Goal: Use online tool/utility: Utilize a website feature to perform a specific function

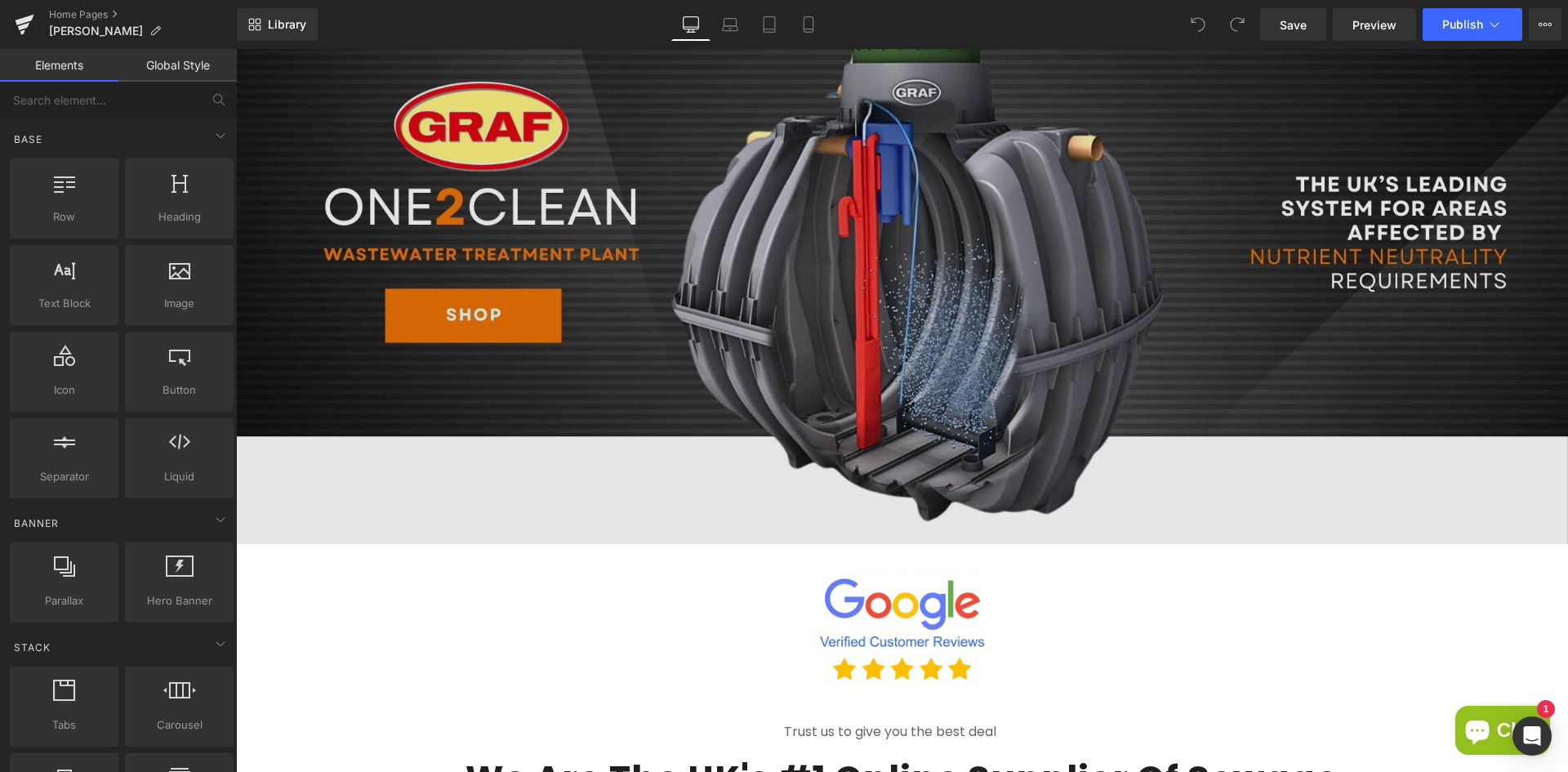
scroll to position [82, 0]
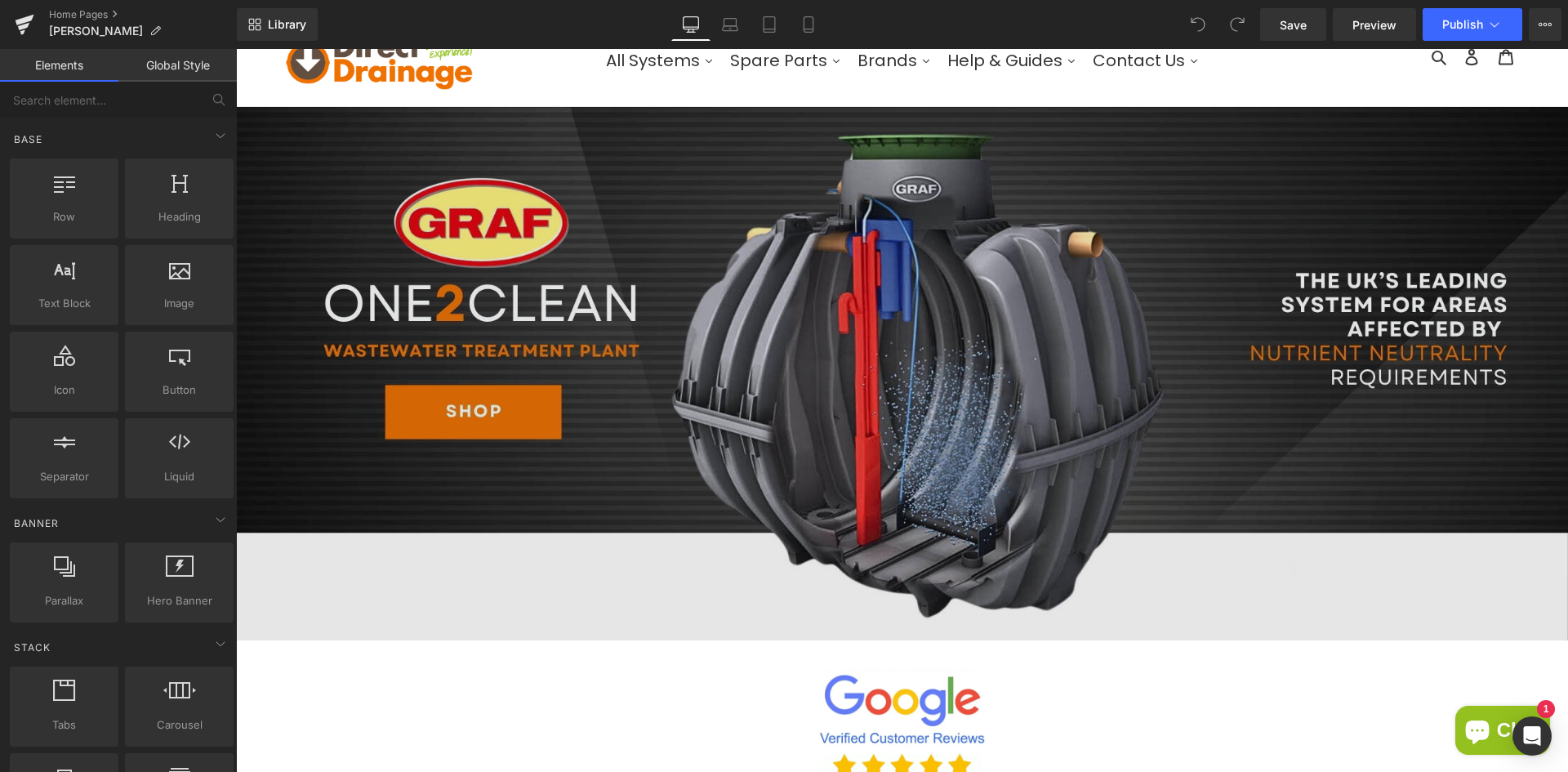
click at [1077, 324] on img at bounding box center [902, 374] width 1332 height 533
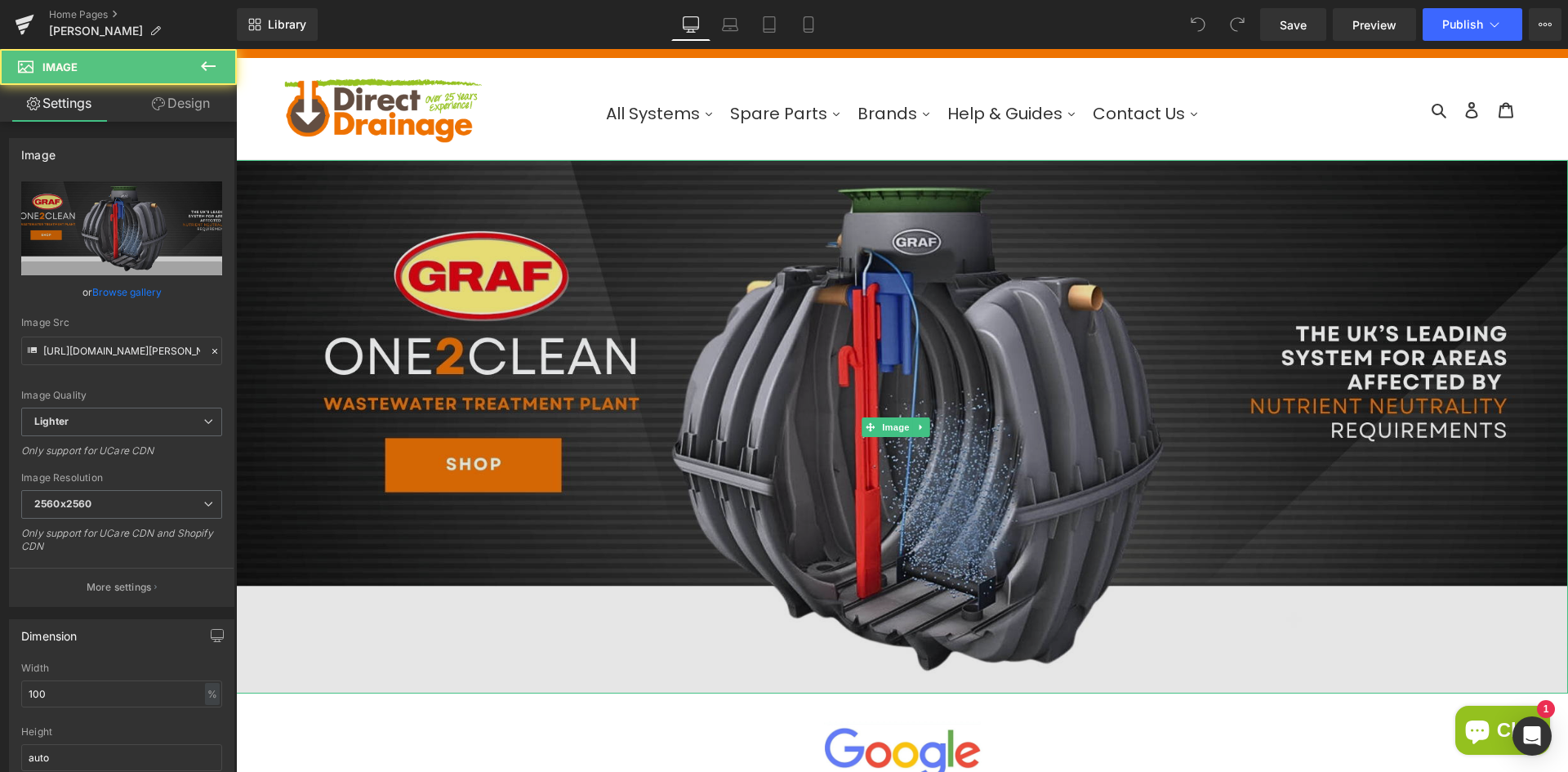
scroll to position [0, 0]
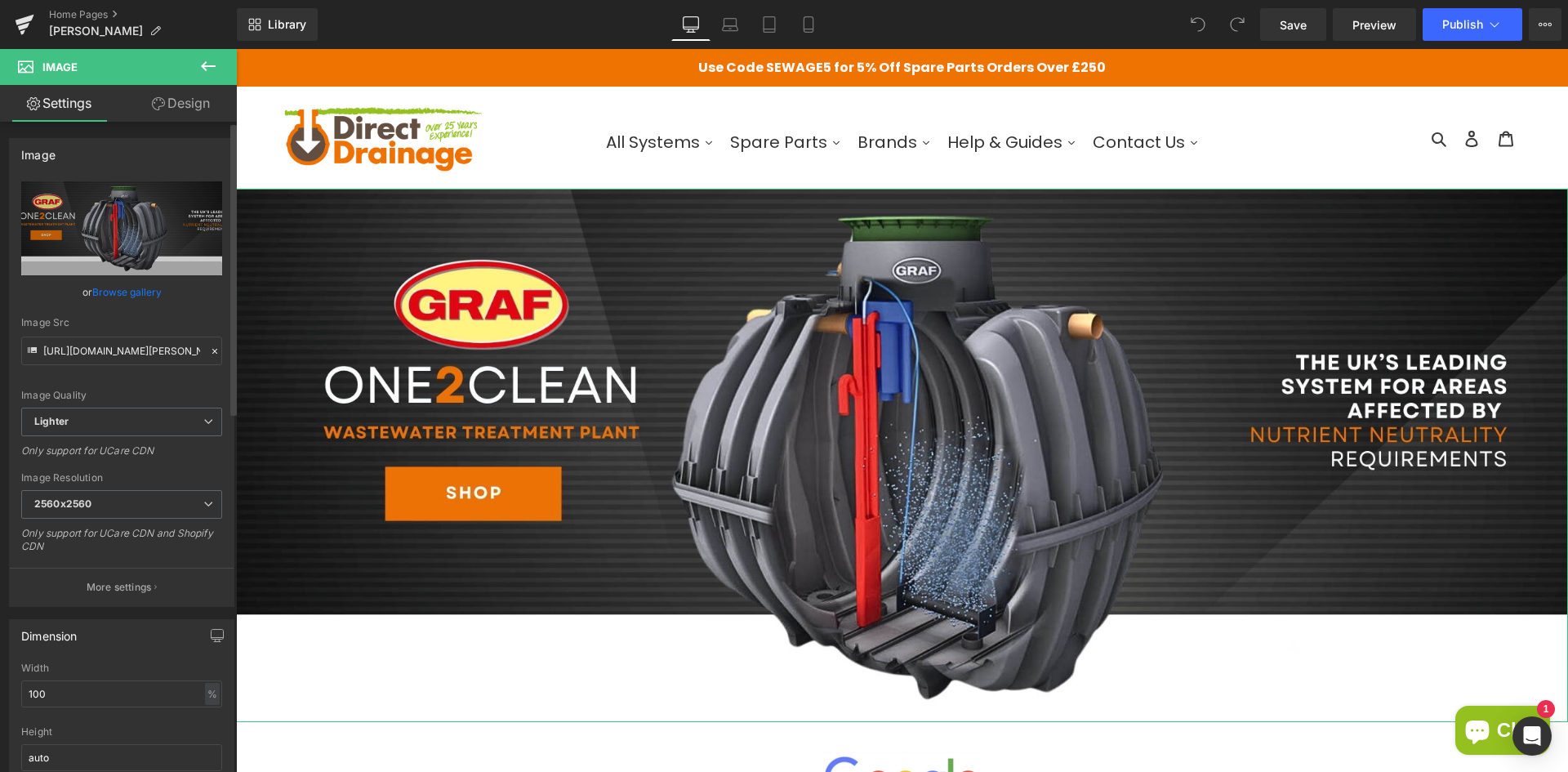
click at [158, 295] on link "Browse gallery" at bounding box center [127, 292] width 70 height 29
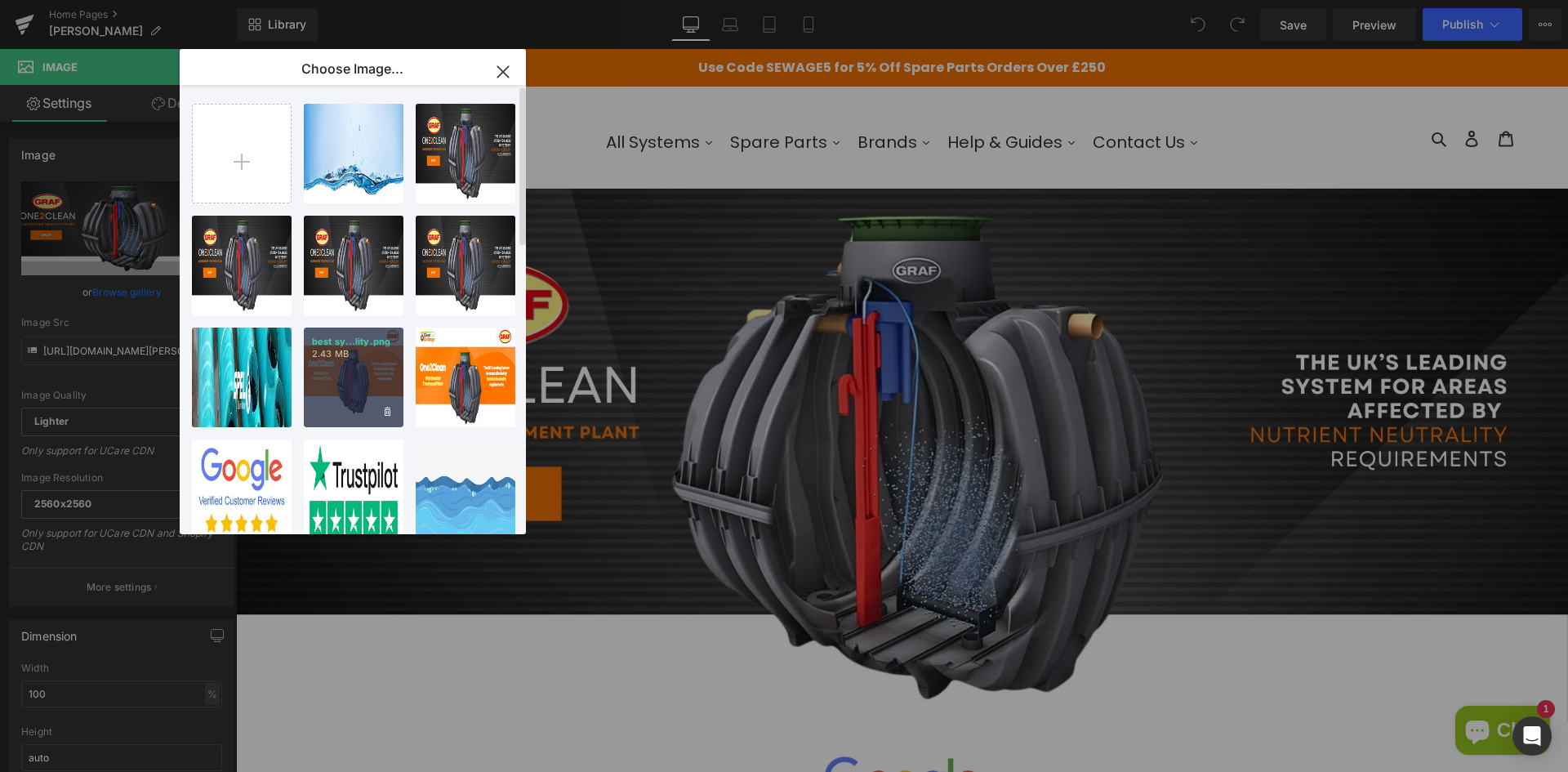
click at [372, 378] on div "best sy...lity.png 2.43 MB" at bounding box center [353, 377] width 100 height 100
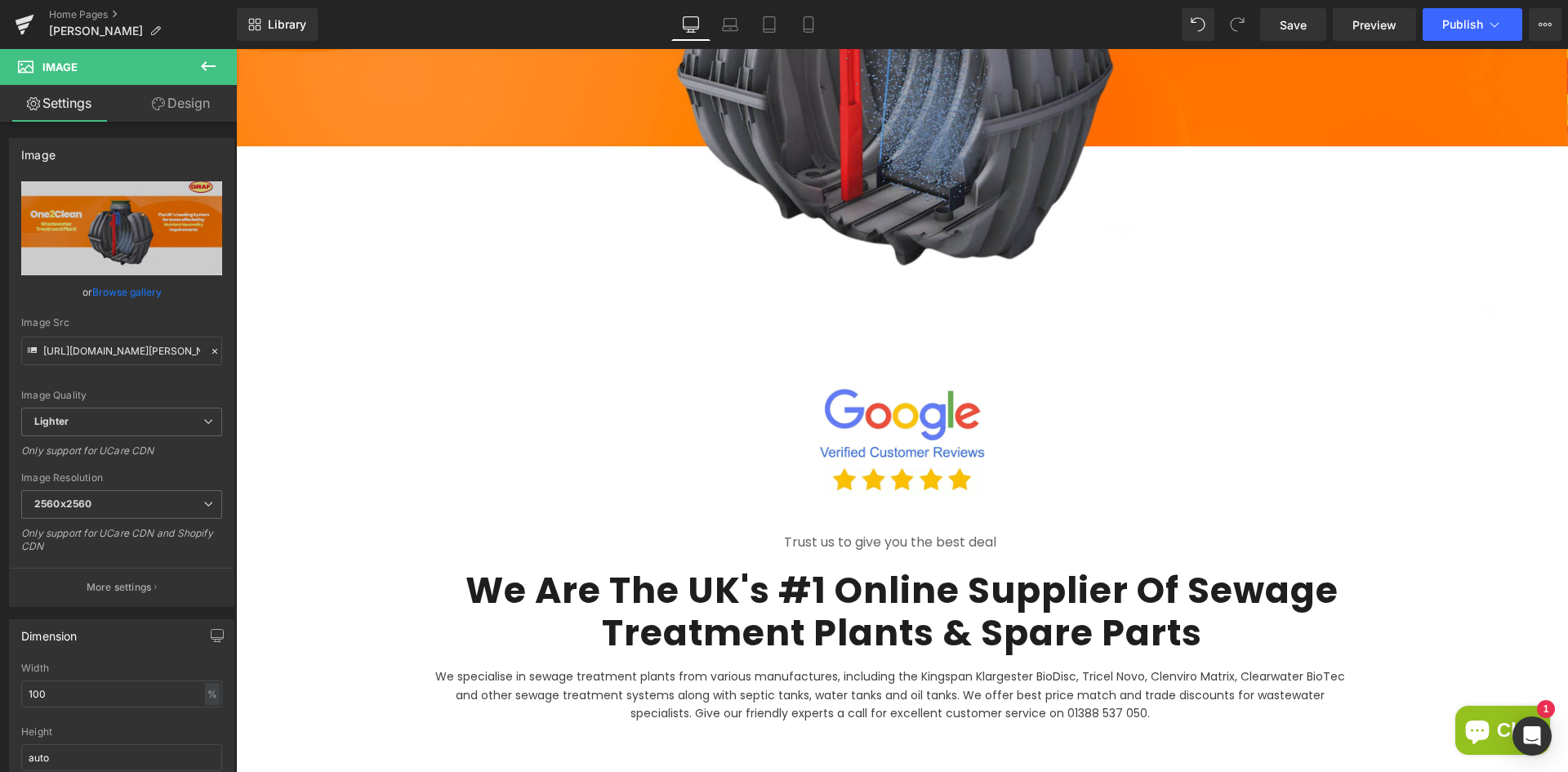
scroll to position [661, 0]
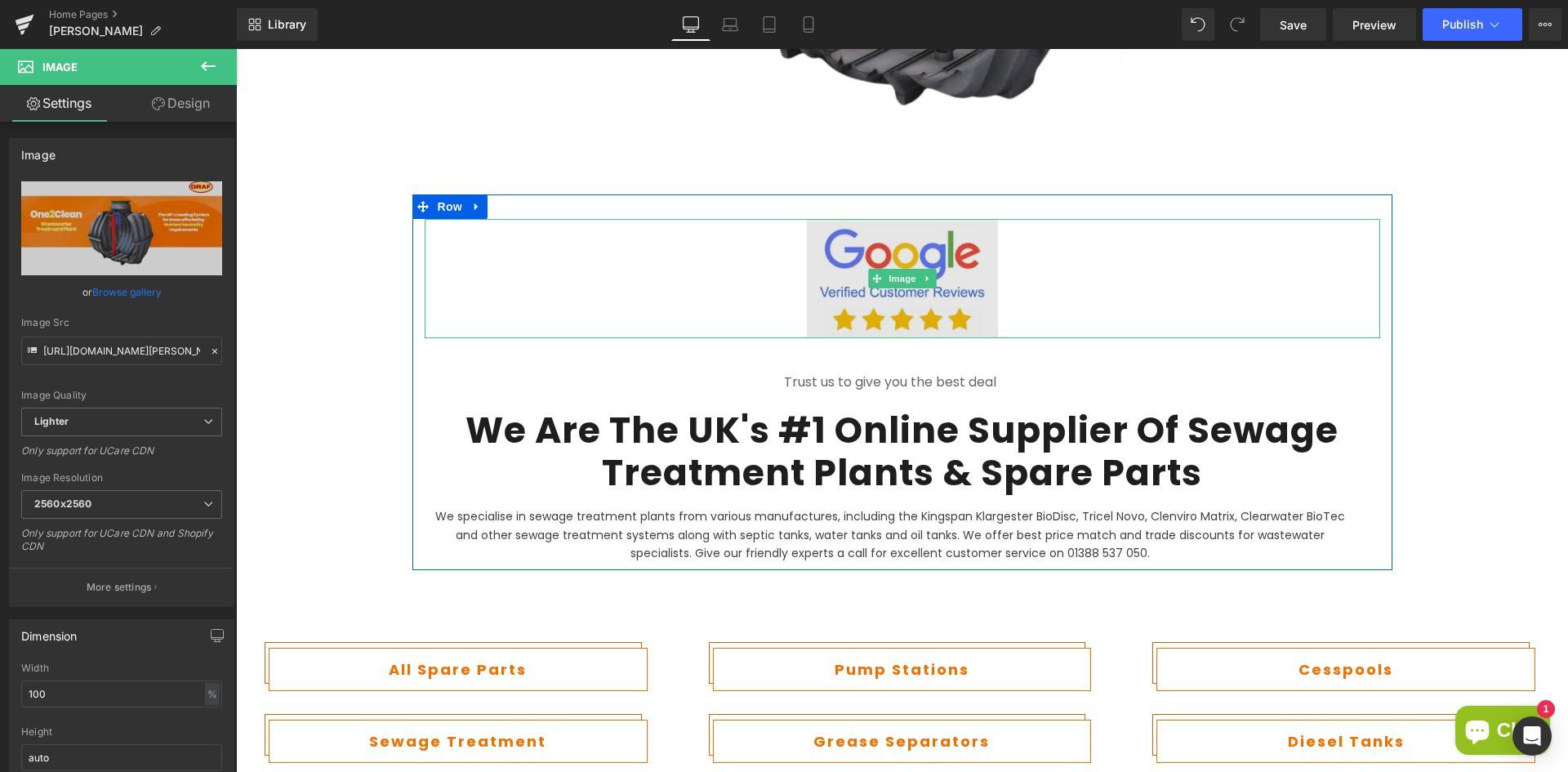
click at [841, 305] on img at bounding box center [902, 278] width 191 height 119
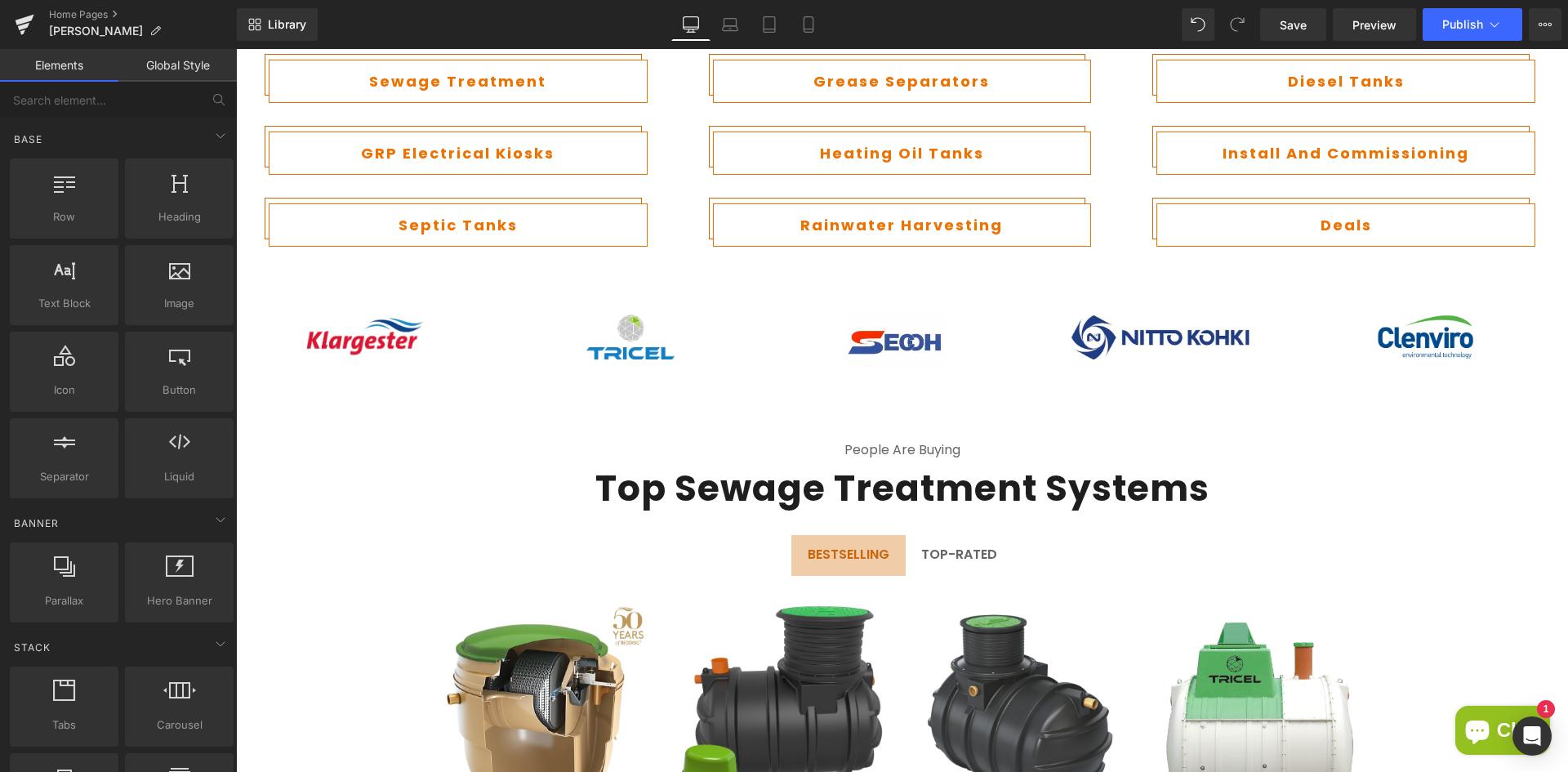
scroll to position [1545, 0]
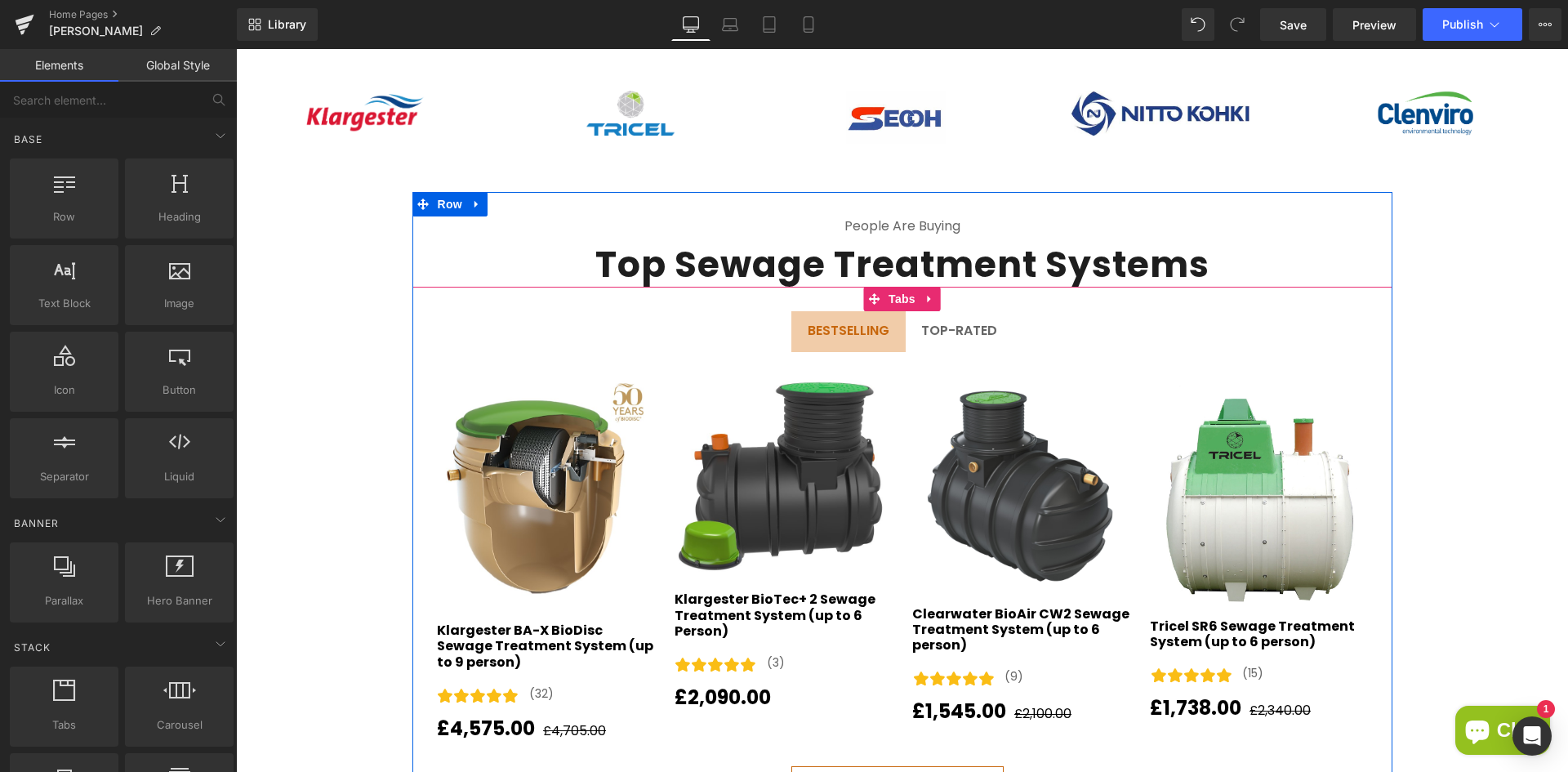
click at [493, 301] on div "BESTSELLING Text Block Top-Rated Text Block Sale Off (P) Image (P) Title" at bounding box center [903, 559] width 980 height 545
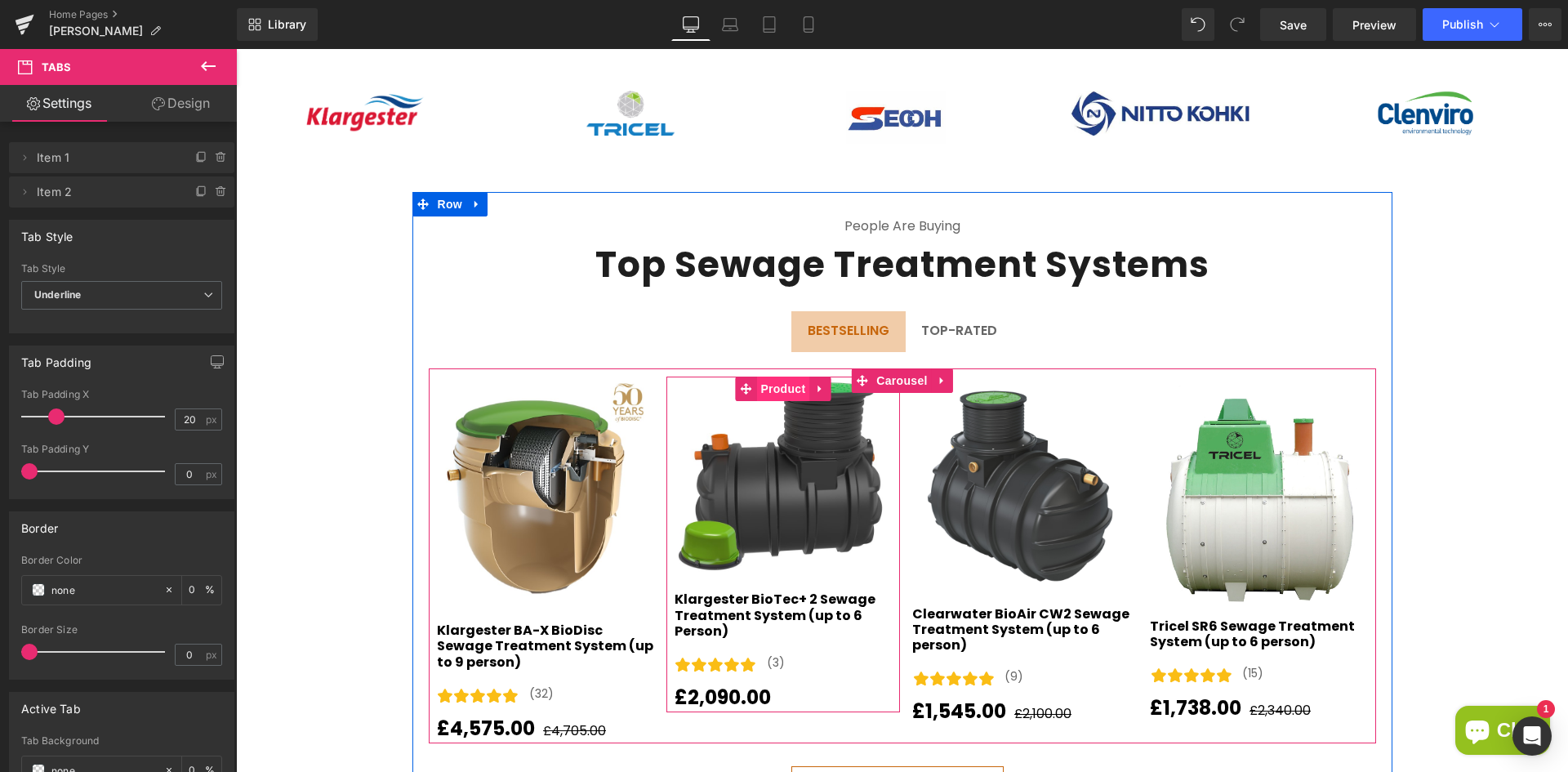
click at [786, 386] on span "Product" at bounding box center [783, 389] width 53 height 25
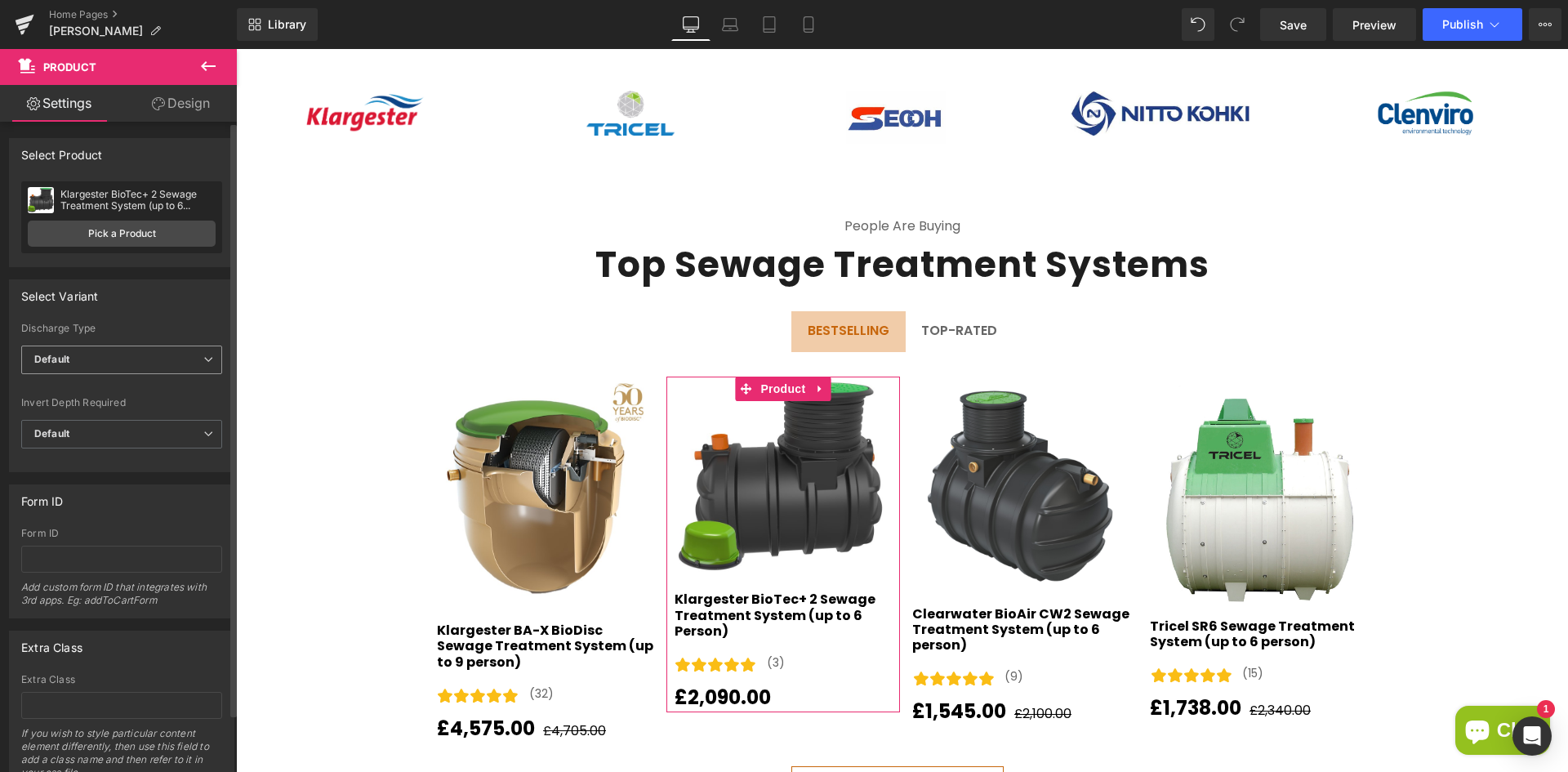
click at [178, 359] on span "Default" at bounding box center [122, 360] width 201 height 29
click at [178, 359] on span "Default" at bounding box center [118, 360] width 194 height 29
click at [178, 359] on span "Default" at bounding box center [122, 360] width 201 height 29
click at [141, 417] on li "Gravity" at bounding box center [118, 413] width 194 height 25
click at [145, 368] on span "Gravity" at bounding box center [122, 360] width 201 height 29
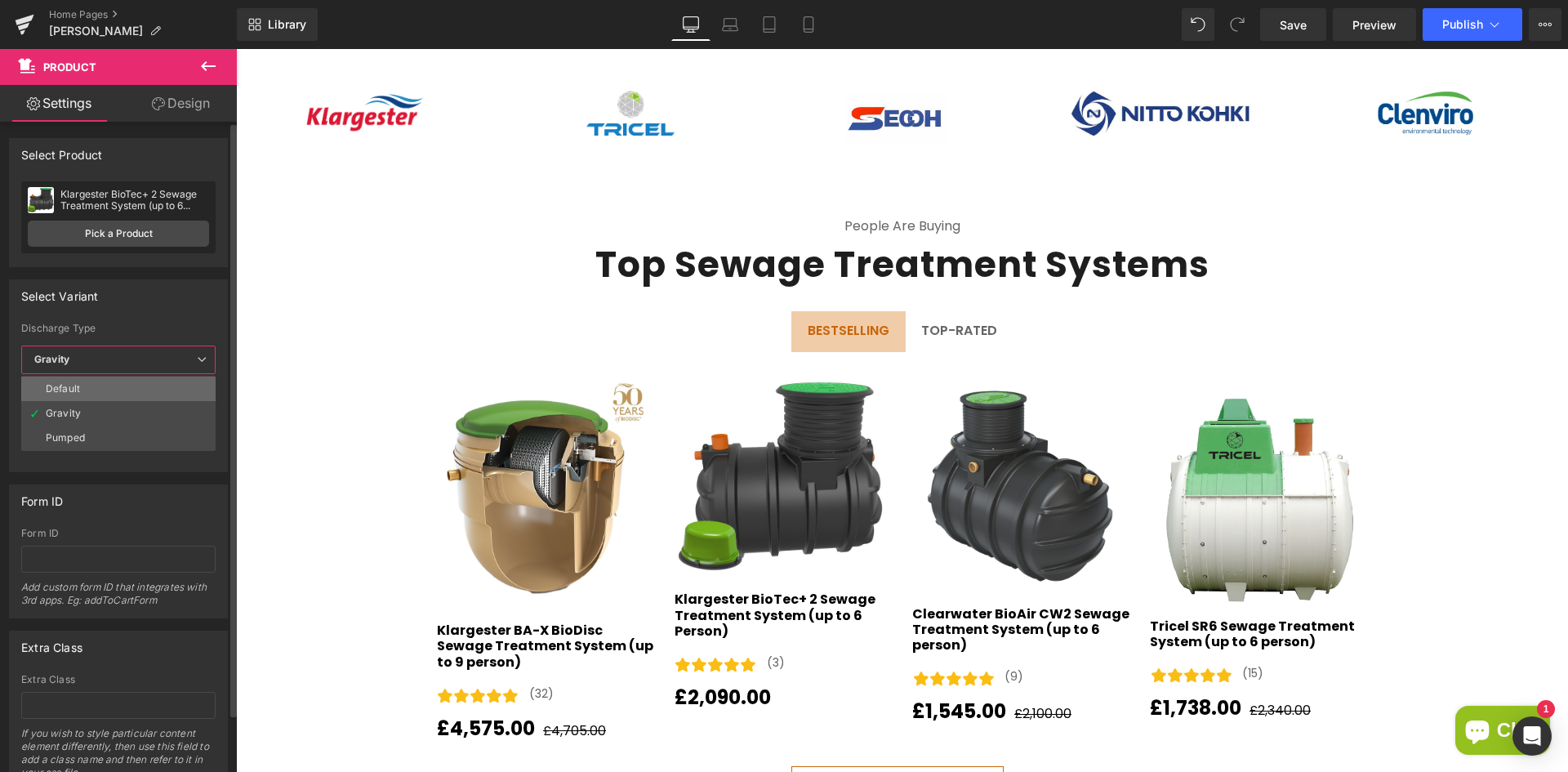
click at [132, 394] on li "Default" at bounding box center [118, 389] width 194 height 25
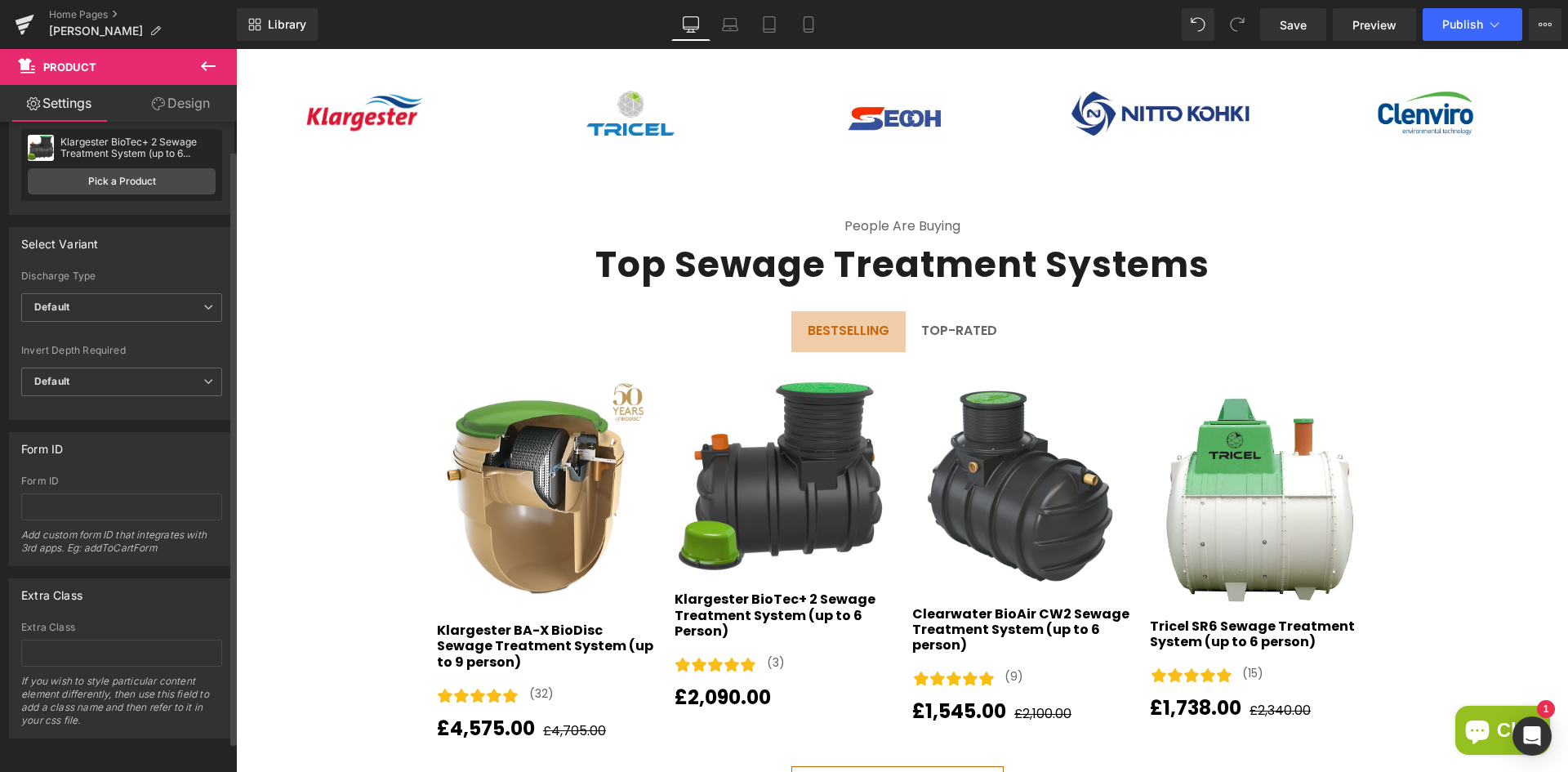
scroll to position [0, 0]
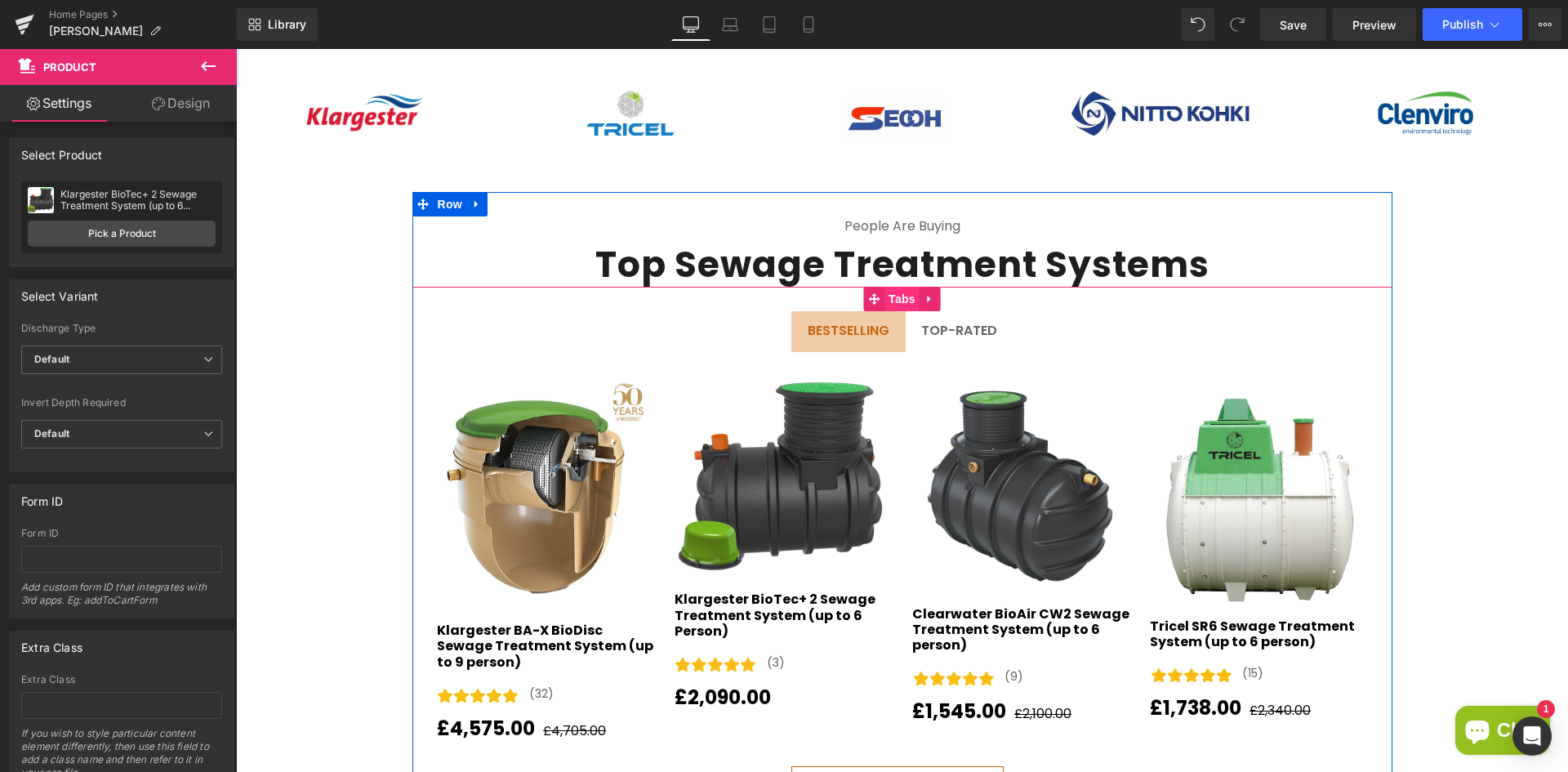
click at [885, 288] on span "Tabs" at bounding box center [902, 299] width 35 height 25
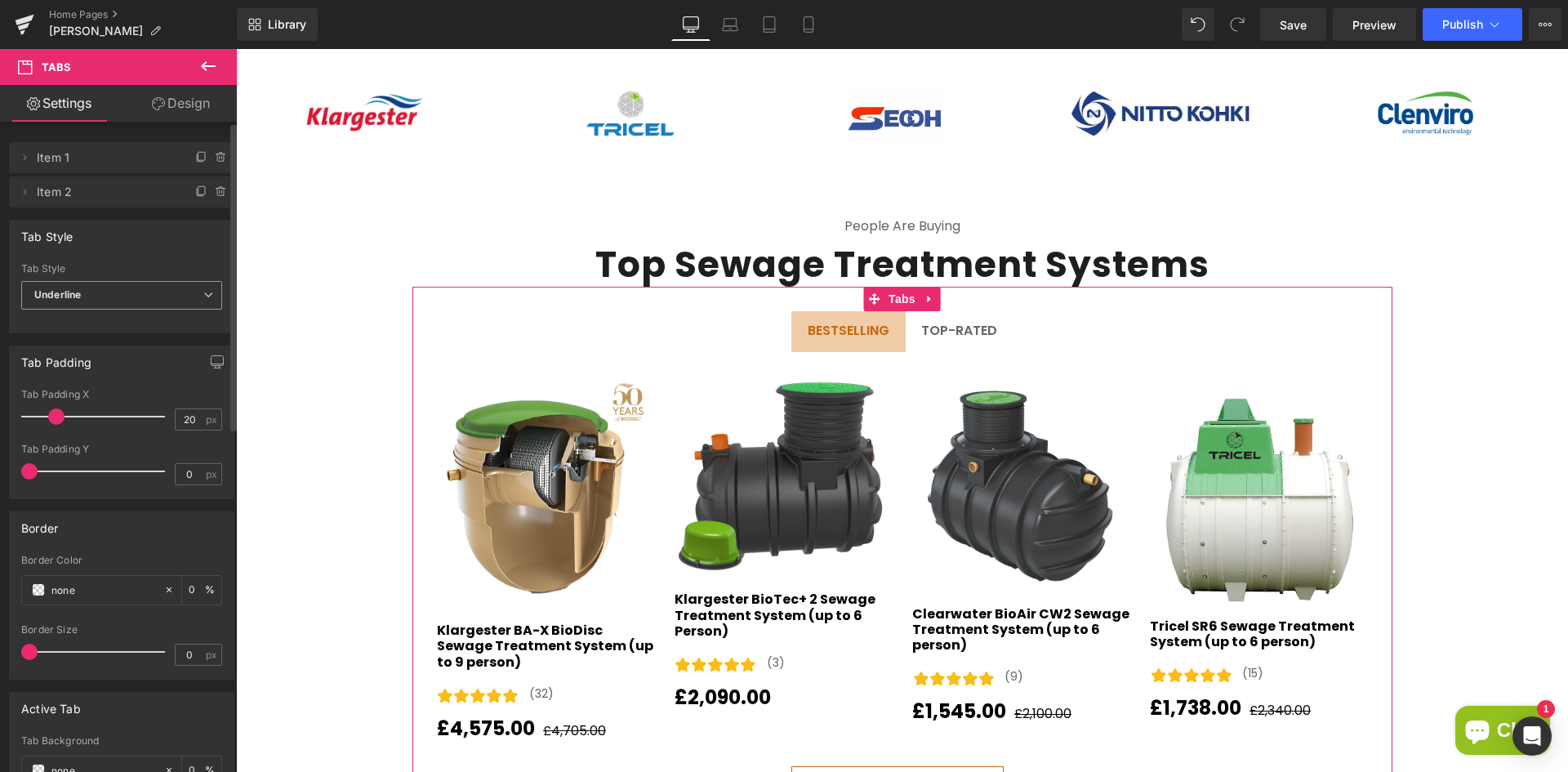
click at [170, 281] on span "Underline" at bounding box center [122, 295] width 201 height 29
click at [154, 315] on li "Default" at bounding box center [118, 324] width 194 height 25
click at [139, 327] on div at bounding box center [118, 323] width 194 height 10
click at [182, 297] on span "Default" at bounding box center [122, 295] width 201 height 29
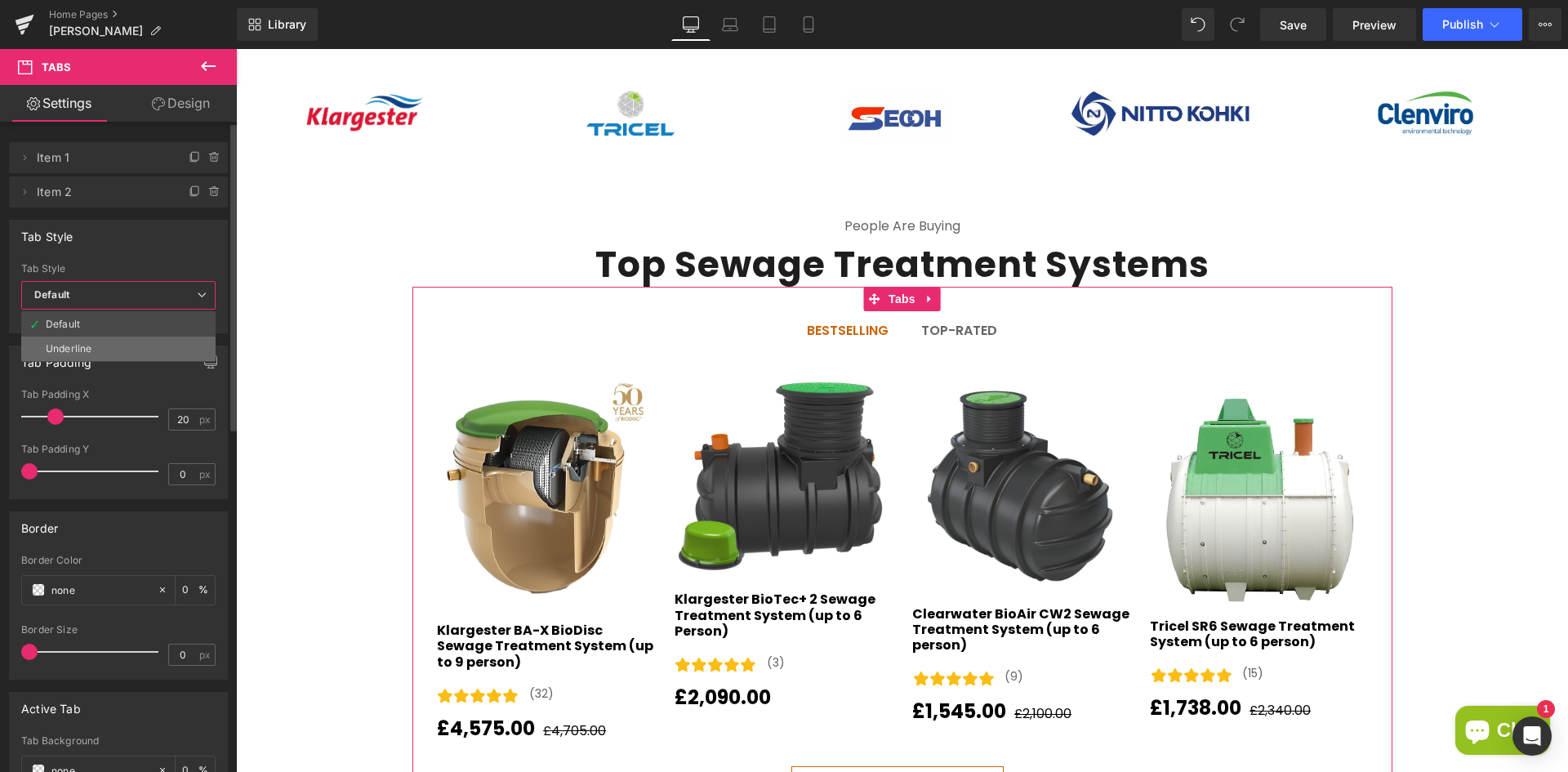
click at [119, 341] on li "Underline" at bounding box center [118, 349] width 194 height 25
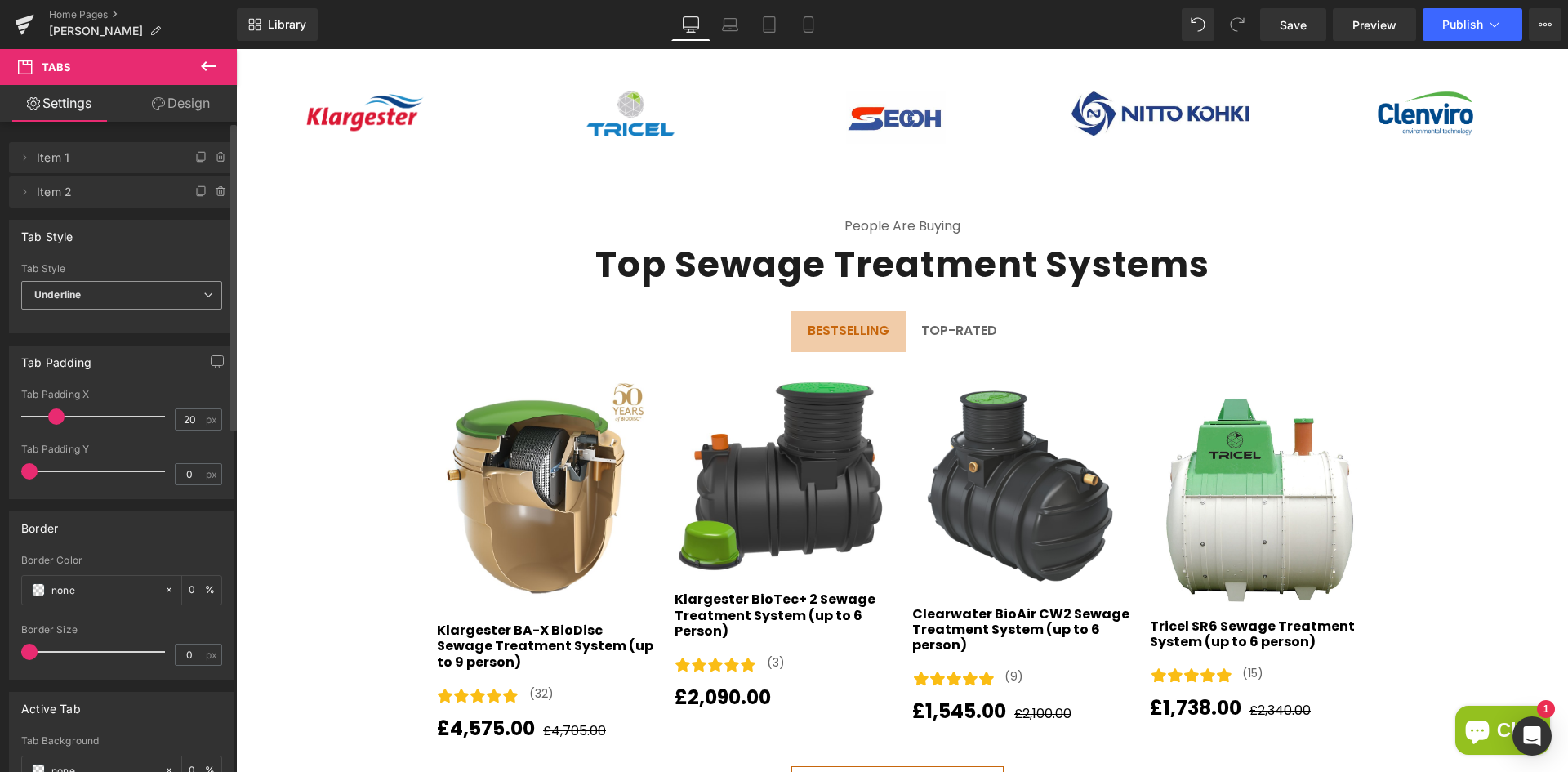
click at [156, 298] on span "Underline" at bounding box center [122, 295] width 201 height 29
click at [111, 322] on li "Default" at bounding box center [118, 324] width 194 height 25
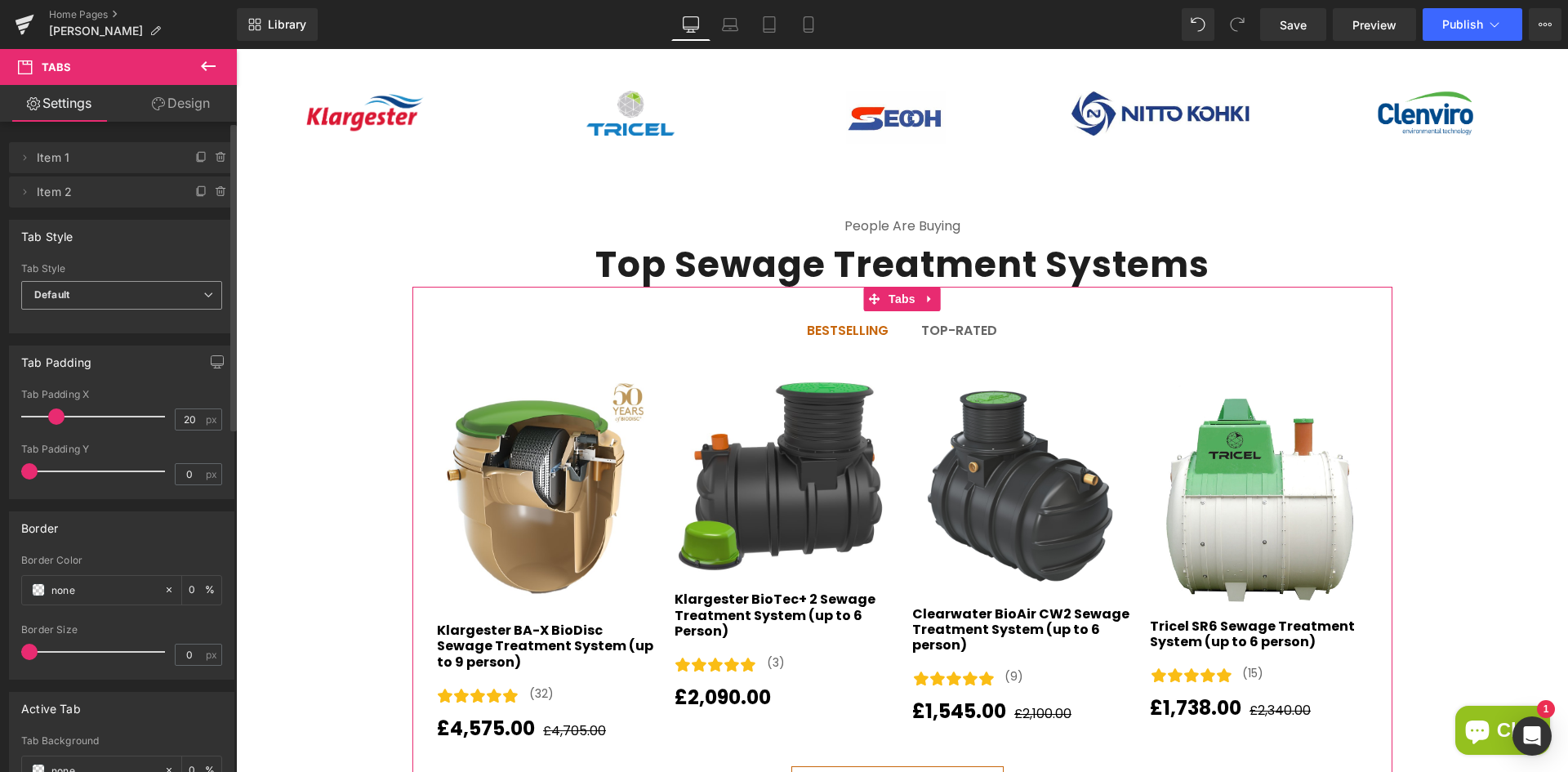
click at [92, 303] on span "Default" at bounding box center [122, 295] width 201 height 29
drag, startPoint x: 57, startPoint y: 348, endPoint x: 43, endPoint y: 255, distance: 94.0
click at [57, 348] on div "Underline" at bounding box center [69, 348] width 46 height 11
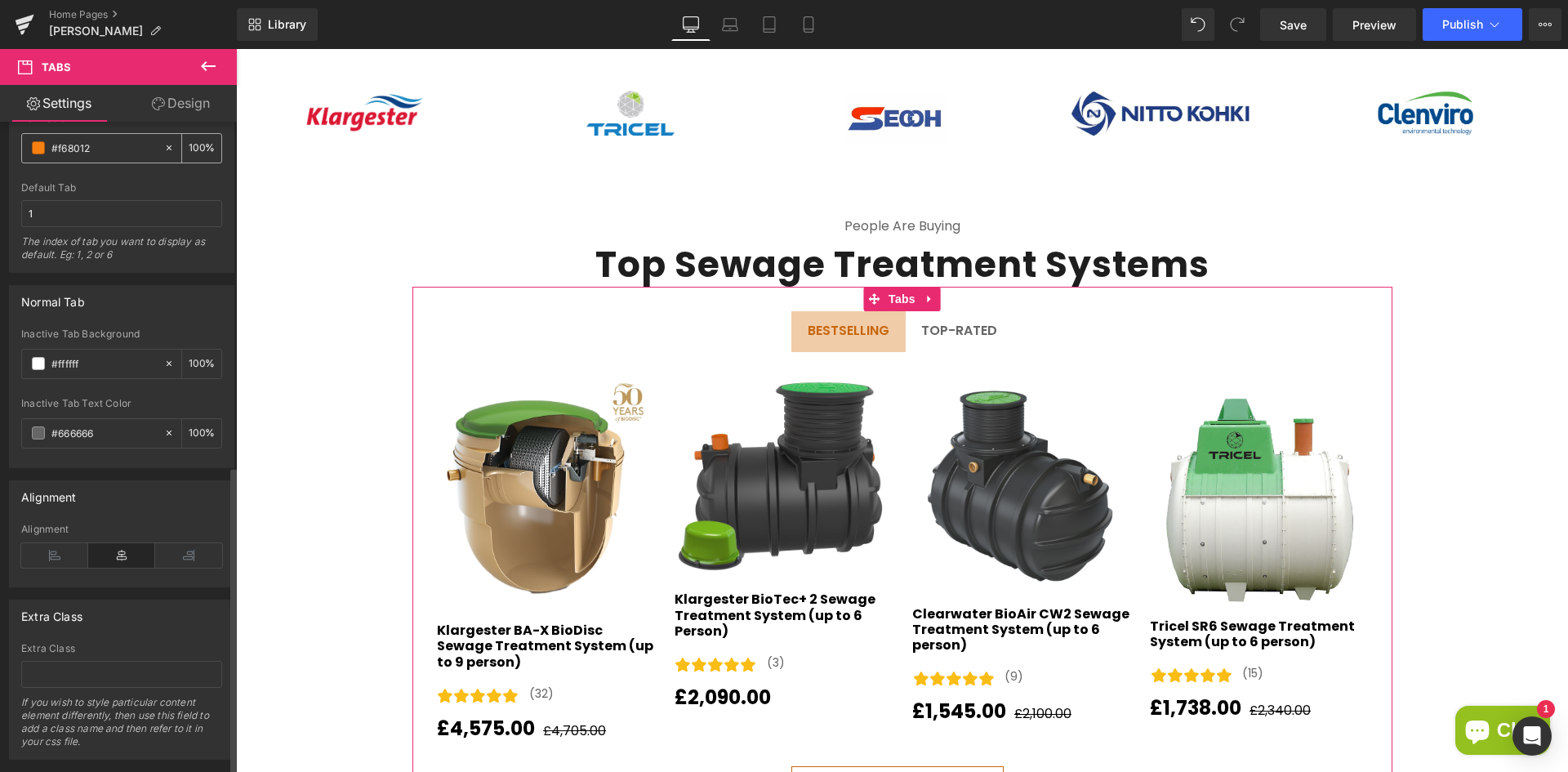
scroll to position [725, 0]
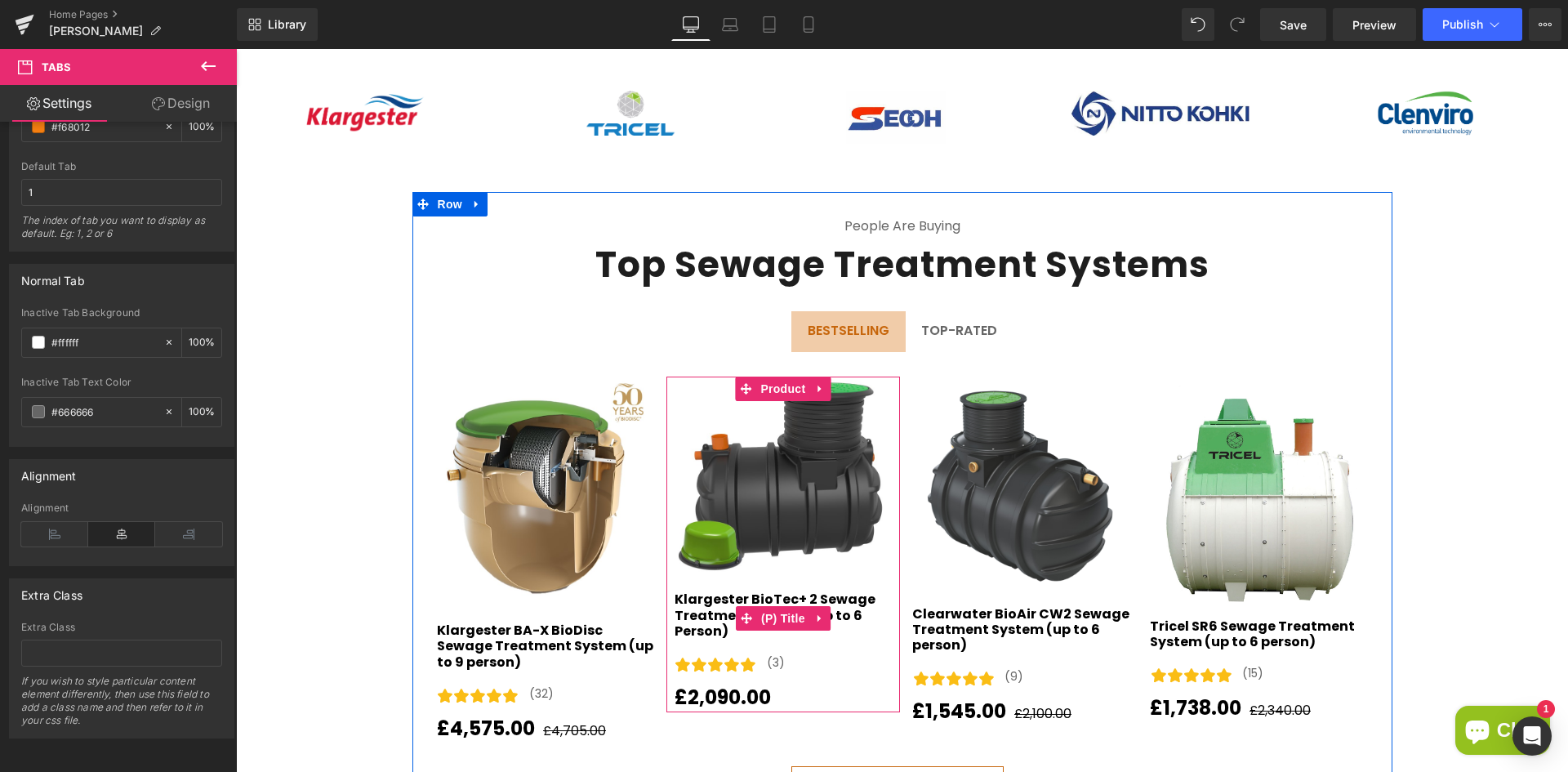
click at [828, 605] on link "Klargester BioTec+ 2 Sewage Treatment System (up to 6 Person)" at bounding box center [783, 615] width 217 height 48
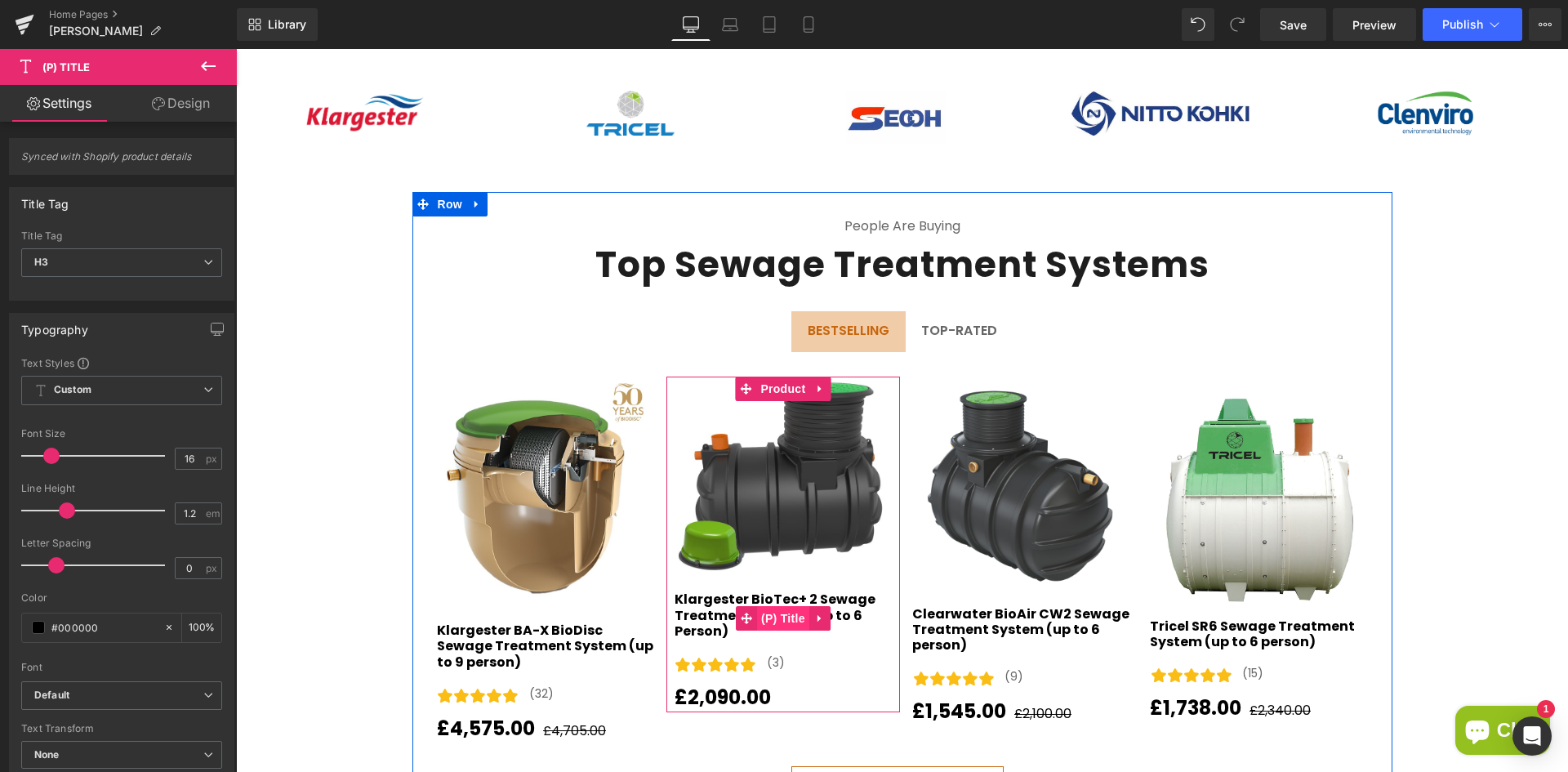
click at [779, 609] on span "(P) Title" at bounding box center [783, 618] width 52 height 25
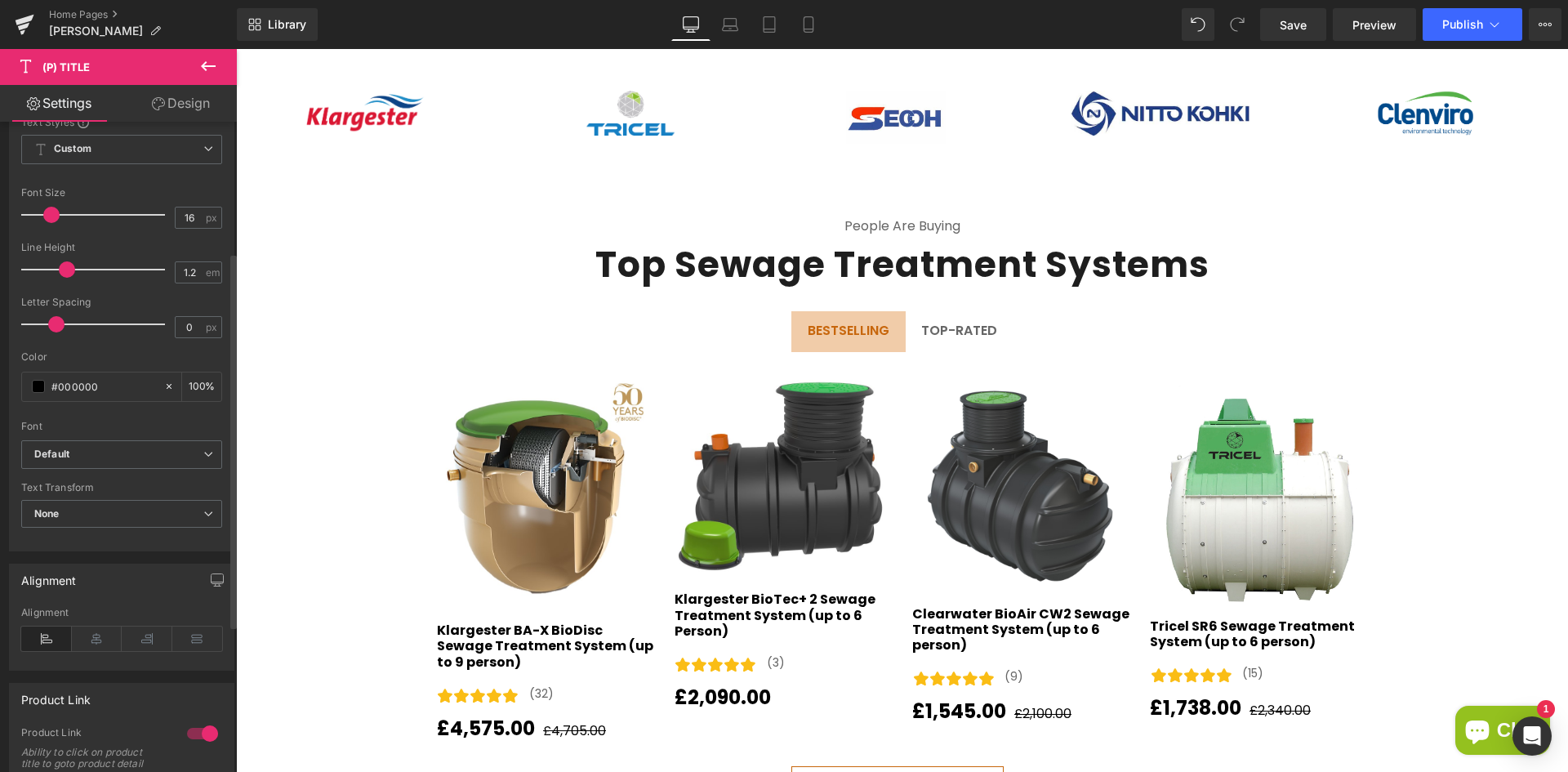
scroll to position [245, 0]
click at [98, 641] on icon at bounding box center [97, 635] width 51 height 25
click at [41, 634] on icon at bounding box center [47, 635] width 51 height 25
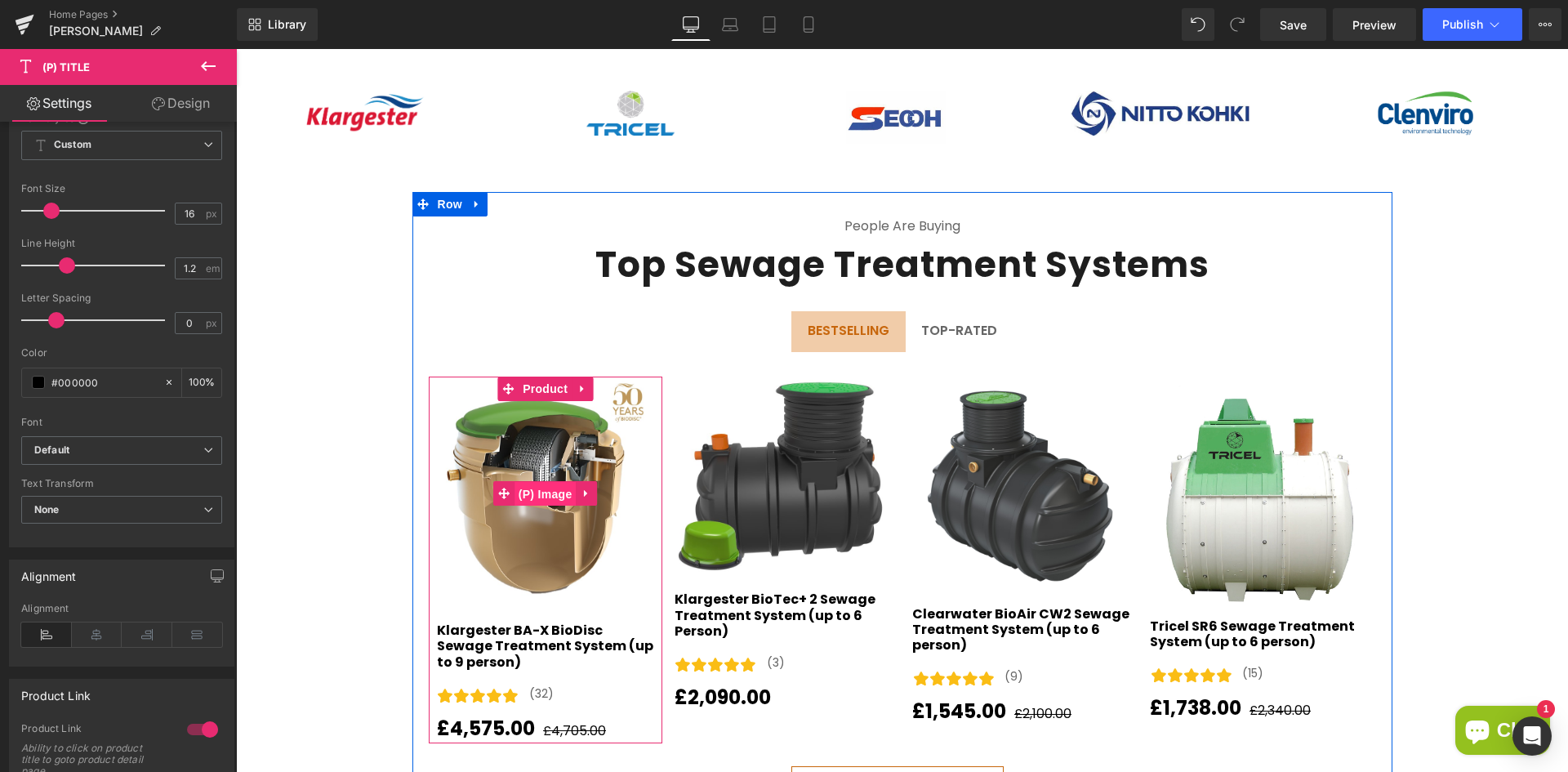
click at [548, 485] on span "(P) Image" at bounding box center [545, 494] width 62 height 25
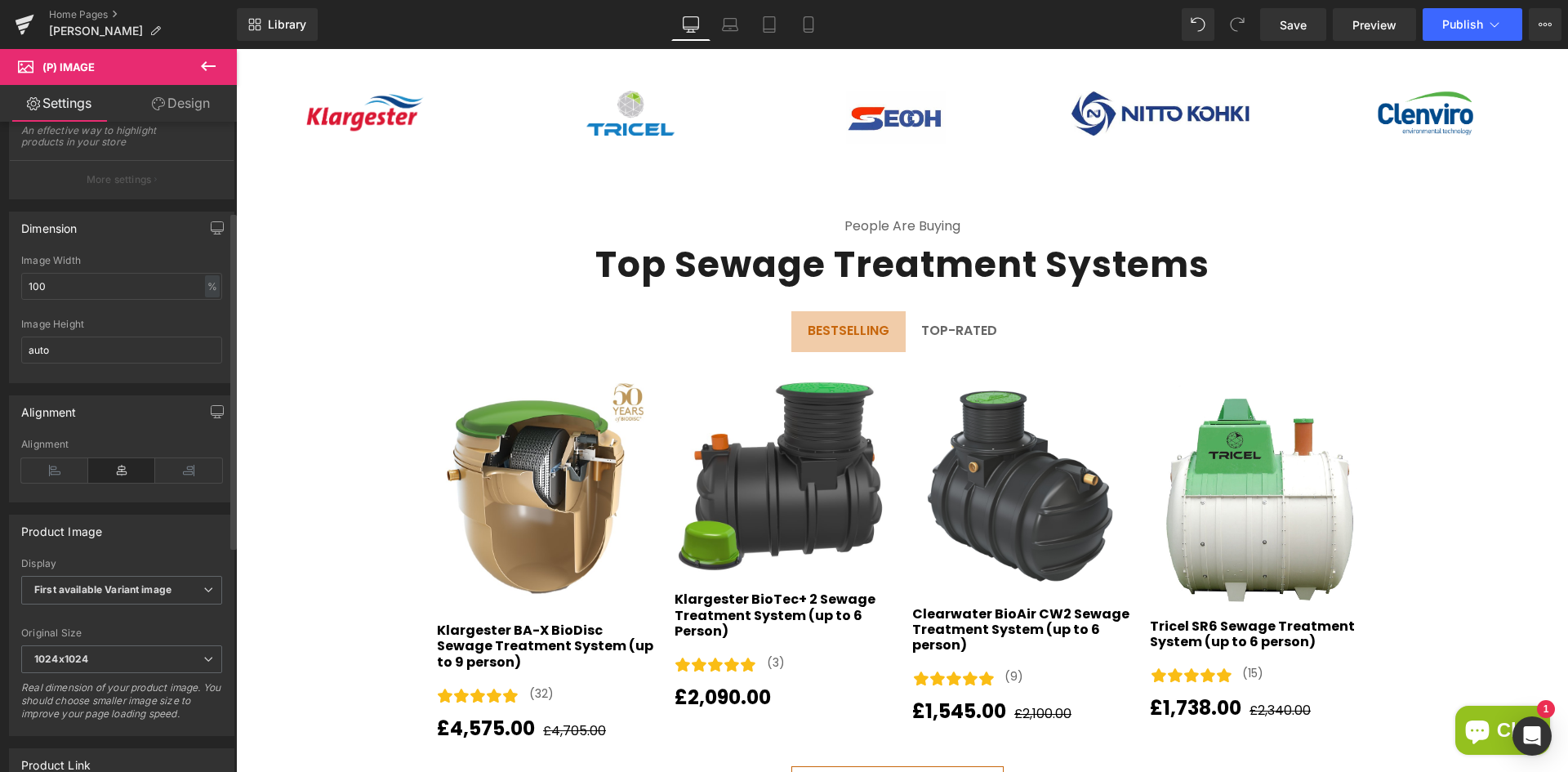
scroll to position [119, 0]
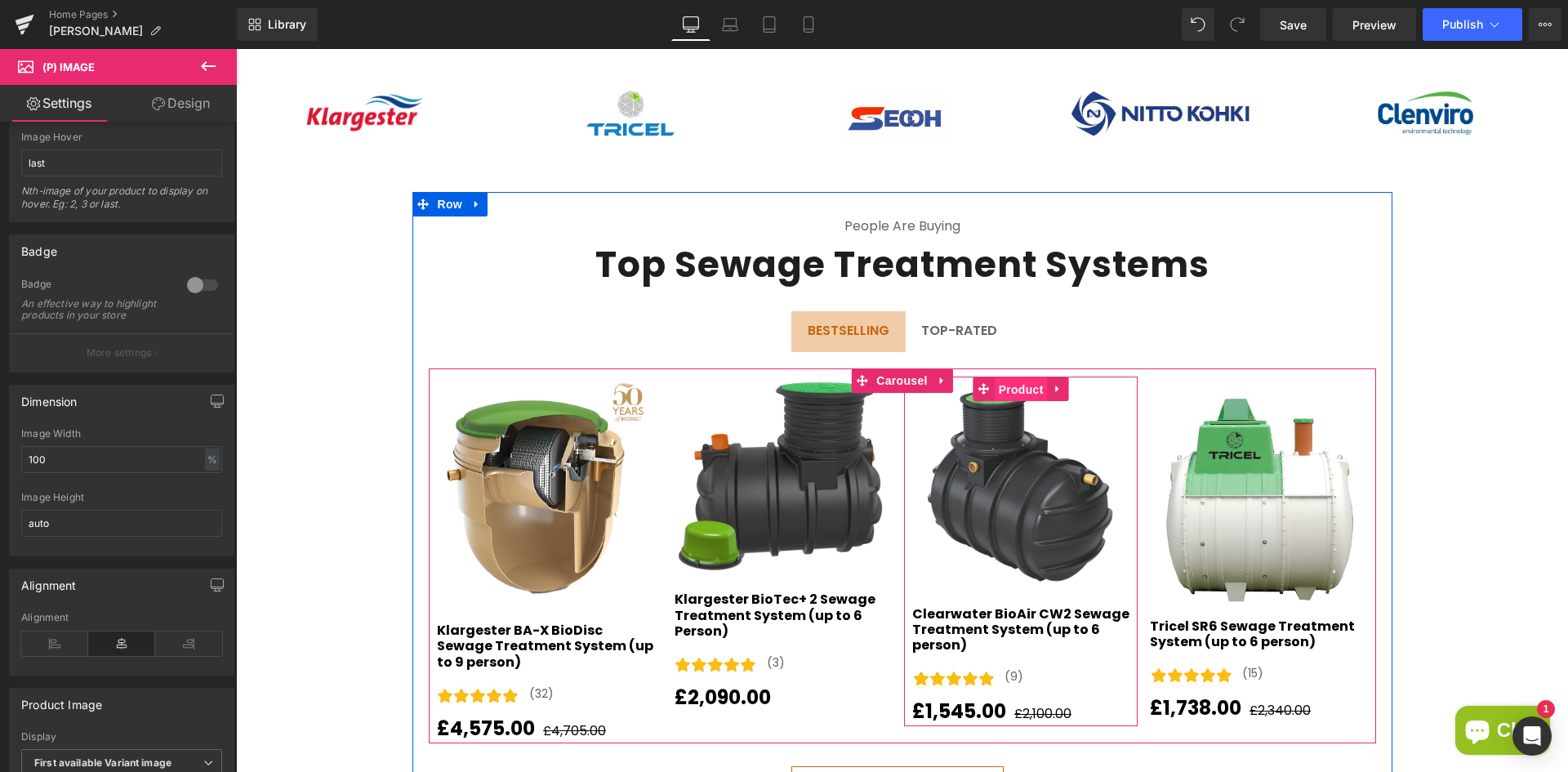
click at [1007, 378] on span "Product" at bounding box center [1021, 390] width 53 height 25
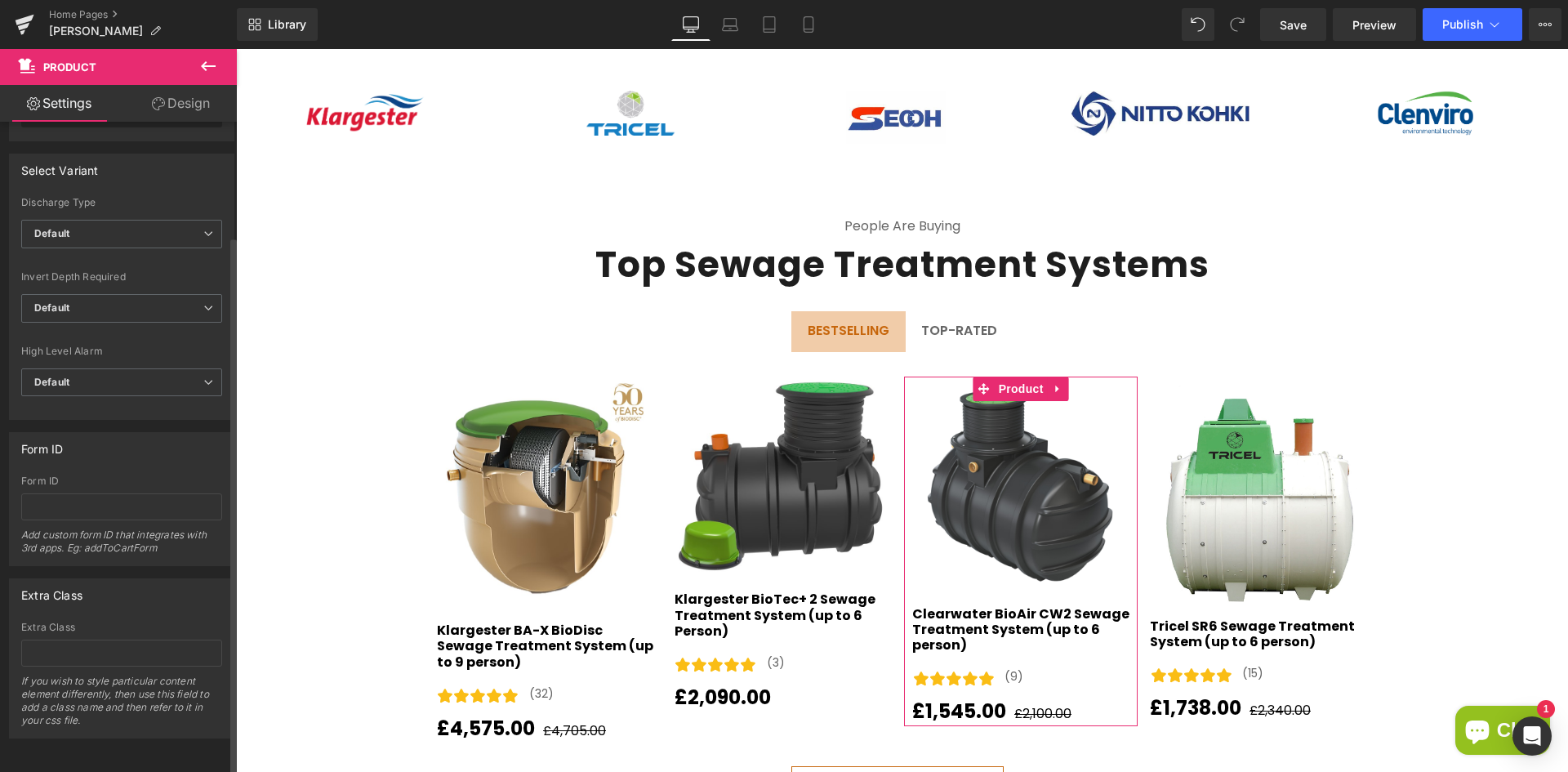
scroll to position [0, 0]
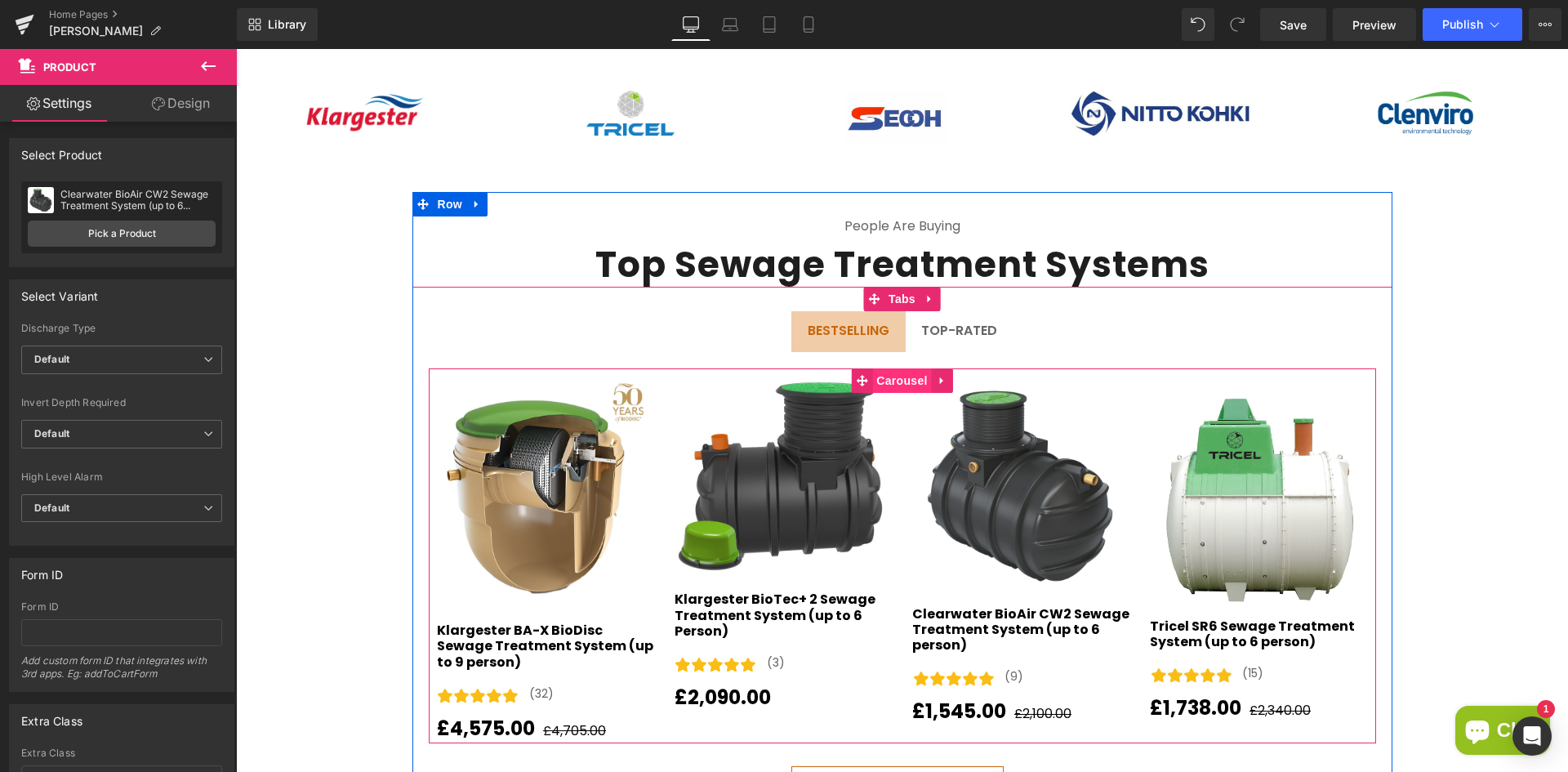
click at [913, 378] on span "Carousel" at bounding box center [901, 380] width 59 height 25
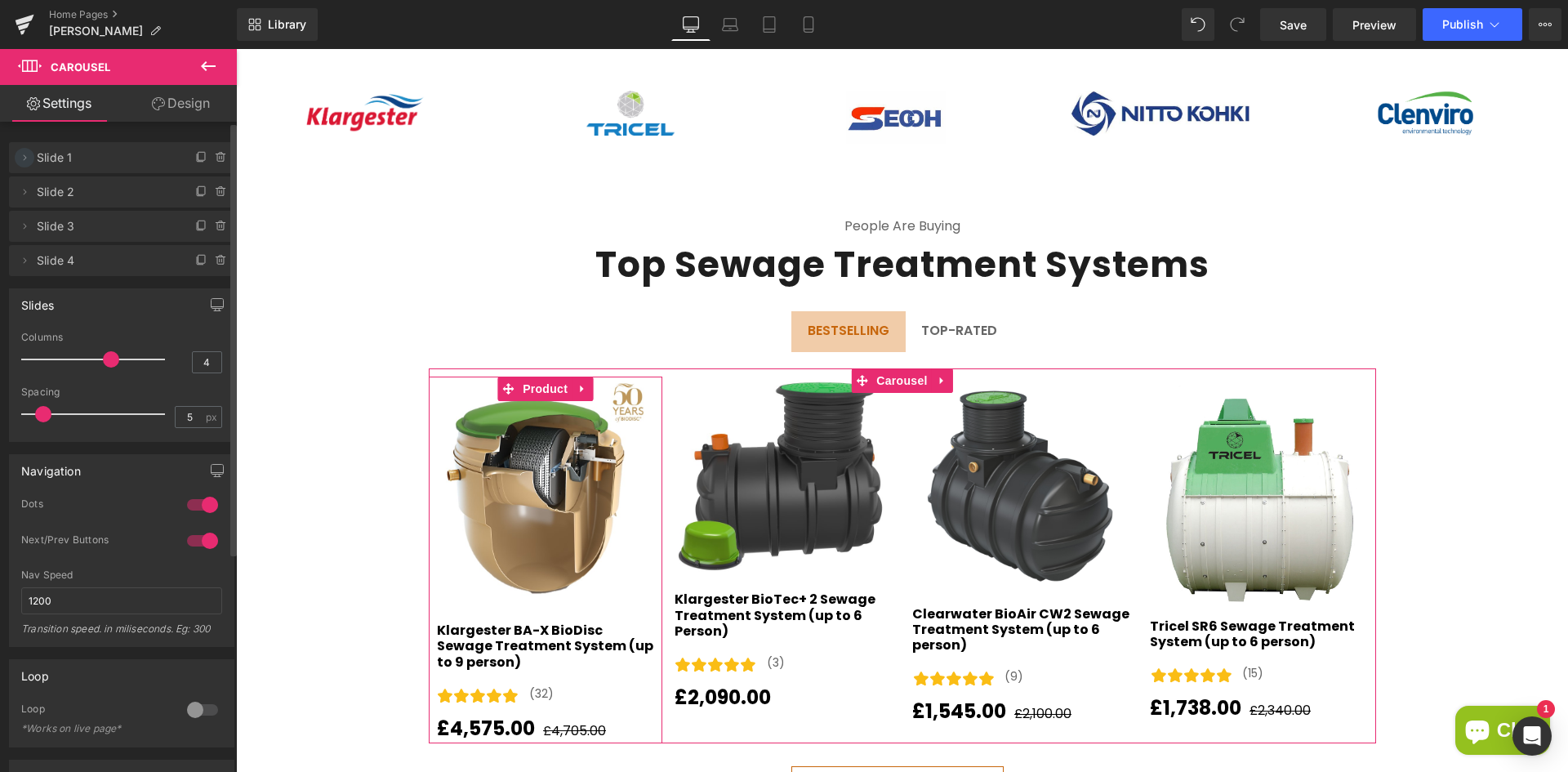
click at [31, 157] on span at bounding box center [24, 157] width 20 height 20
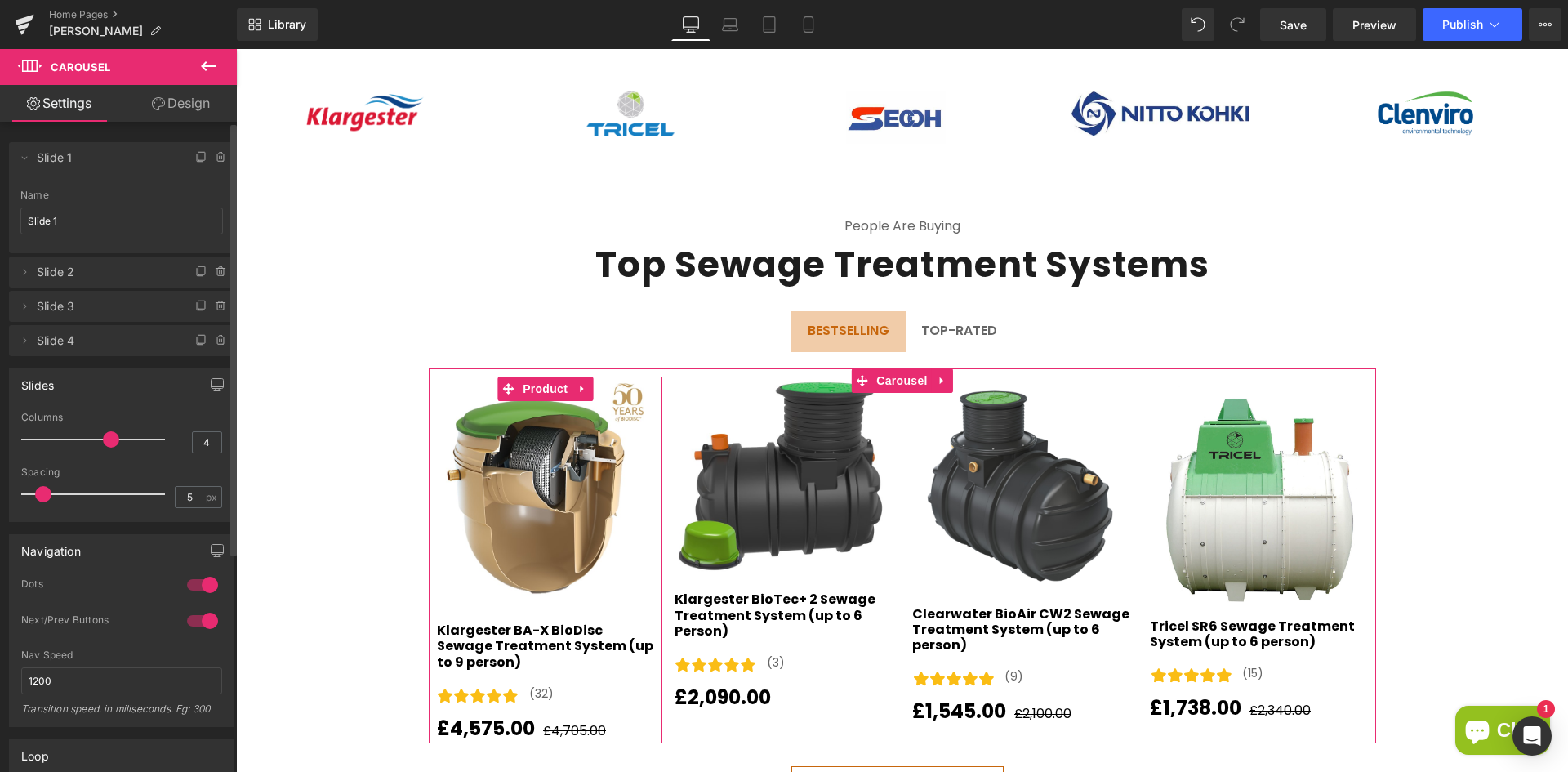
click at [80, 155] on span "Slide 1" at bounding box center [105, 157] width 137 height 31
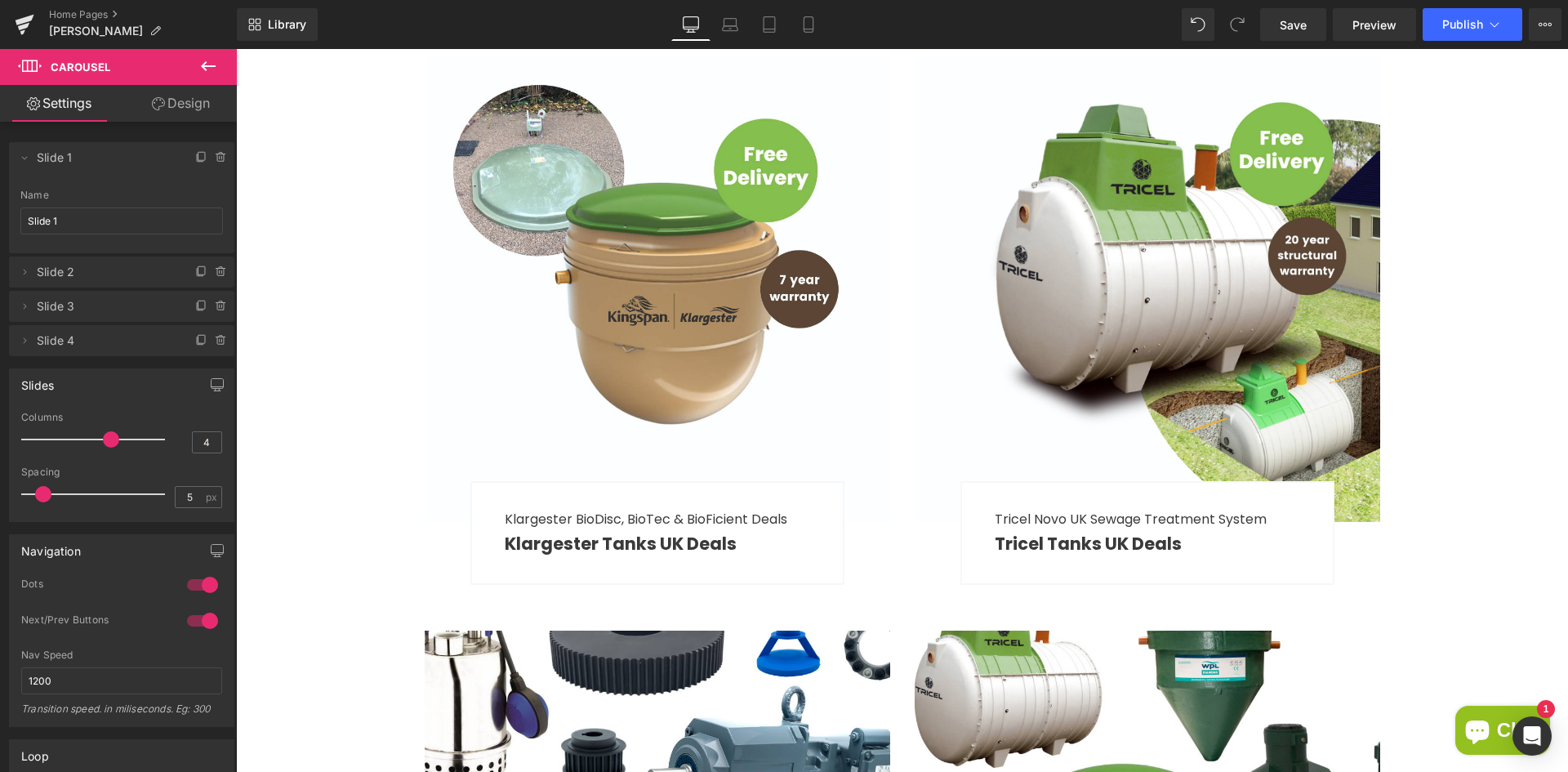
scroll to position [2973, 0]
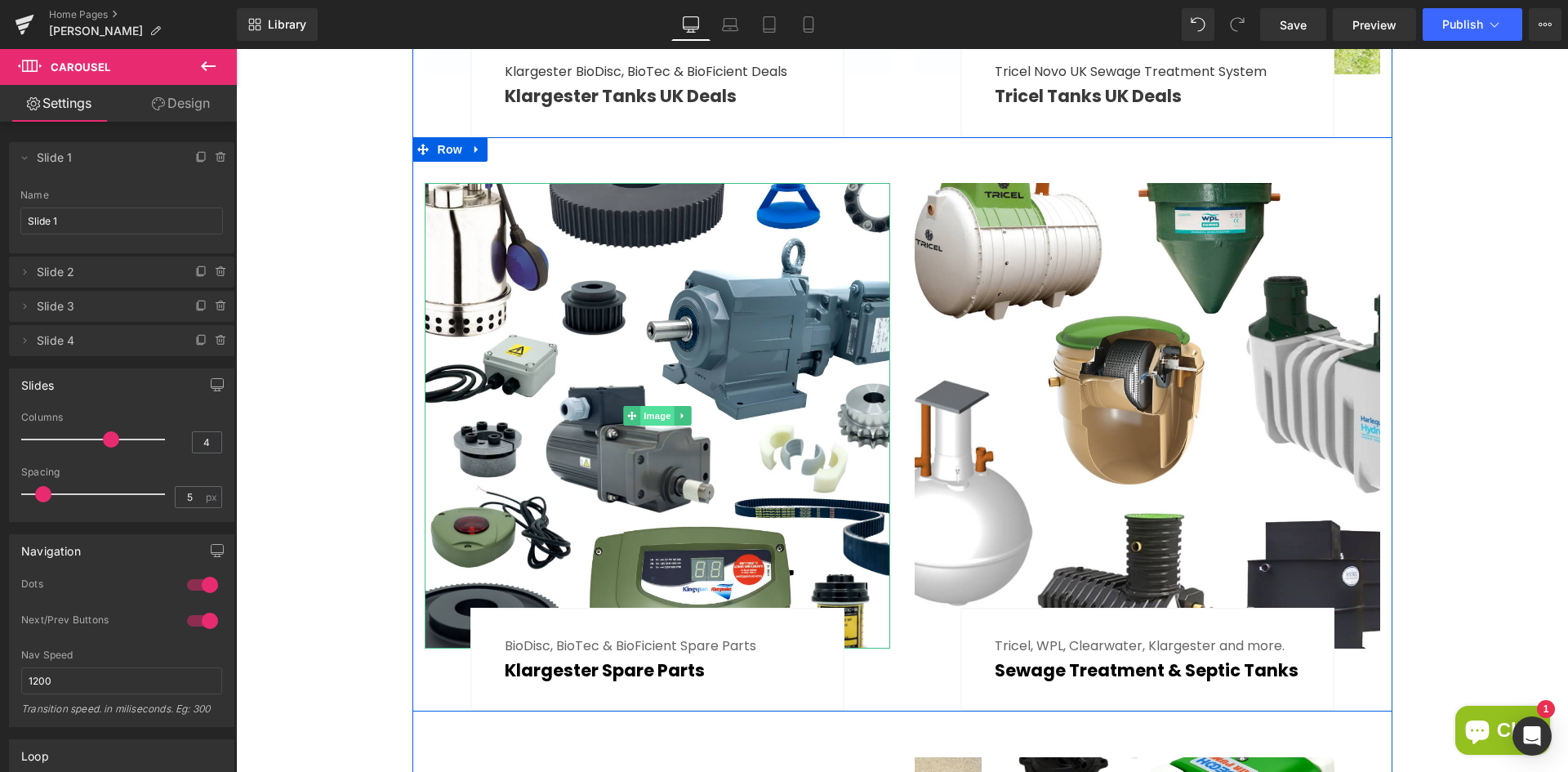
click at [641, 406] on span "Image" at bounding box center [658, 415] width 34 height 20
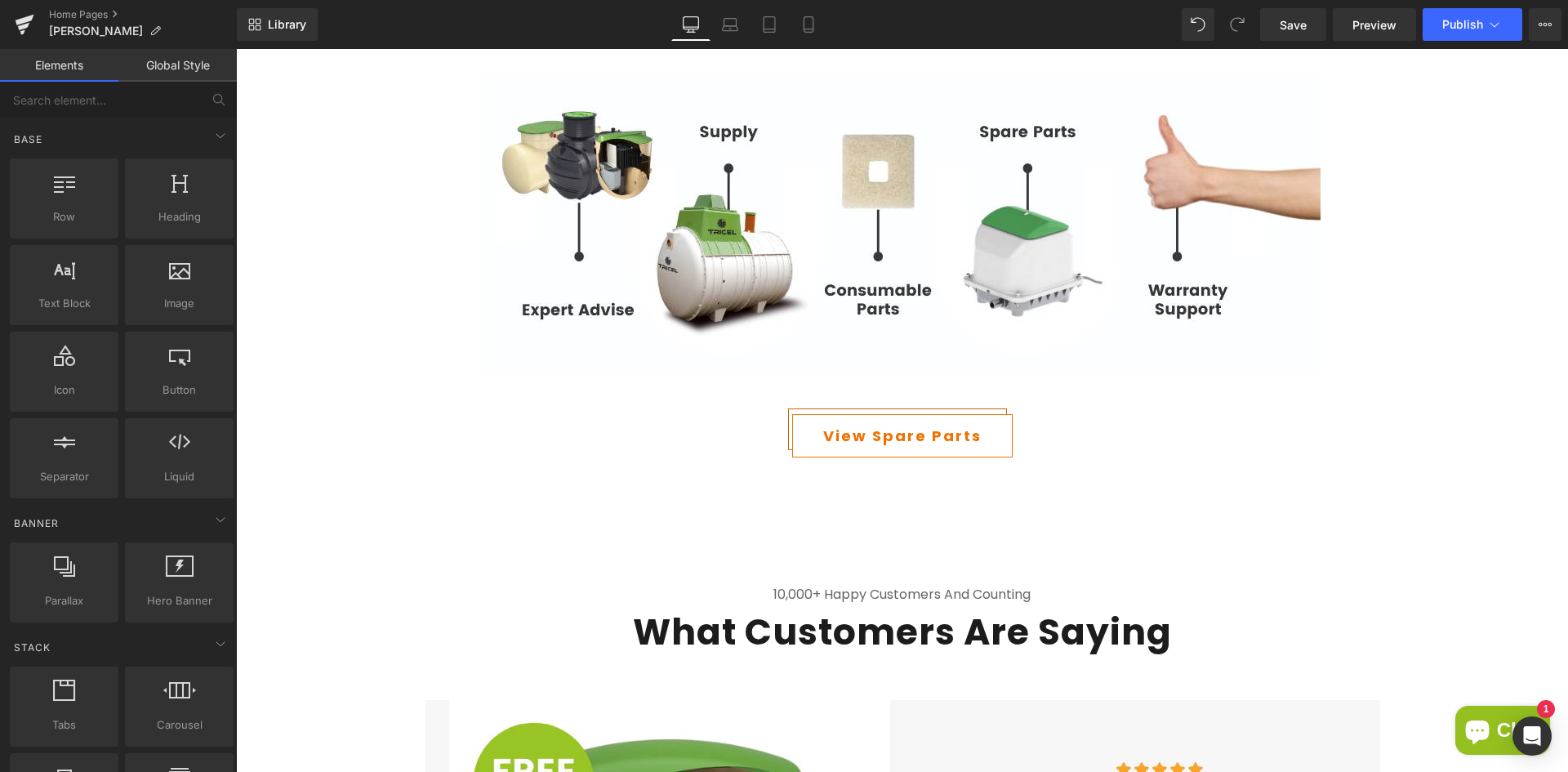
scroll to position [5573, 0]
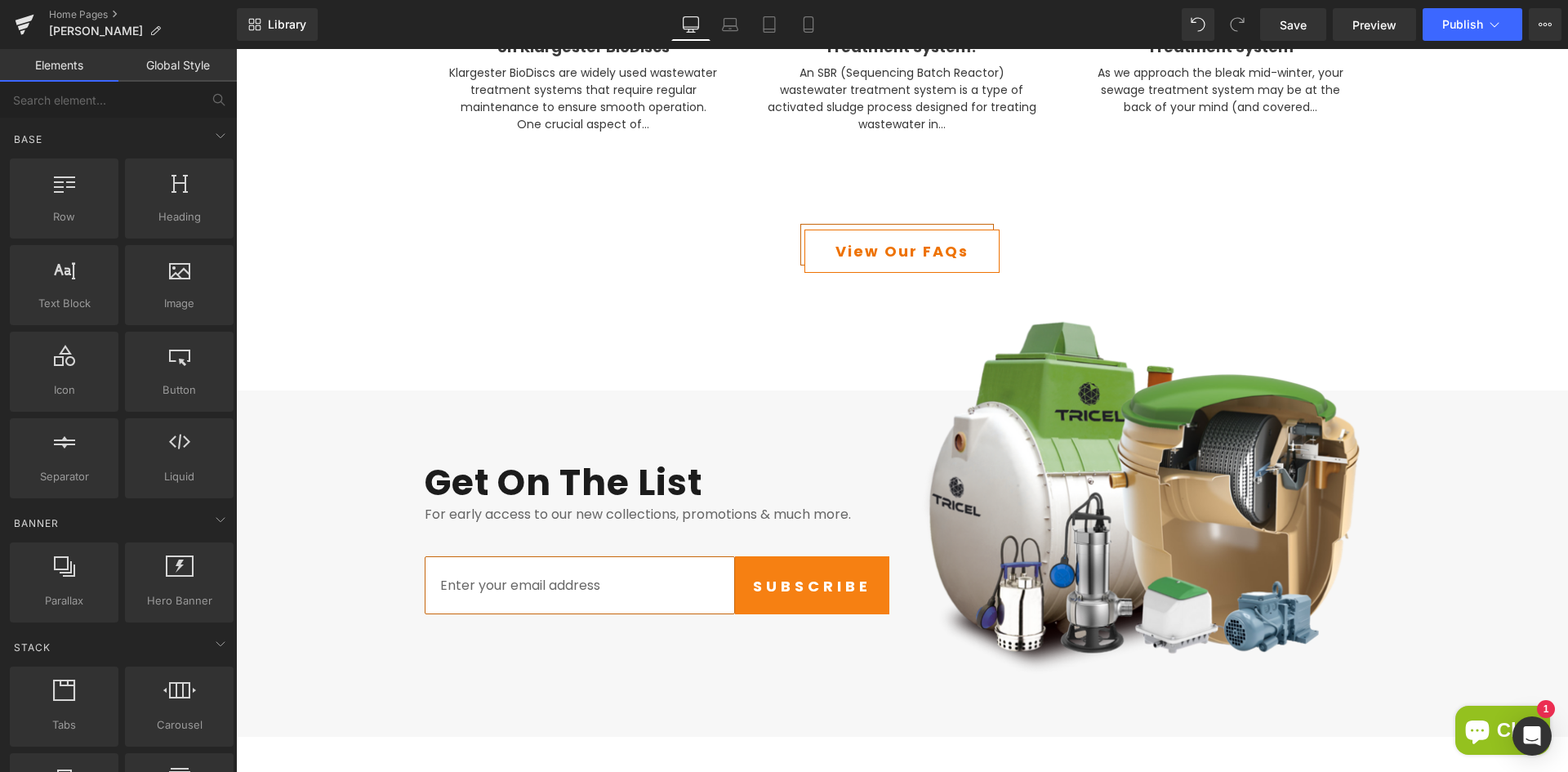
scroll to position [7197, 0]
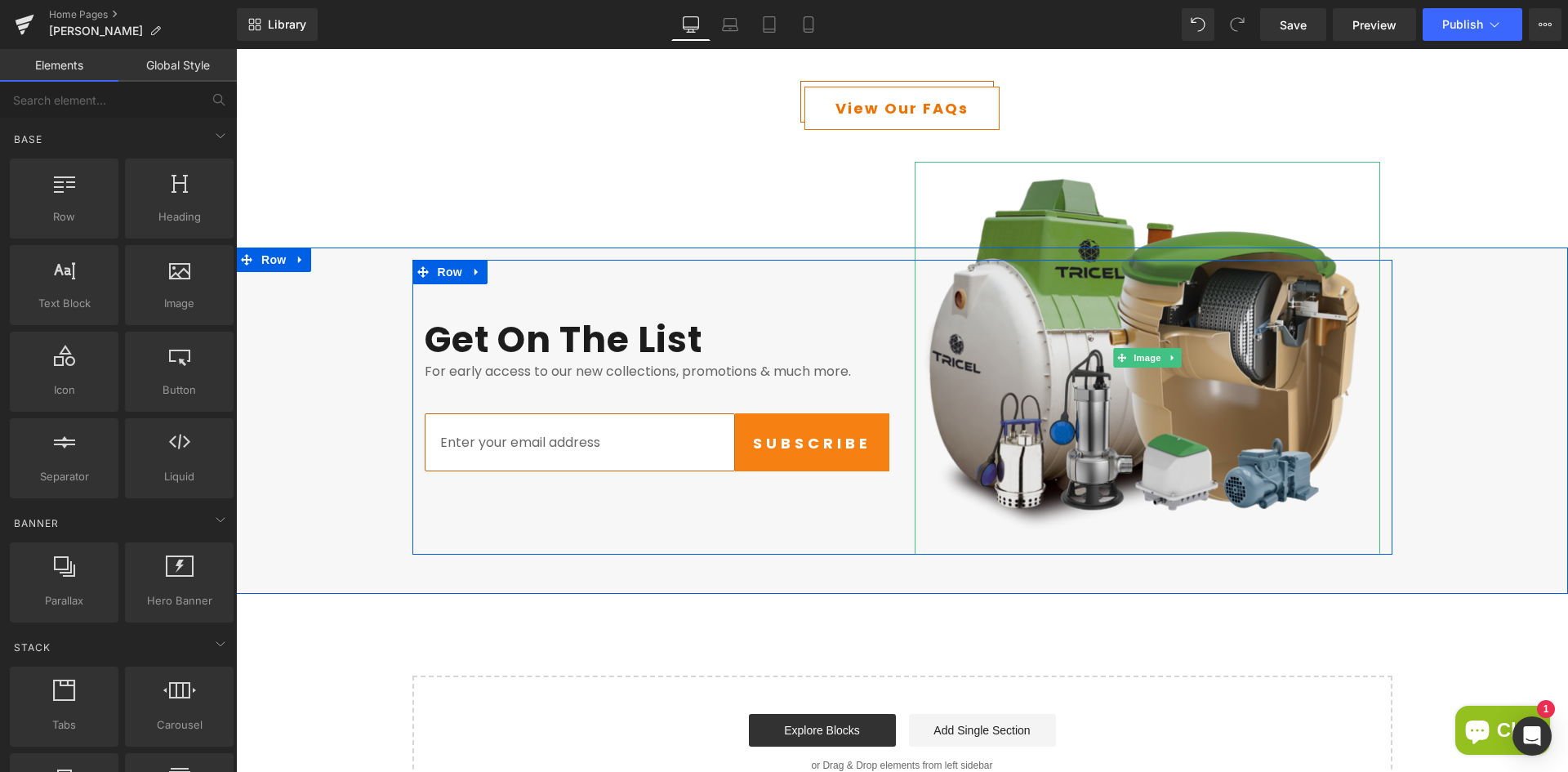
click at [1031, 480] on img at bounding box center [1147, 358] width 465 height 393
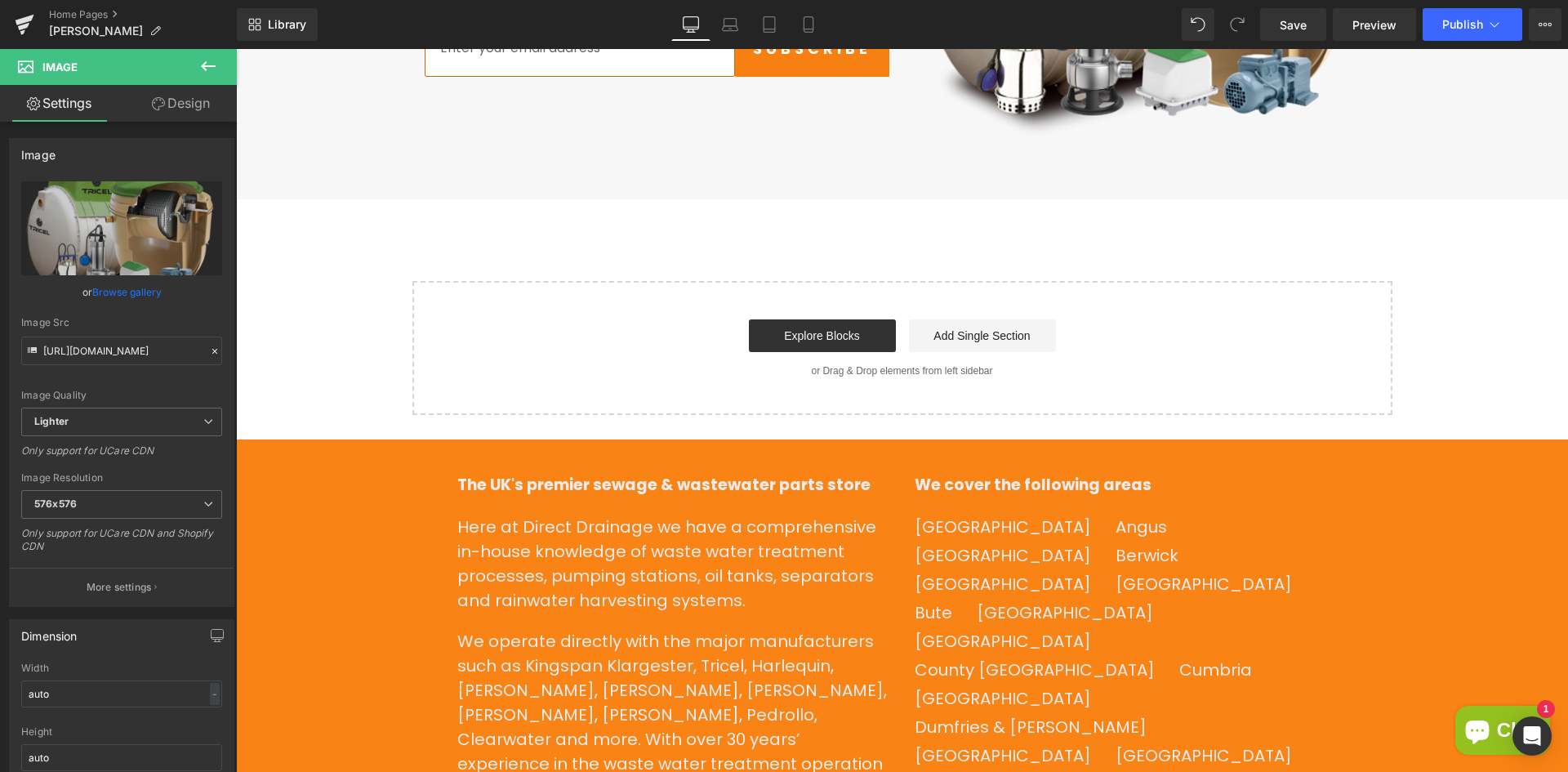
scroll to position [7603, 0]
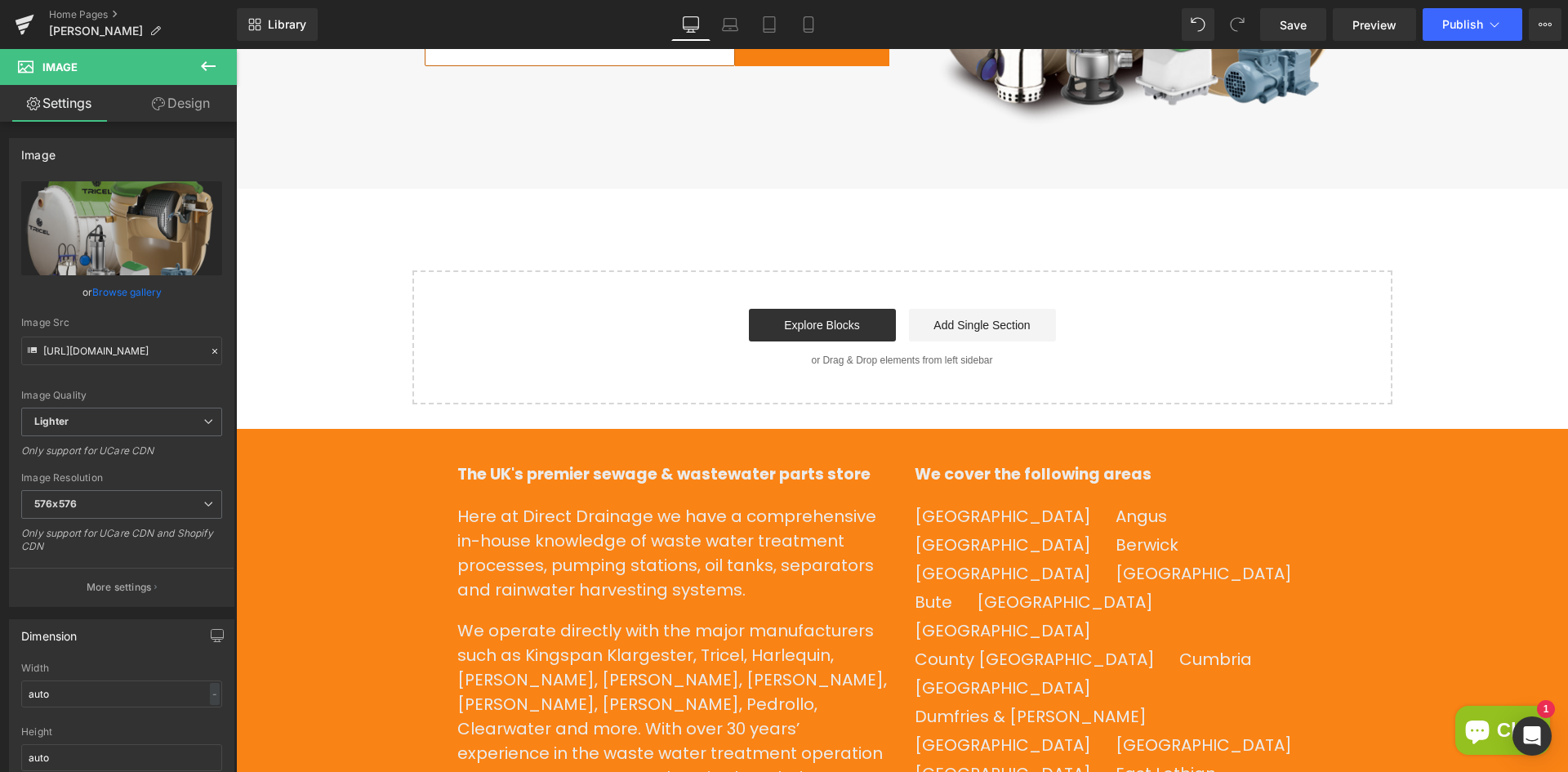
click at [760, 525] on p "Here at Direct Drainage we have a comprehensive in-house knowledge of waste wat…" at bounding box center [674, 552] width 433 height 98
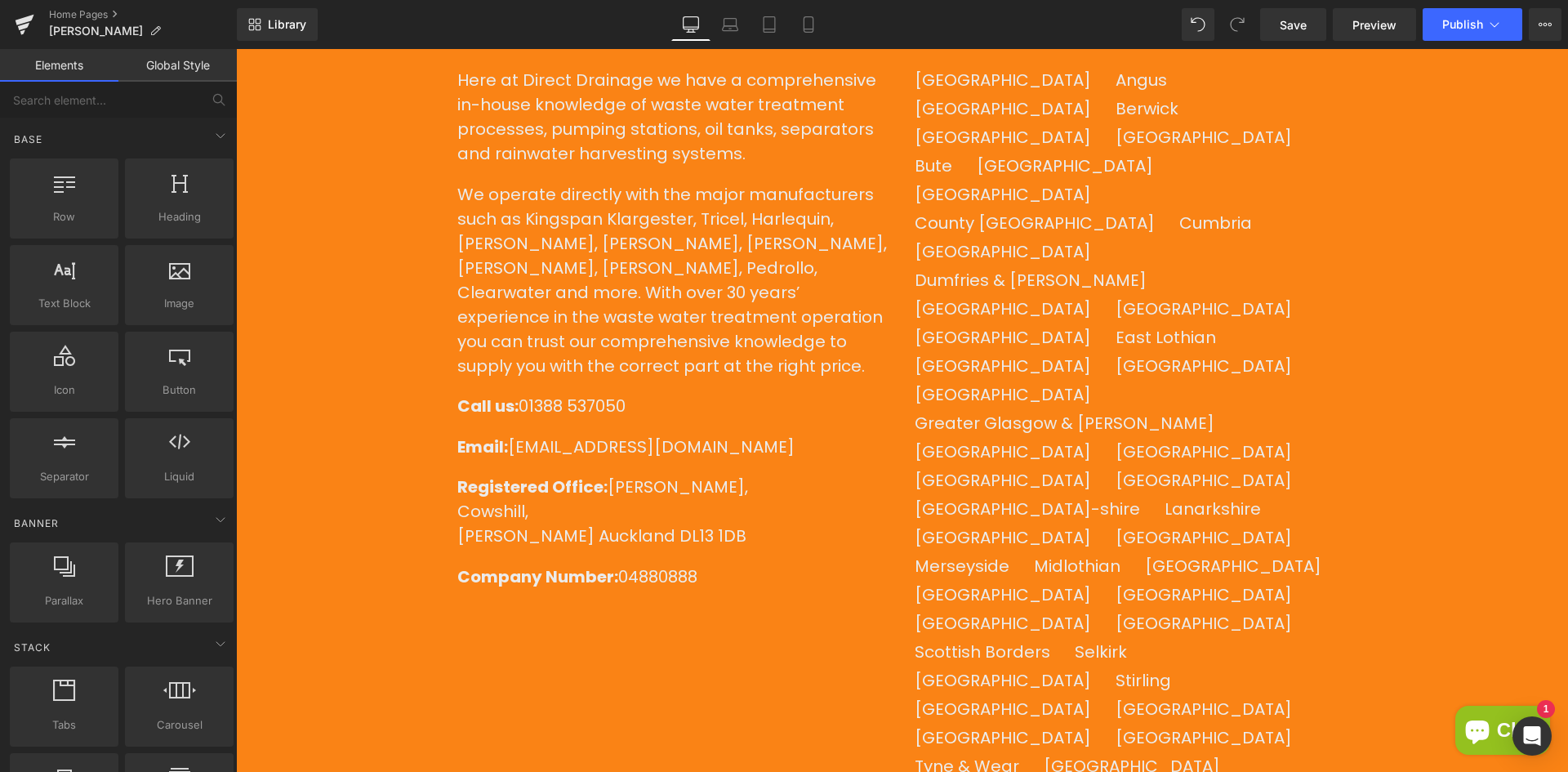
scroll to position [7900, 0]
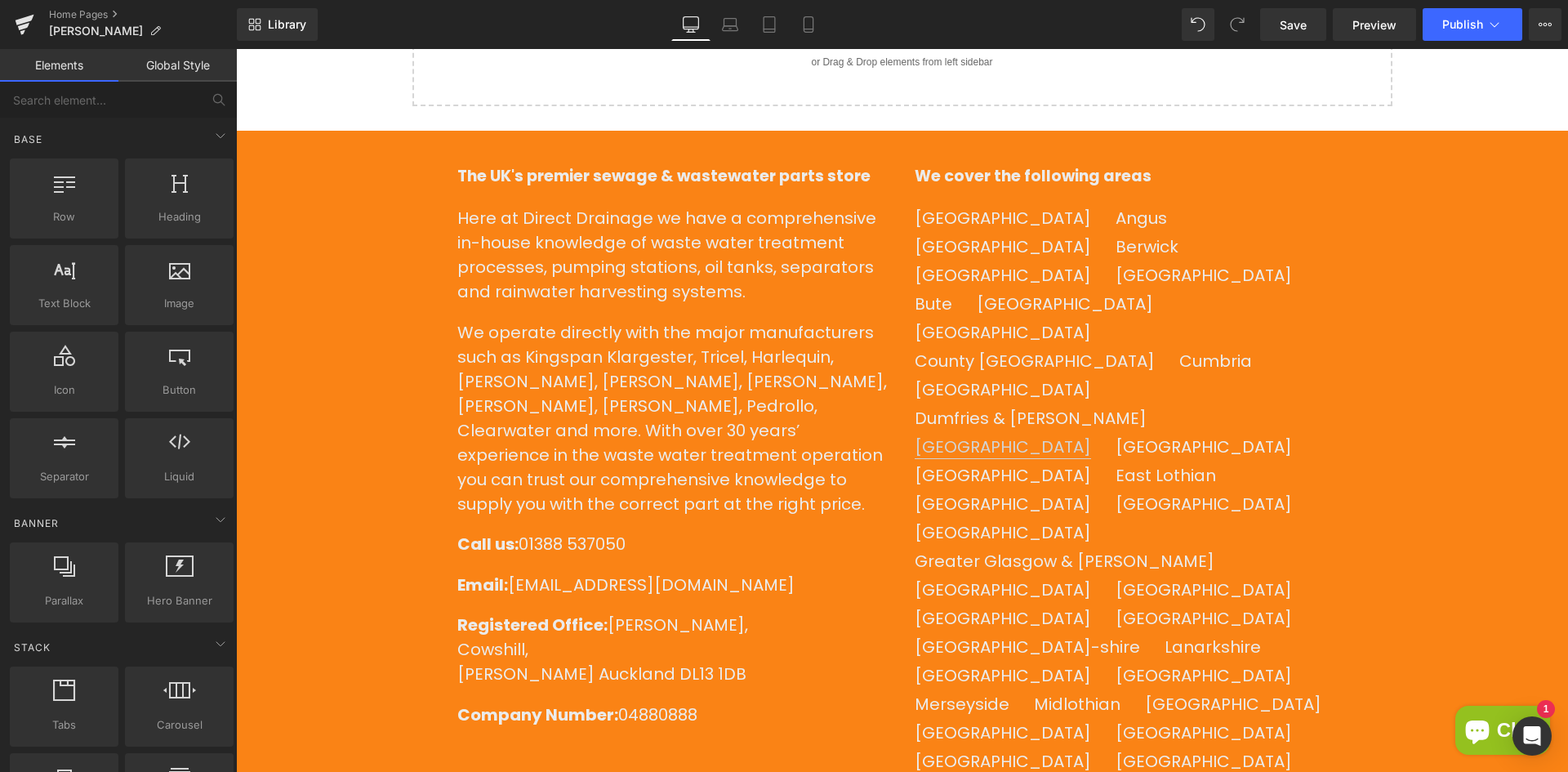
click at [937, 436] on link "[GEOGRAPHIC_DATA]" at bounding box center [1002, 448] width 176 height 24
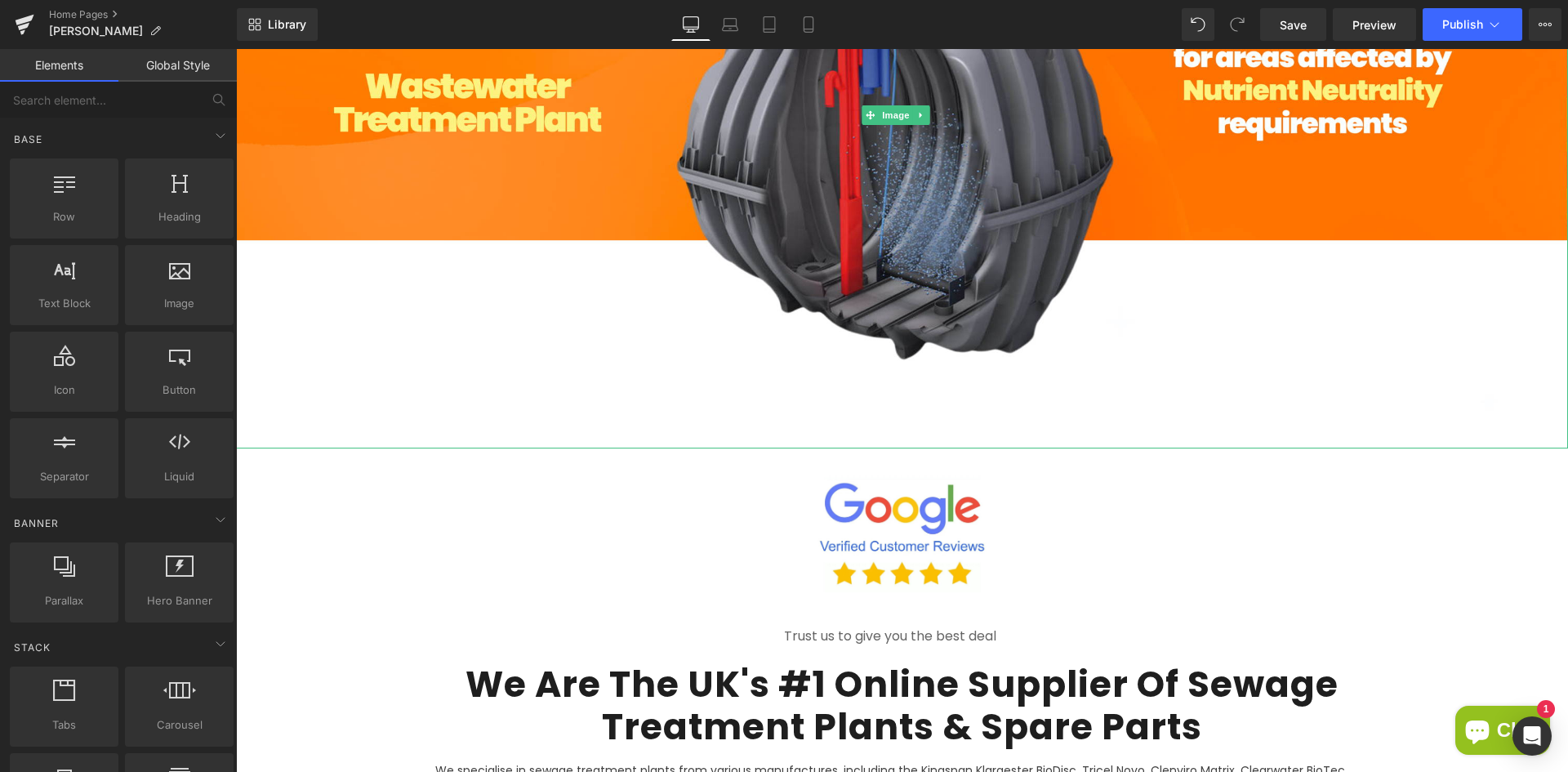
scroll to position [409, 0]
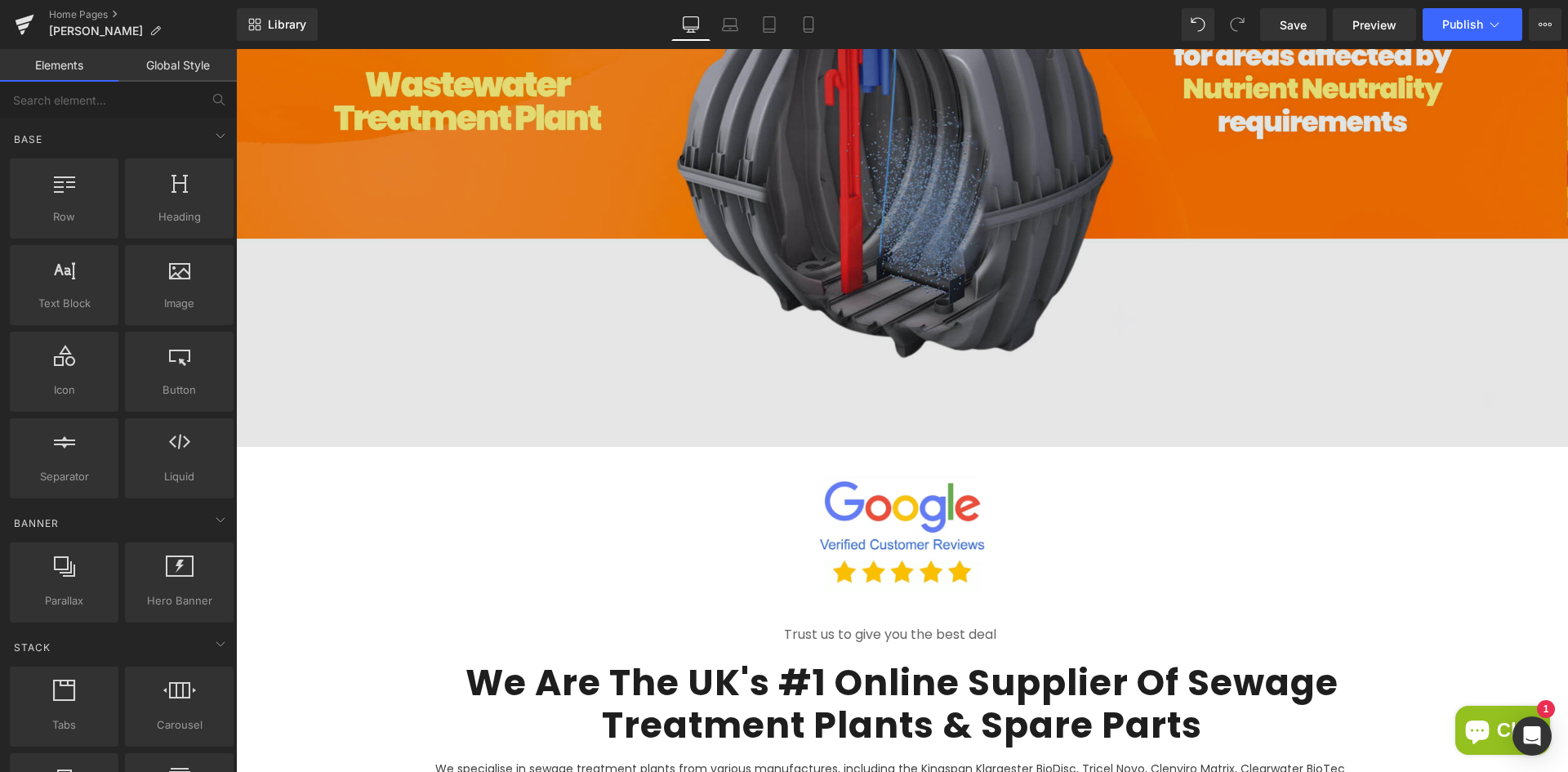
scroll to position [0, 0]
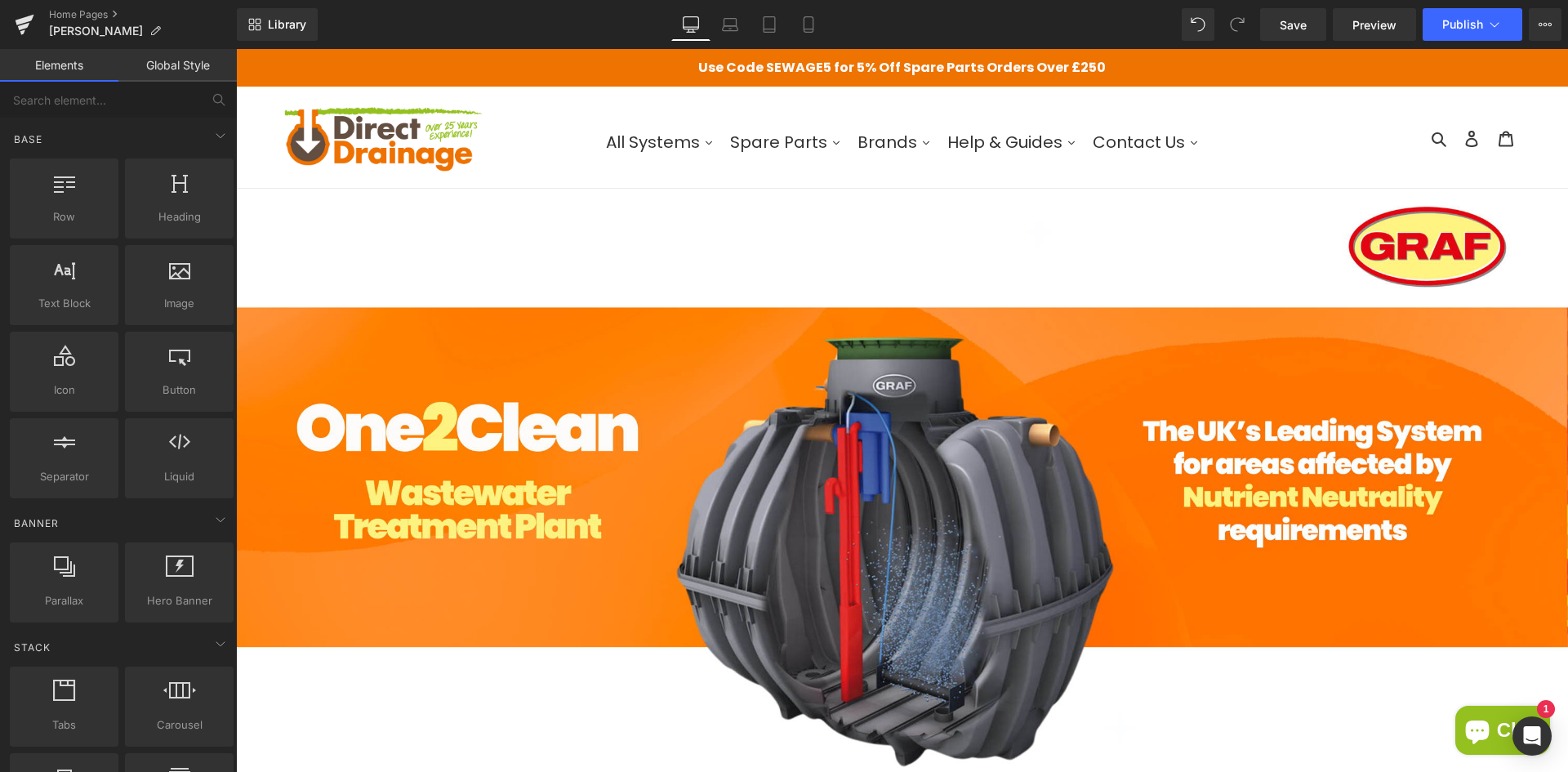
click at [416, 154] on img at bounding box center [383, 137] width 204 height 77
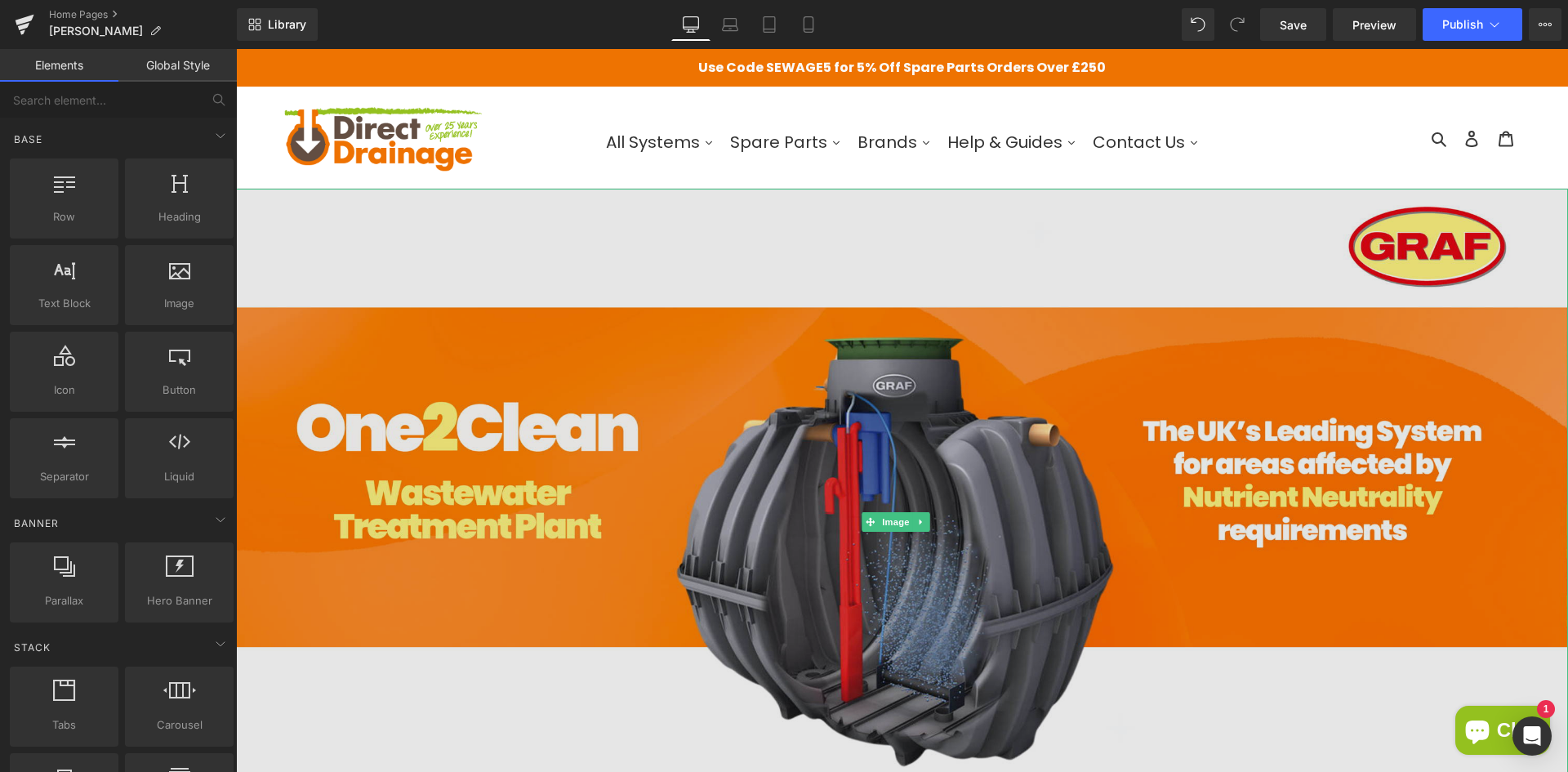
click at [1240, 369] on img at bounding box center [902, 522] width 1332 height 666
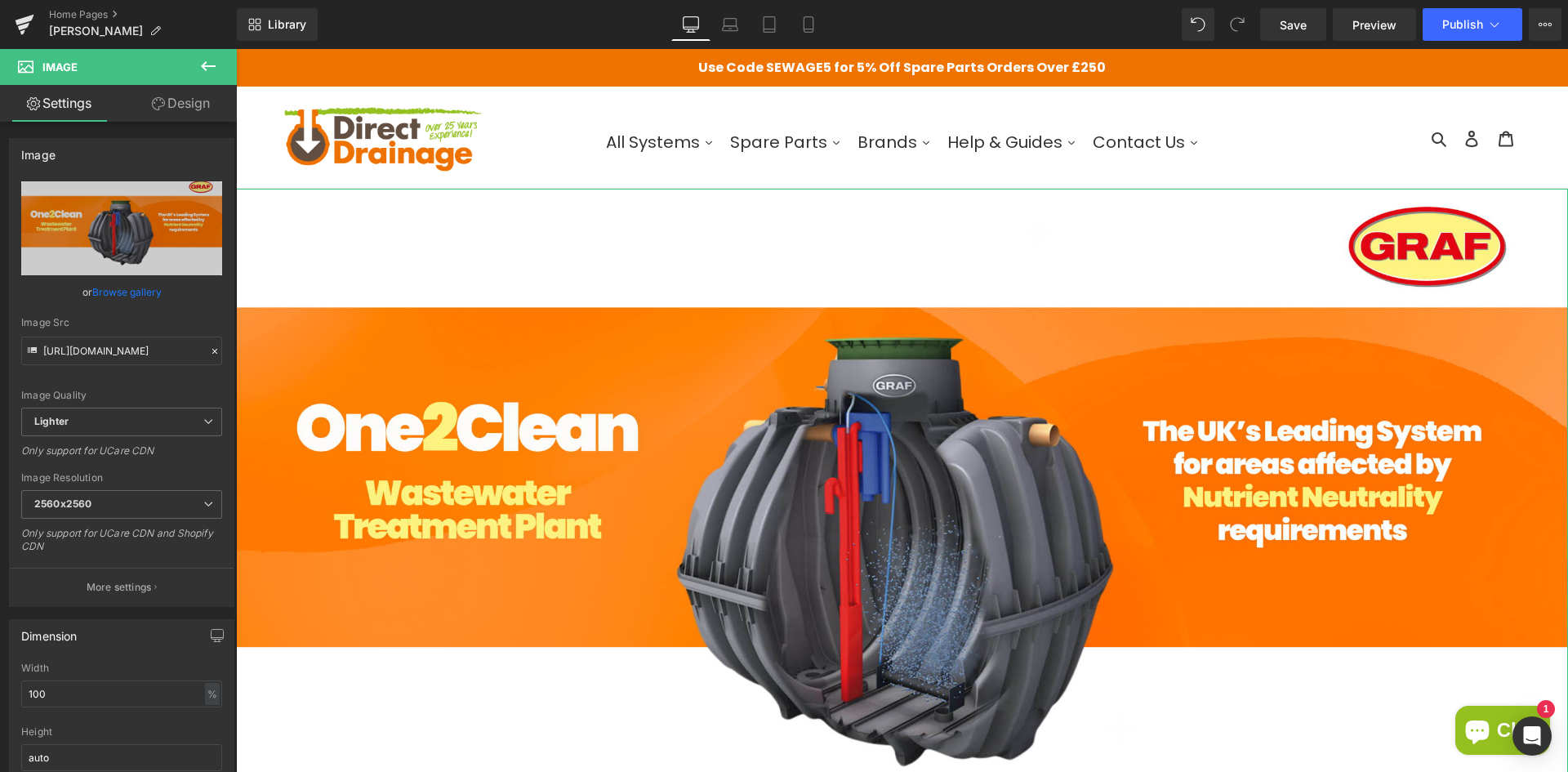
click at [151, 115] on link "Design" at bounding box center [180, 103] width 118 height 37
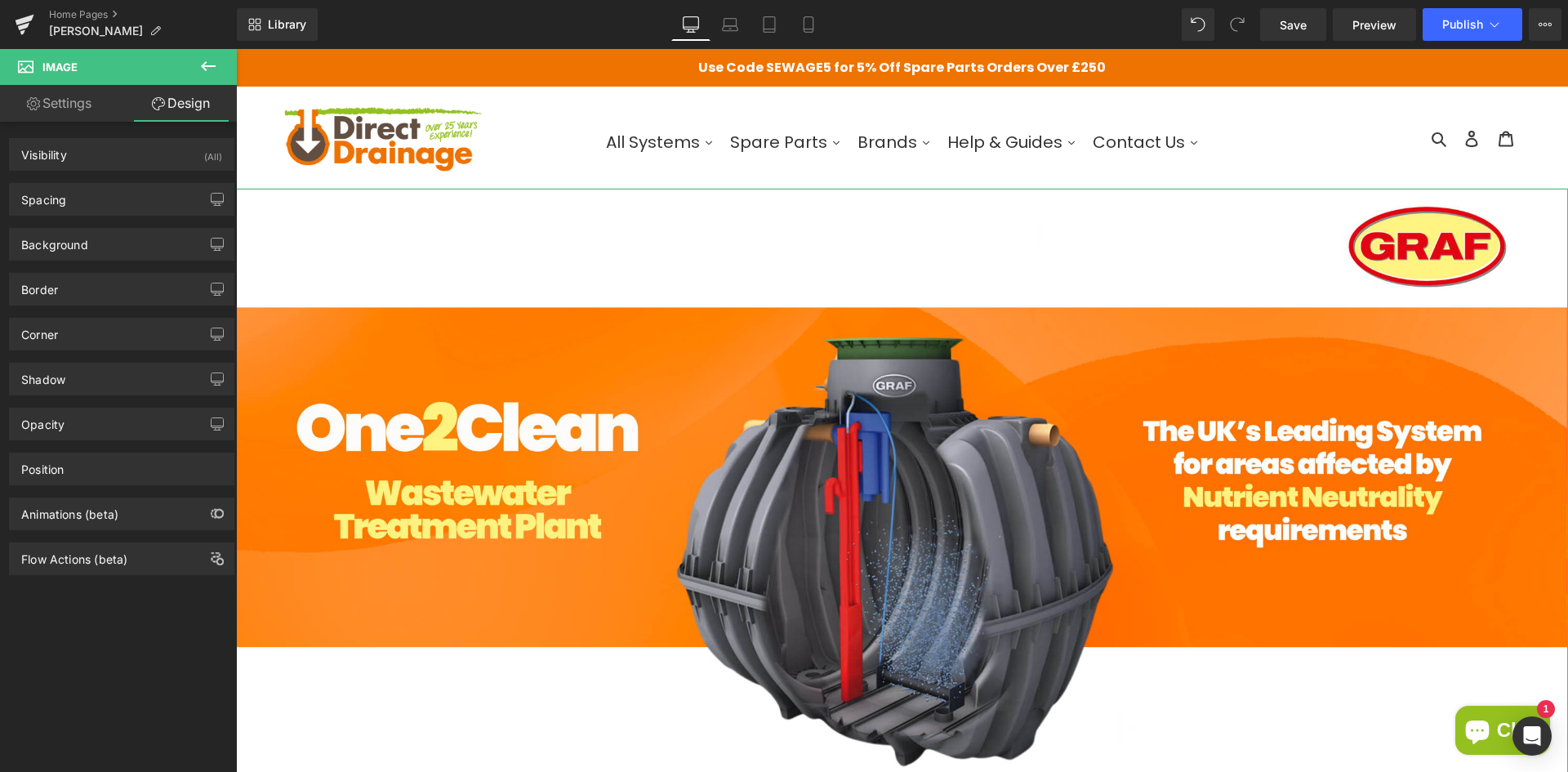
click at [151, 115] on link "Design" at bounding box center [180, 103] width 118 height 37
click at [56, 126] on div "Visibility (All) 0|0|0|0 1 Show on Desktop 1 Show on Laptop 1 Show on Tablet 1 …" at bounding box center [122, 148] width 244 height 45
click at [60, 107] on link "Settings" at bounding box center [59, 103] width 118 height 37
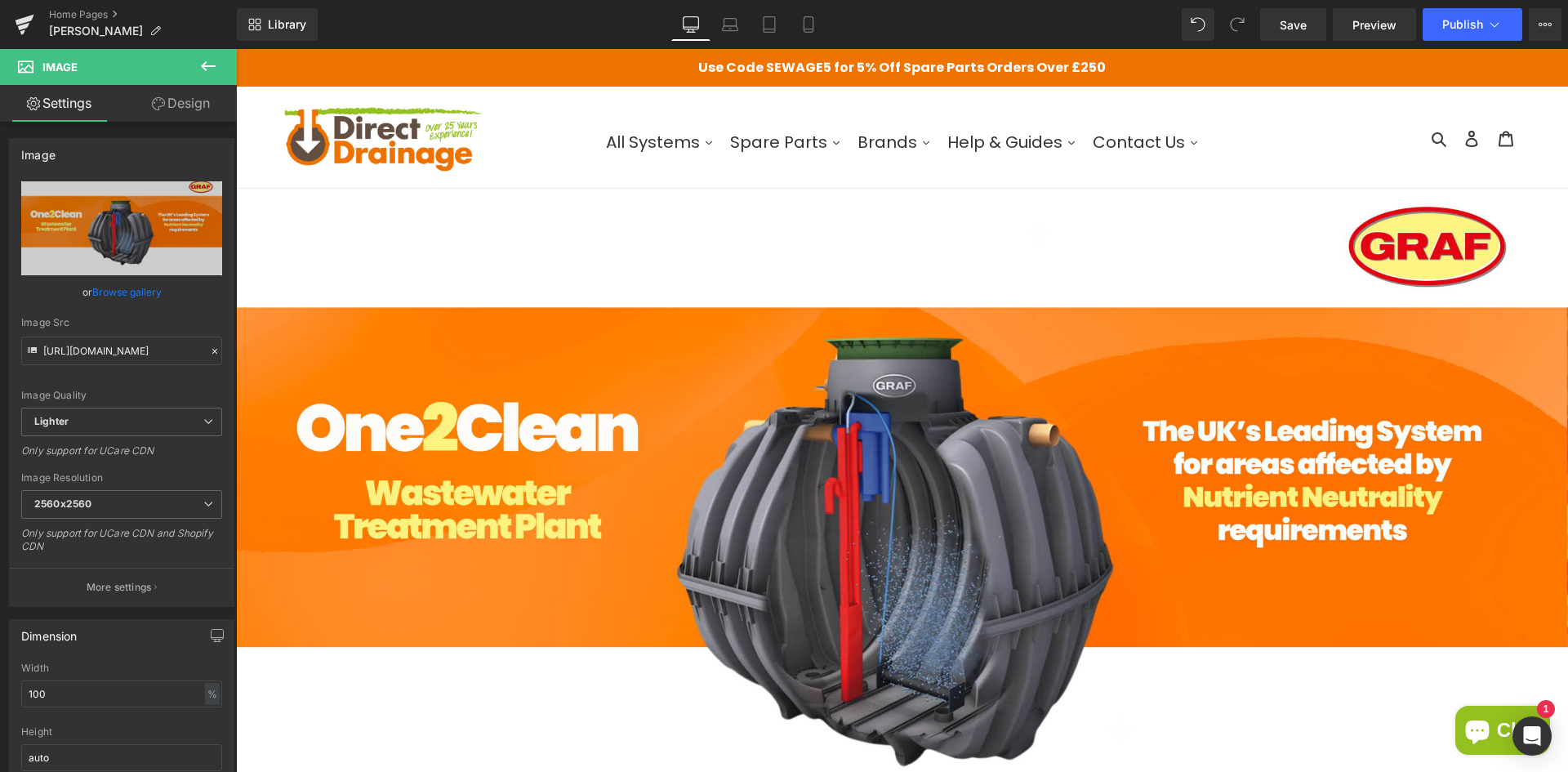
click at [203, 61] on icon at bounding box center [208, 66] width 20 height 20
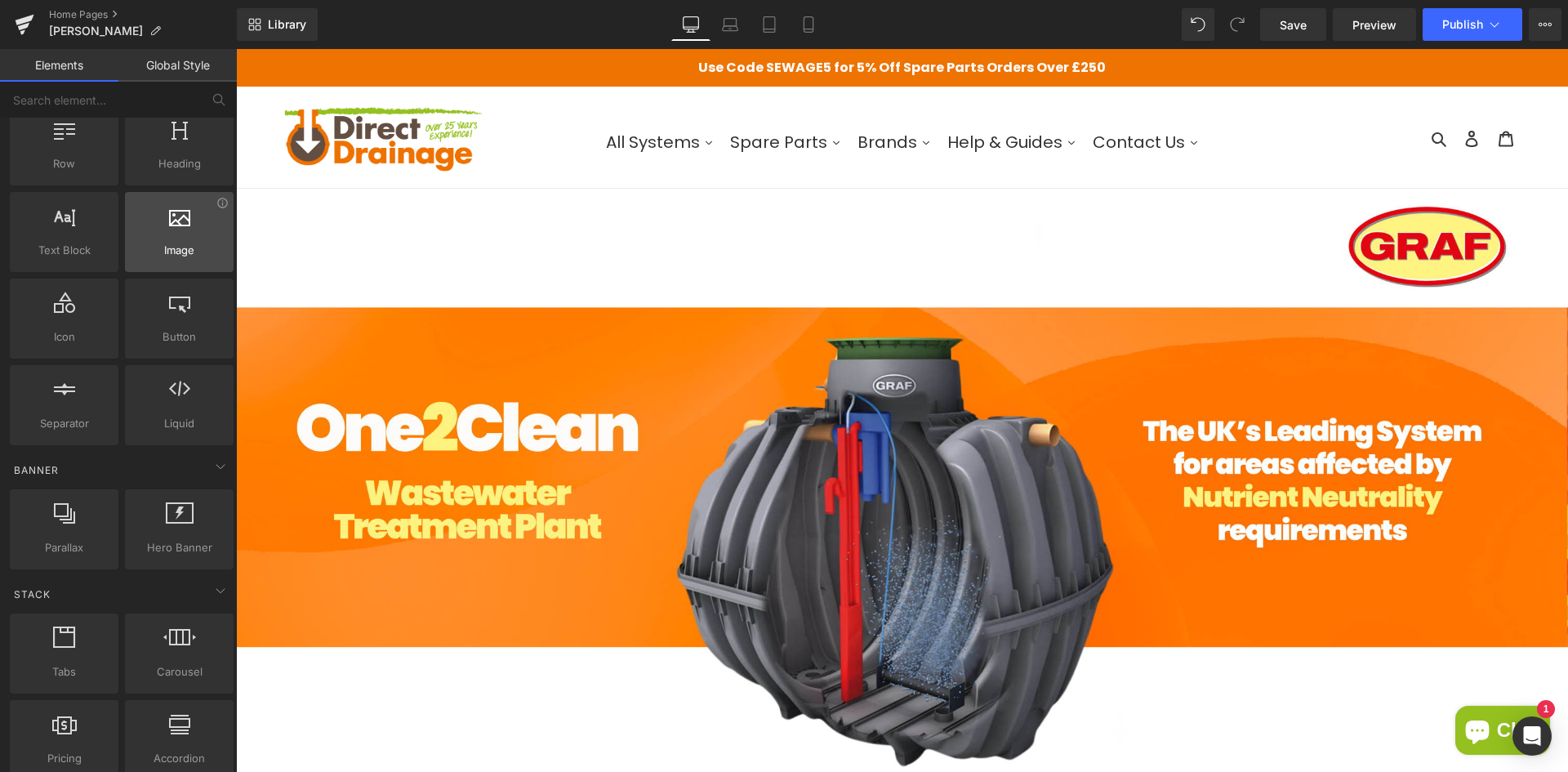
scroll to position [82, 0]
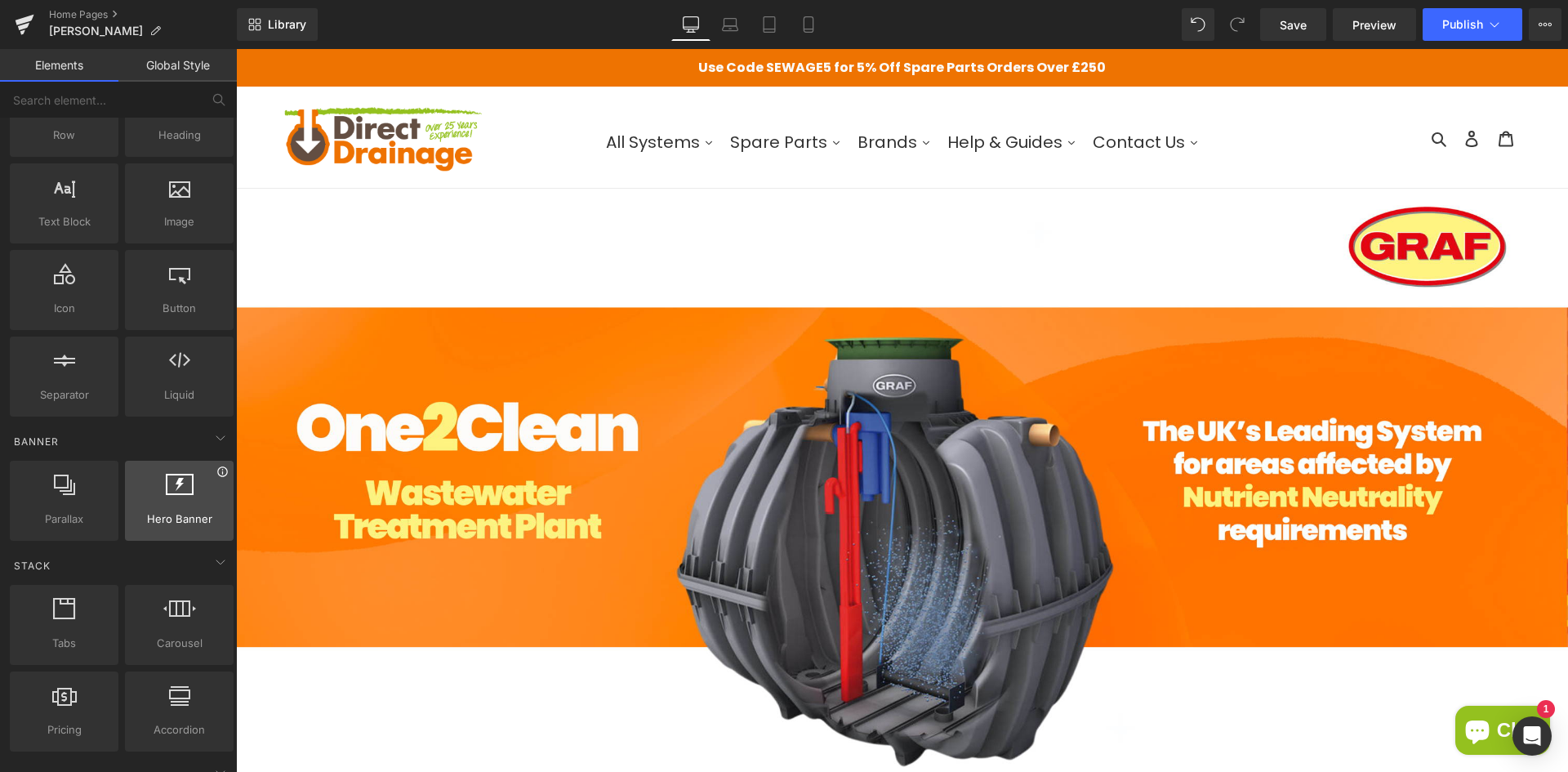
click at [216, 476] on icon at bounding box center [222, 472] width 12 height 12
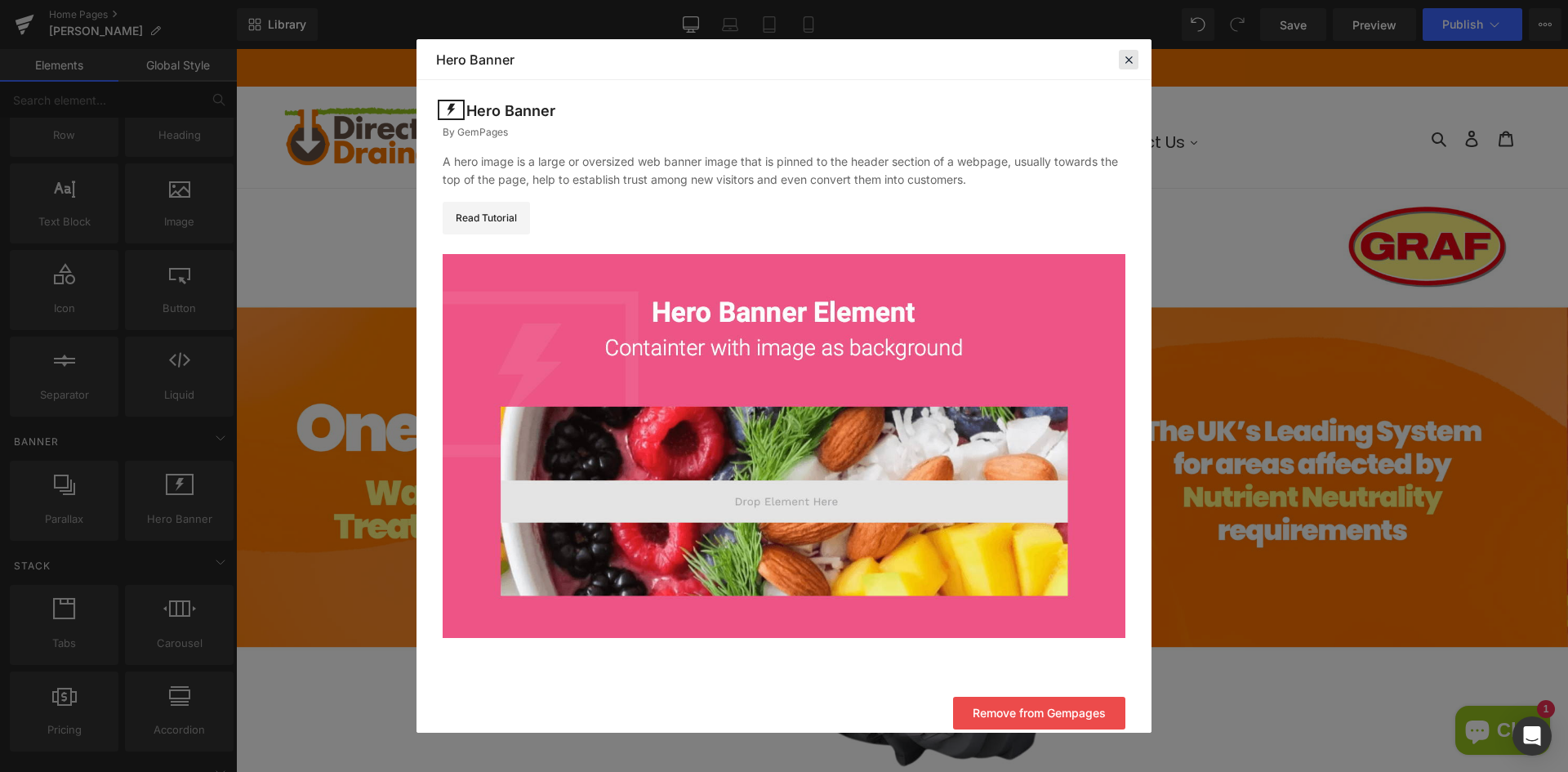
click at [1127, 59] on icon at bounding box center [1128, 59] width 14 height 14
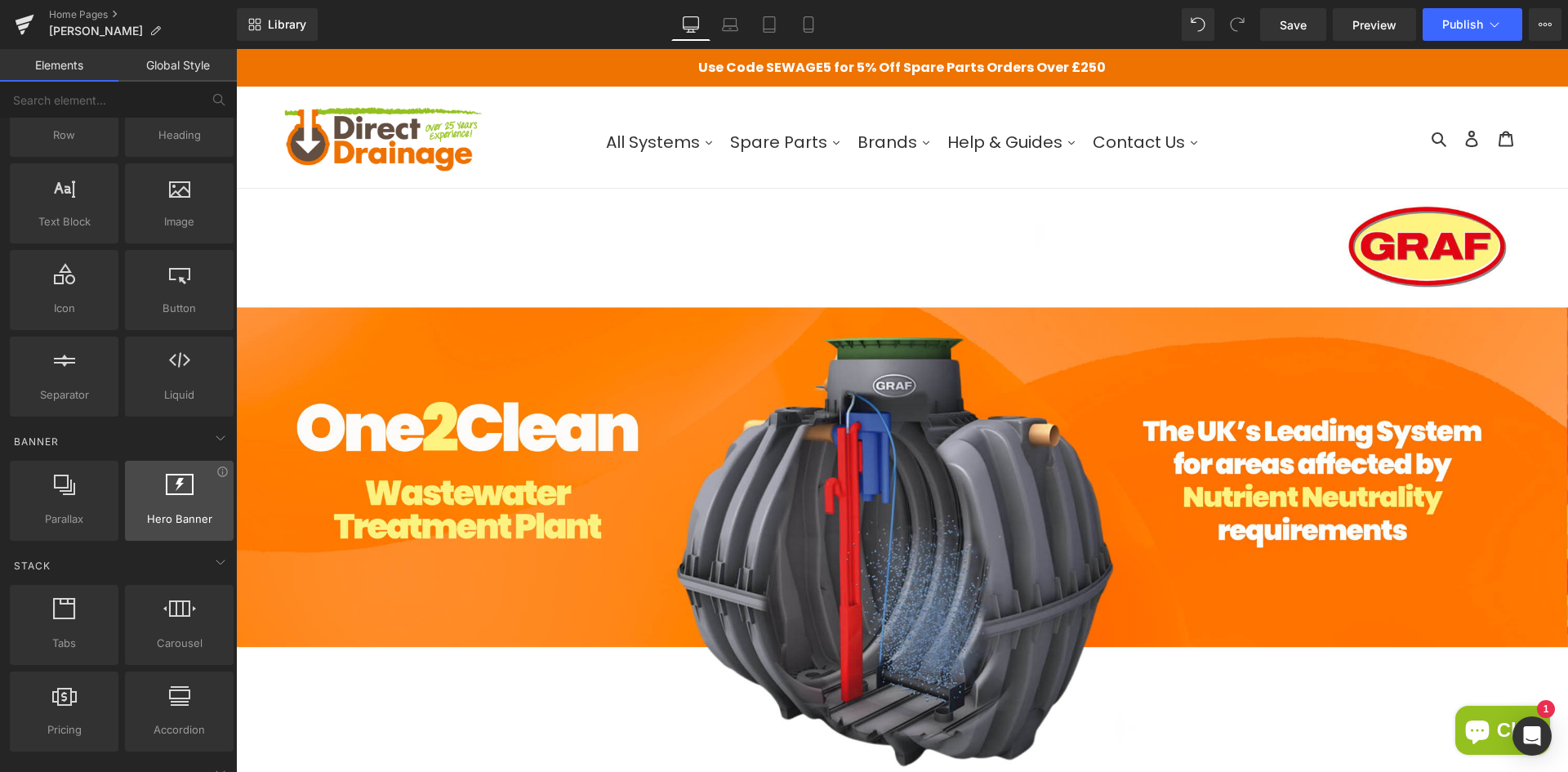
click at [180, 506] on div at bounding box center [180, 492] width 99 height 37
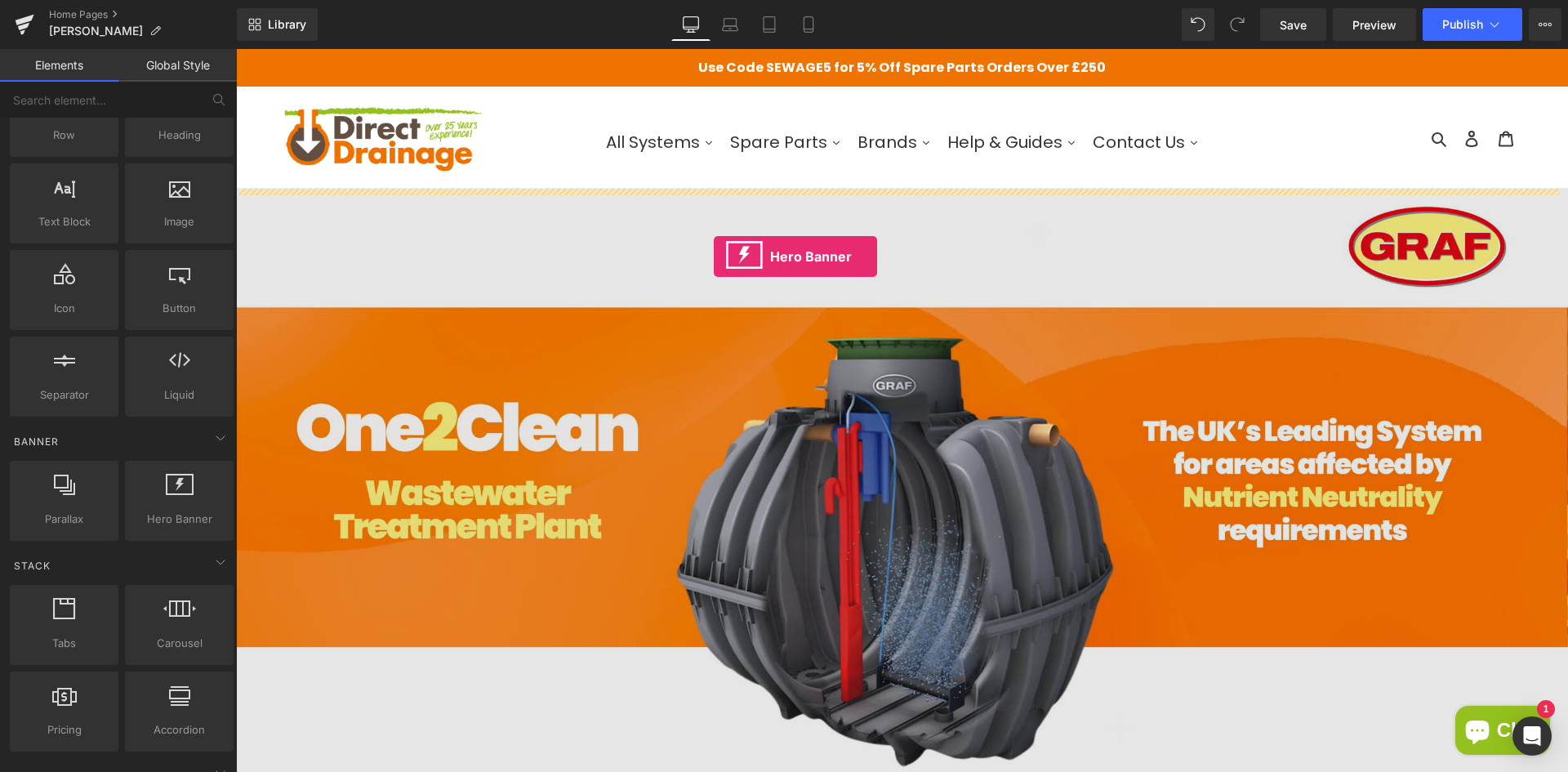
drag, startPoint x: 251, startPoint y: 512, endPoint x: 714, endPoint y: 256, distance: 529.1
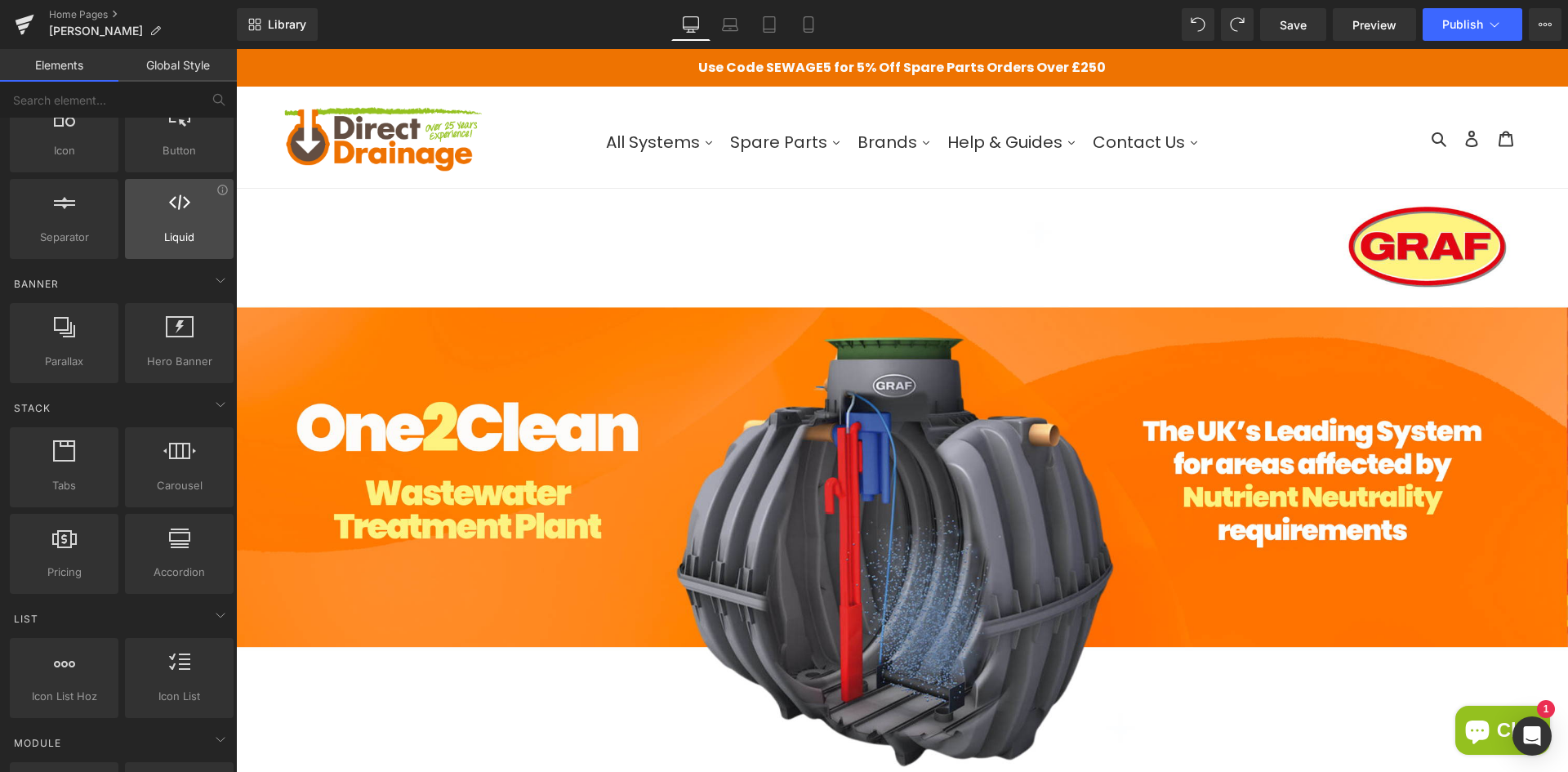
scroll to position [327, 0]
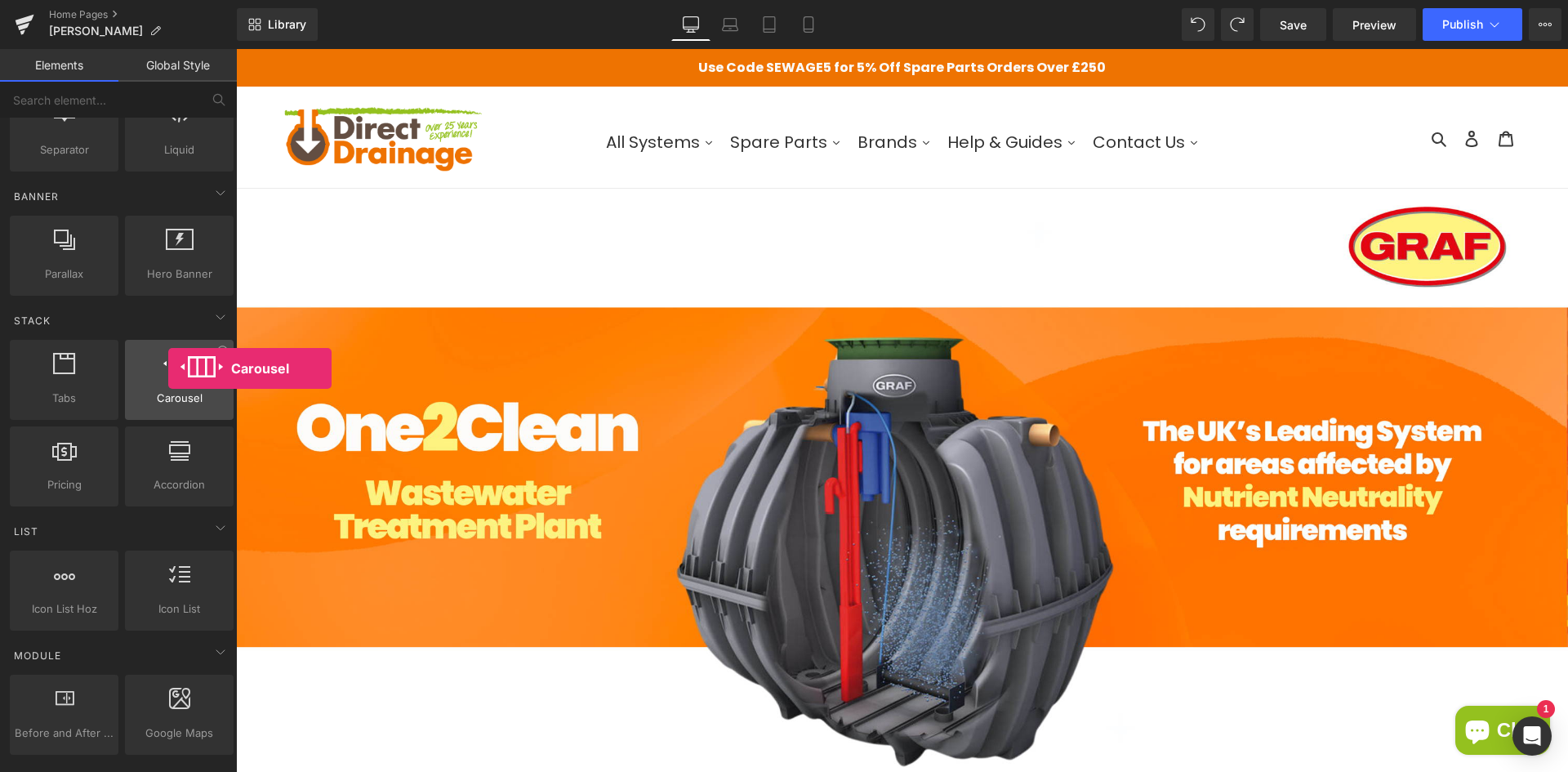
click at [168, 369] on icon at bounding box center [180, 363] width 32 height 21
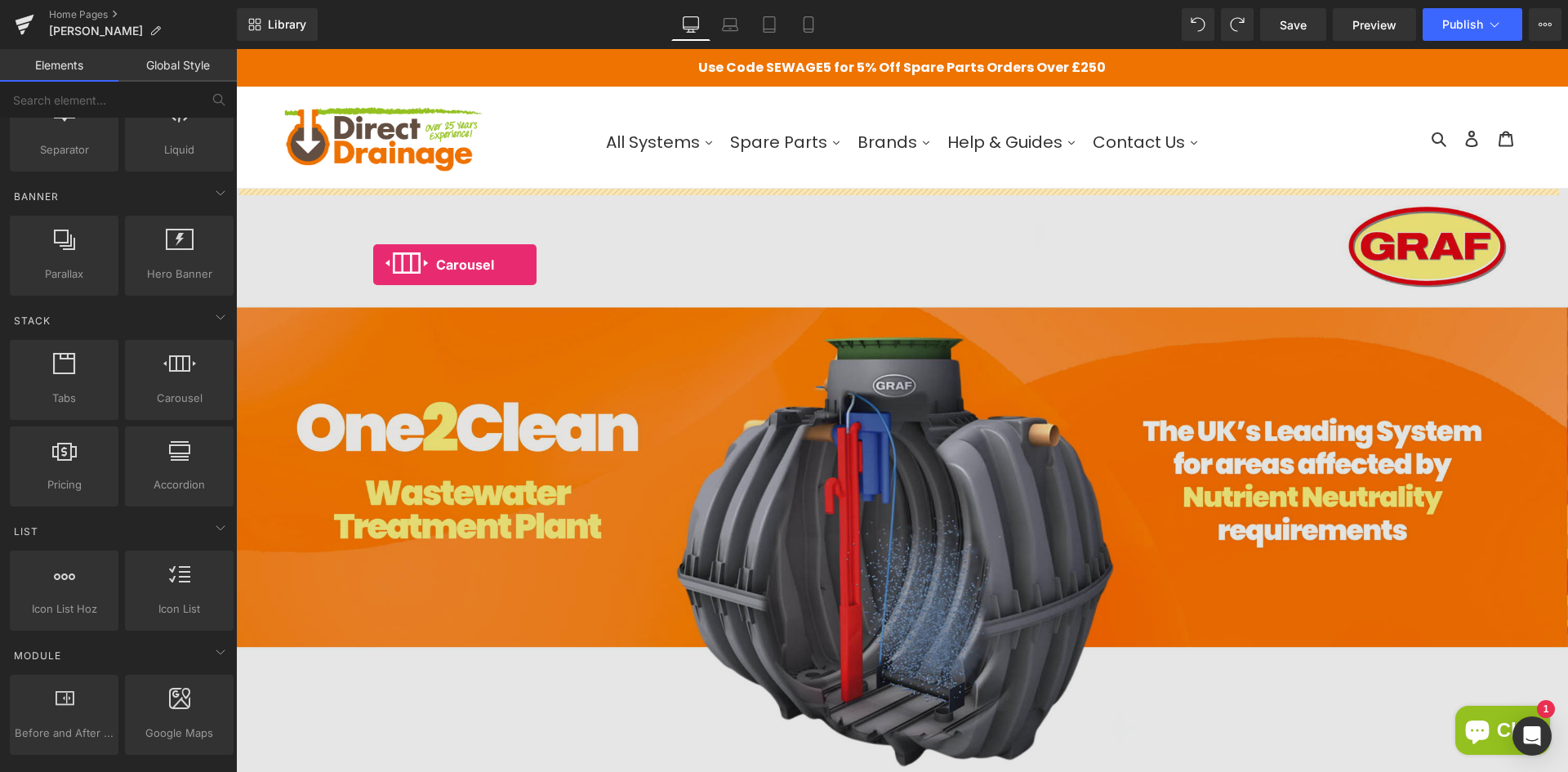
drag, startPoint x: 407, startPoint y: 420, endPoint x: 373, endPoint y: 264, distance: 159.7
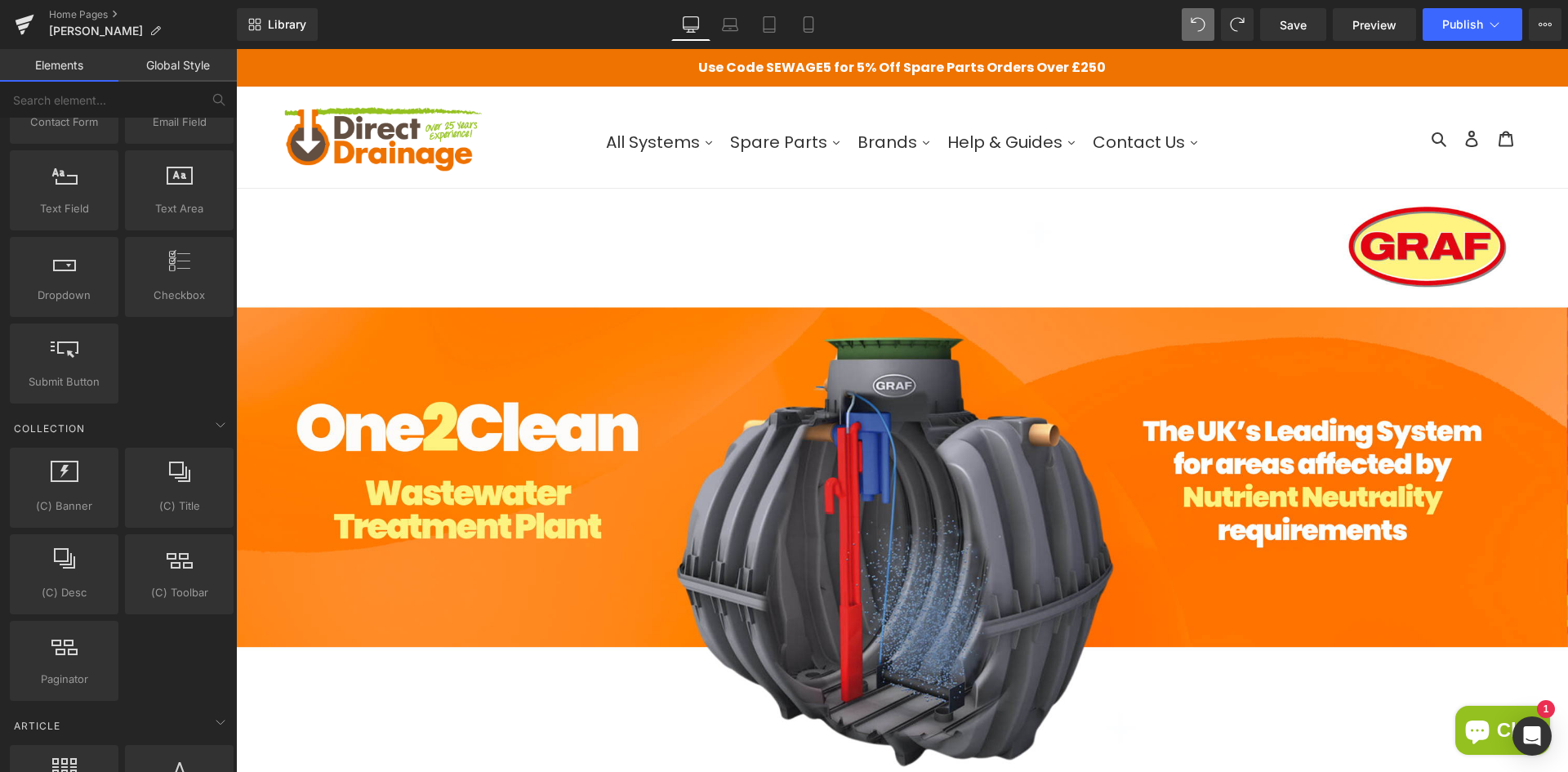
scroll to position [2370, 0]
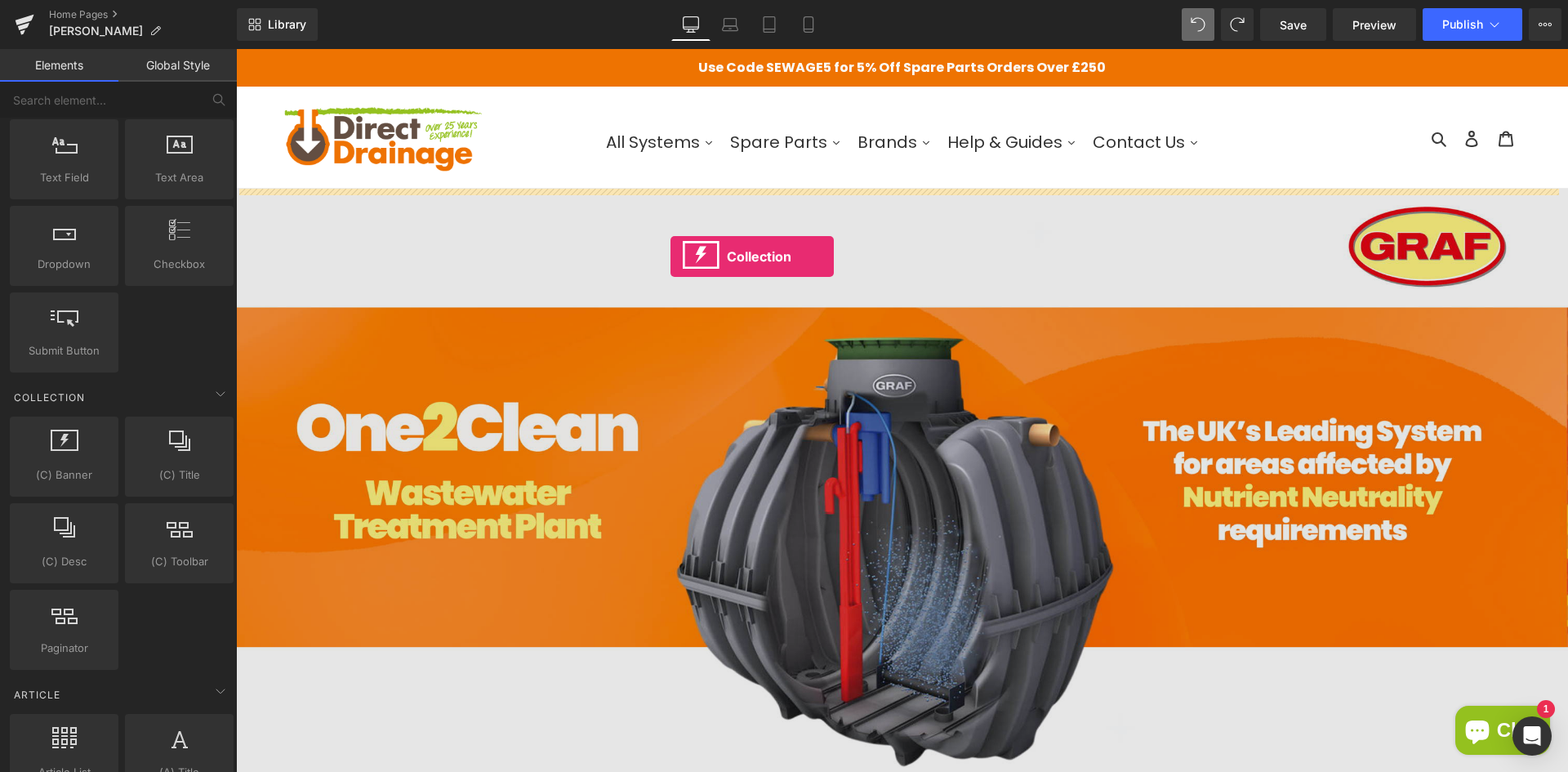
drag, startPoint x: 308, startPoint y: 513, endPoint x: 670, endPoint y: 256, distance: 444.0
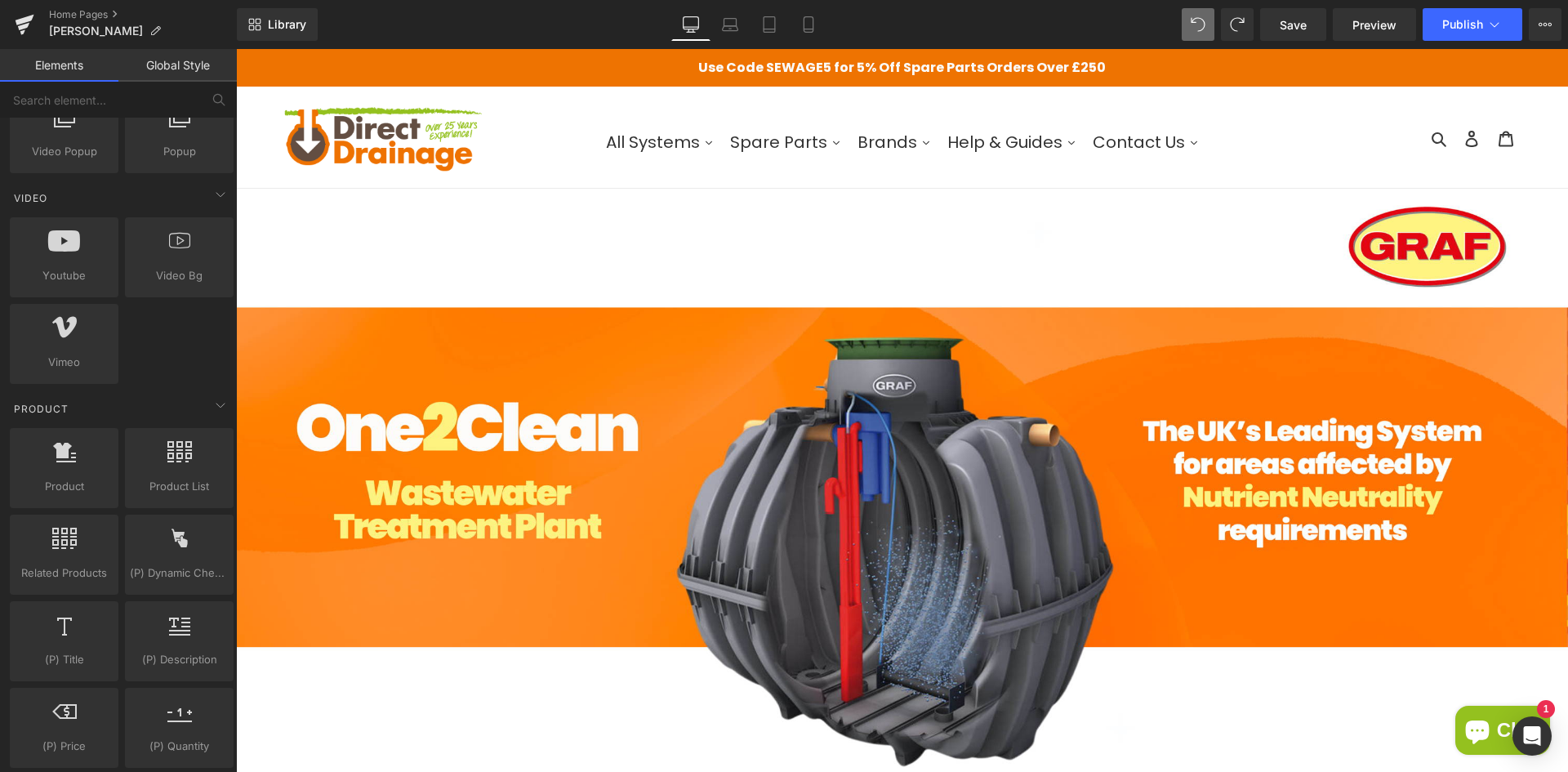
scroll to position [979, 0]
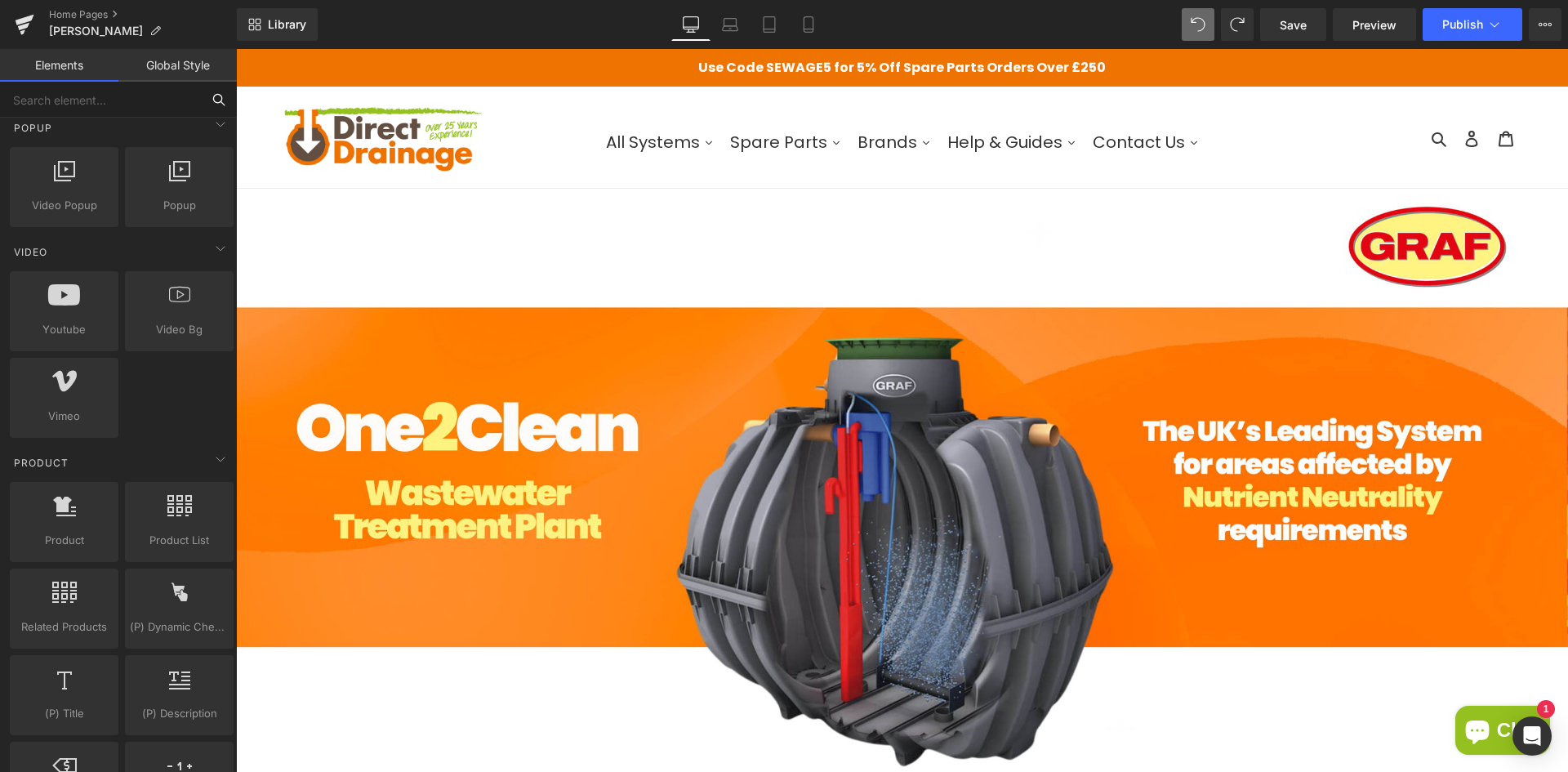
click at [121, 108] on input "text" at bounding box center [100, 100] width 201 height 36
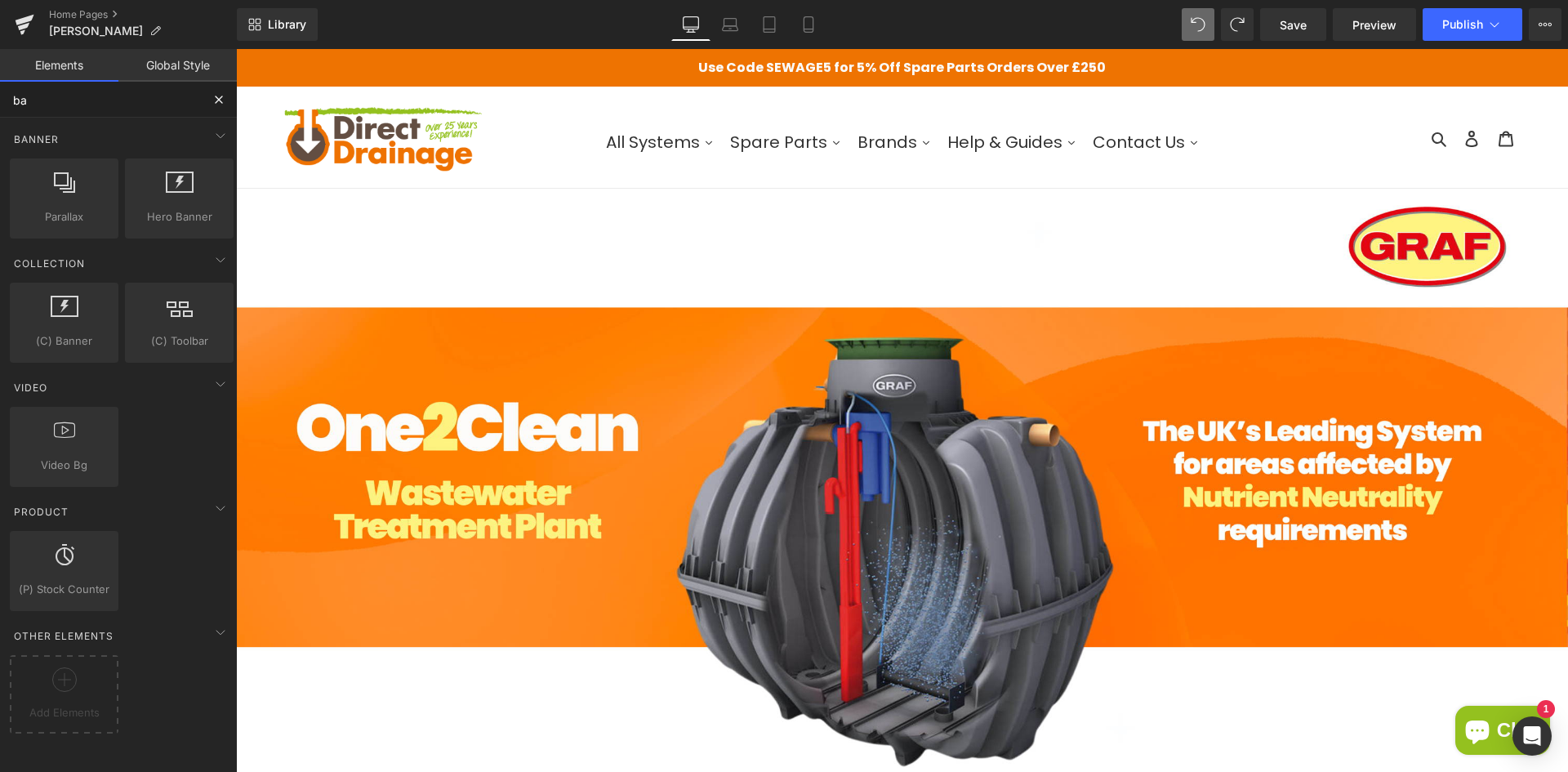
scroll to position [0, 0]
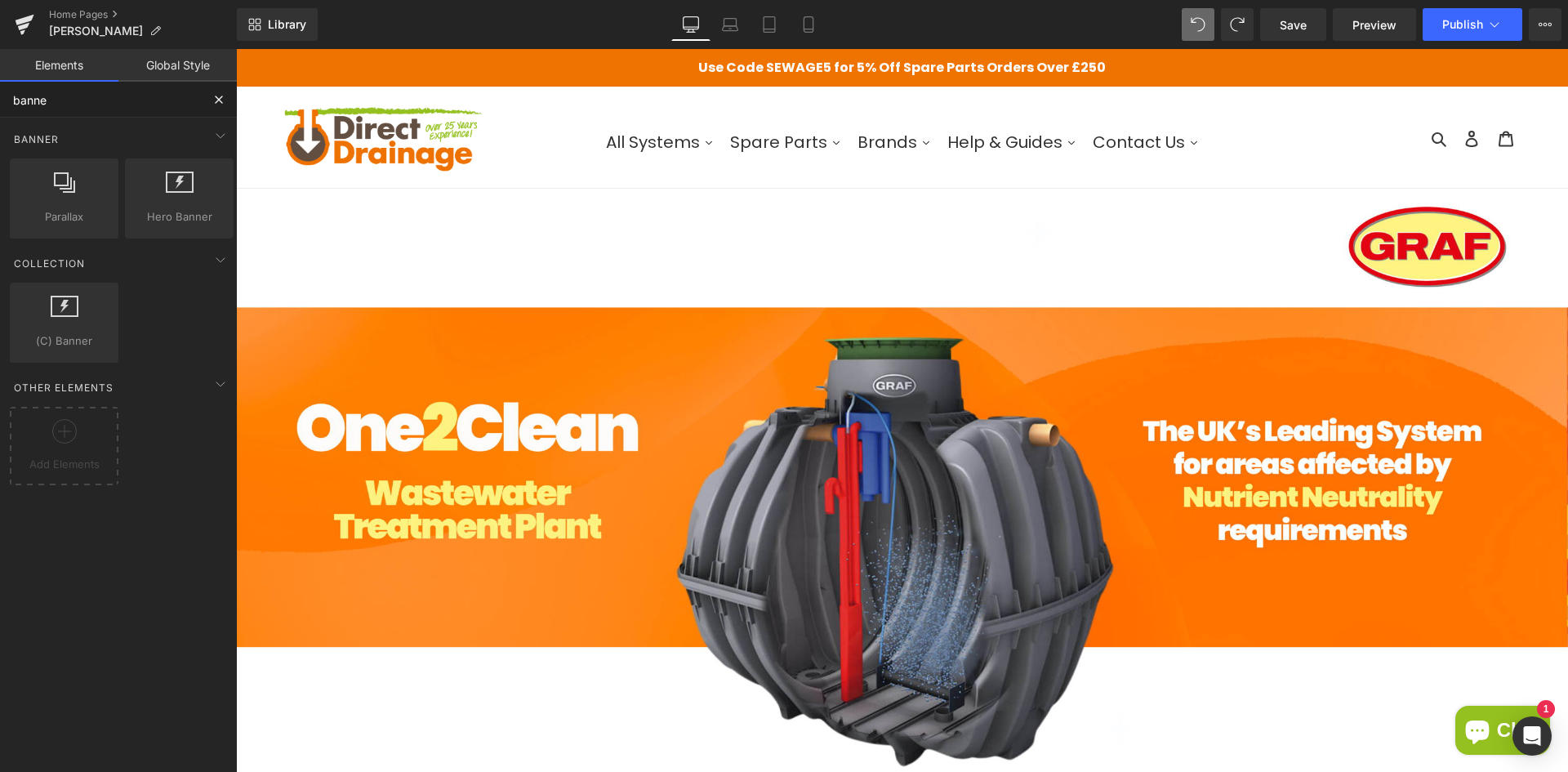
type input "banner"
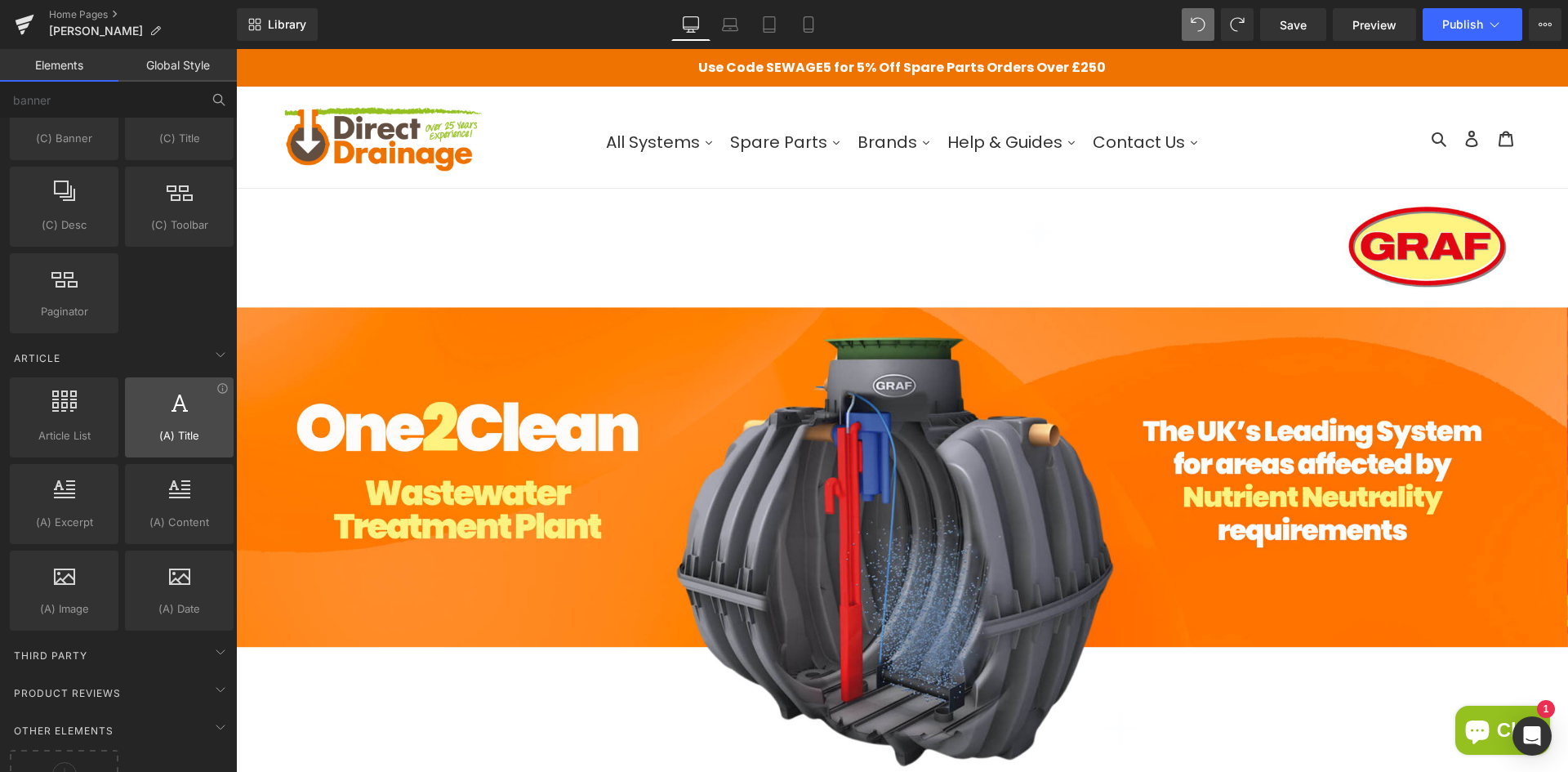
scroll to position [2776, 0]
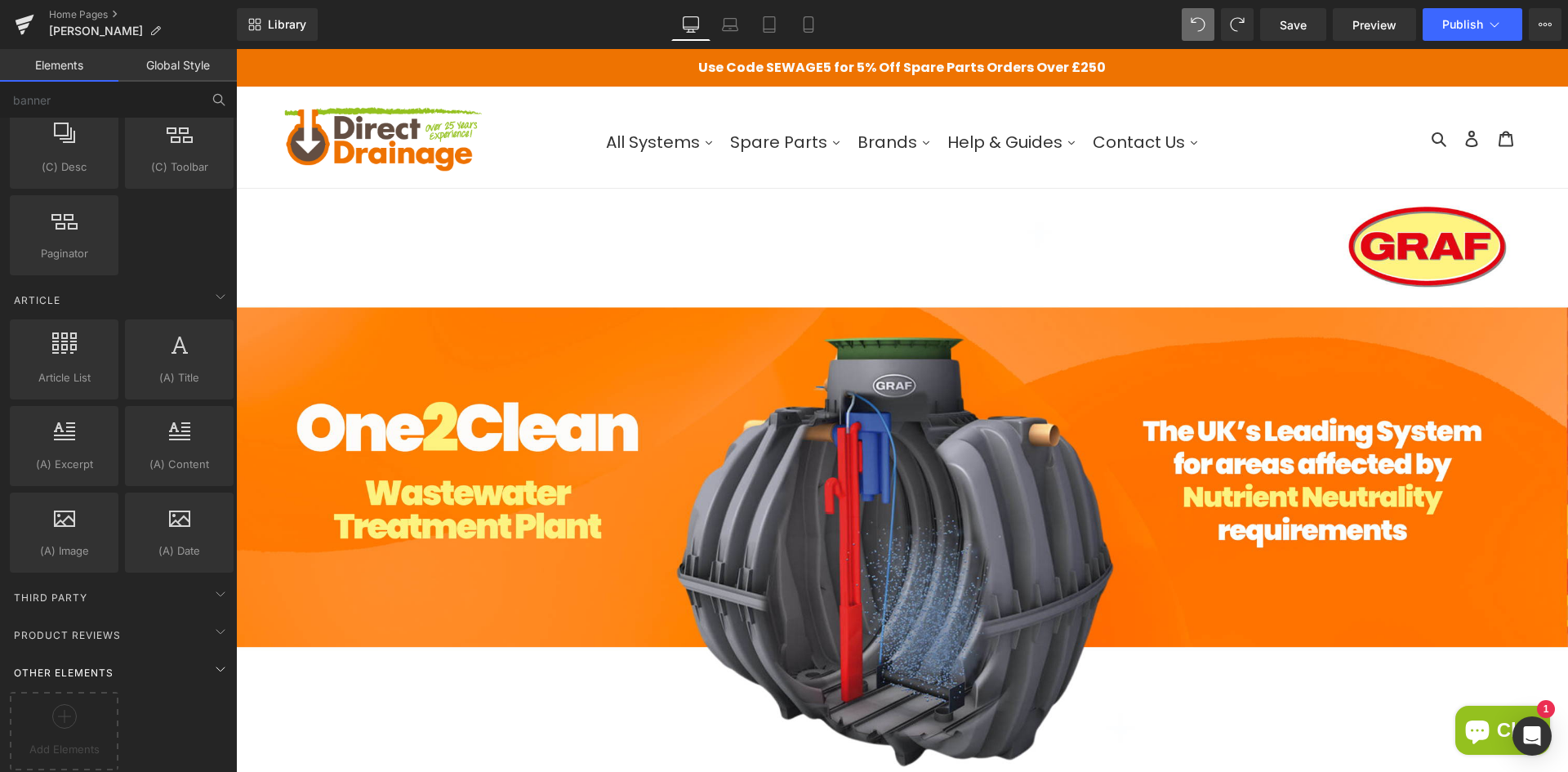
click at [90, 665] on span "Other Elements" at bounding box center [63, 672] width 103 height 15
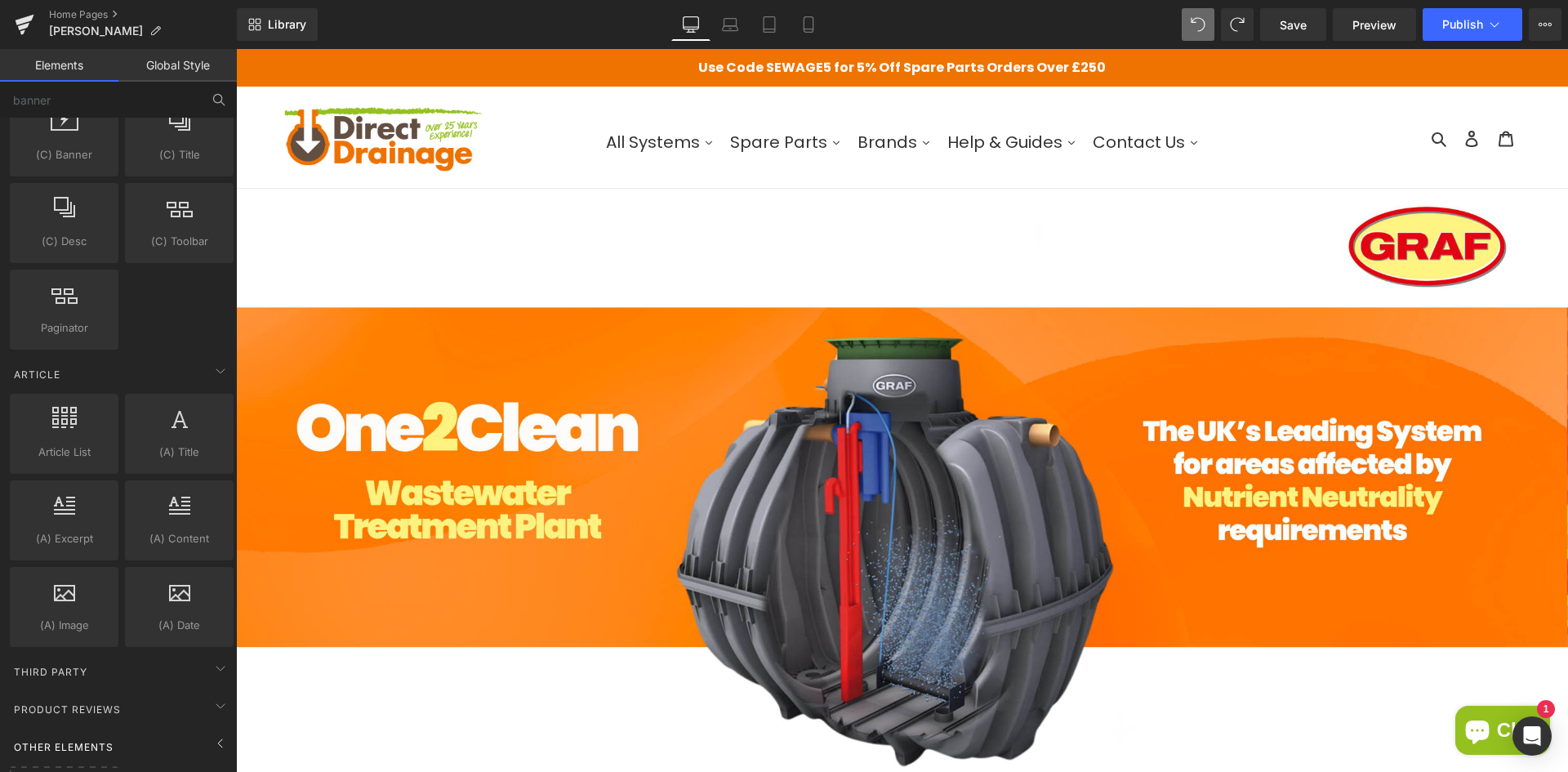
scroll to position [2691, 0]
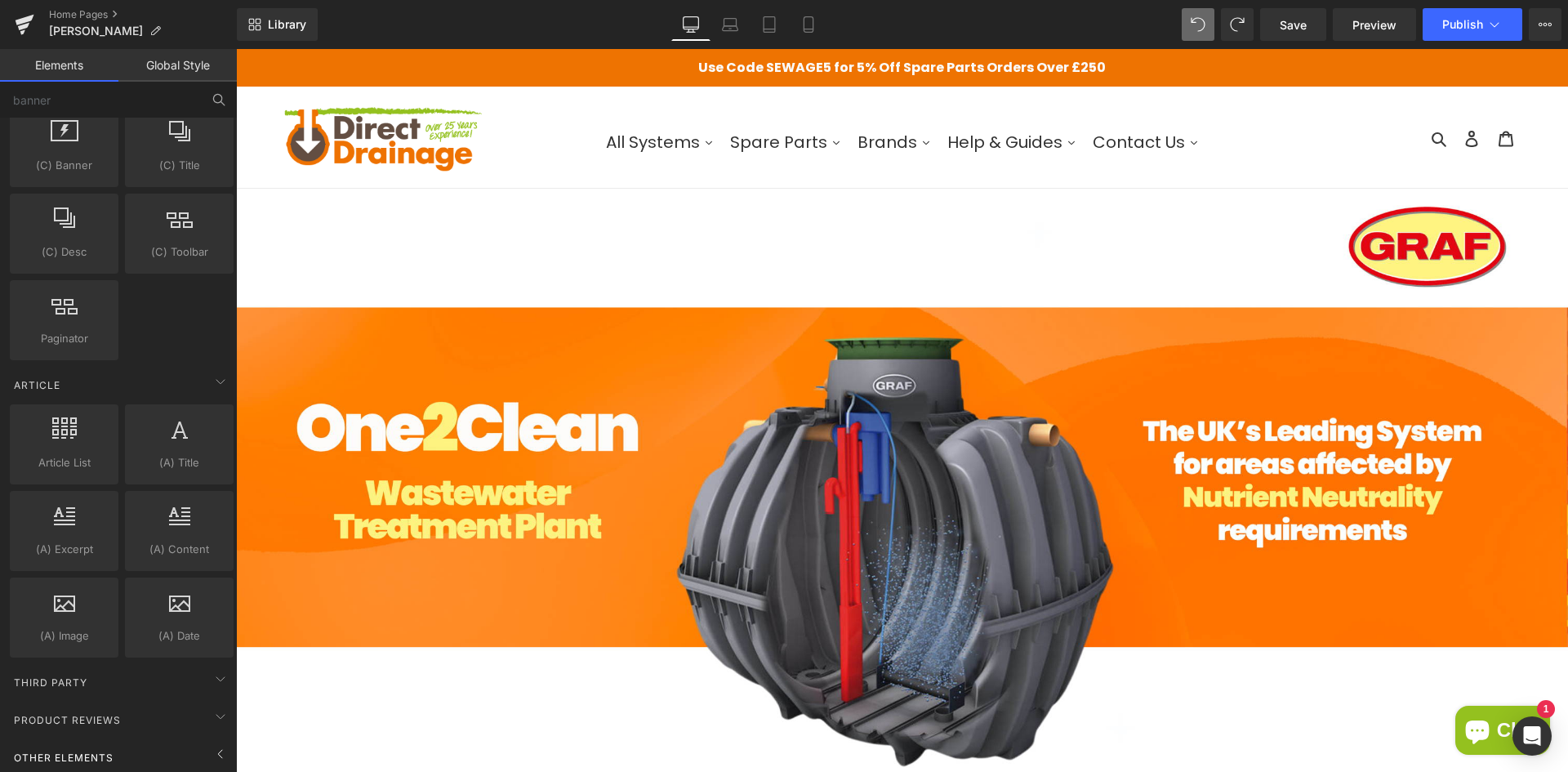
click at [110, 750] on span "Other Elements" at bounding box center [63, 758] width 103 height 15
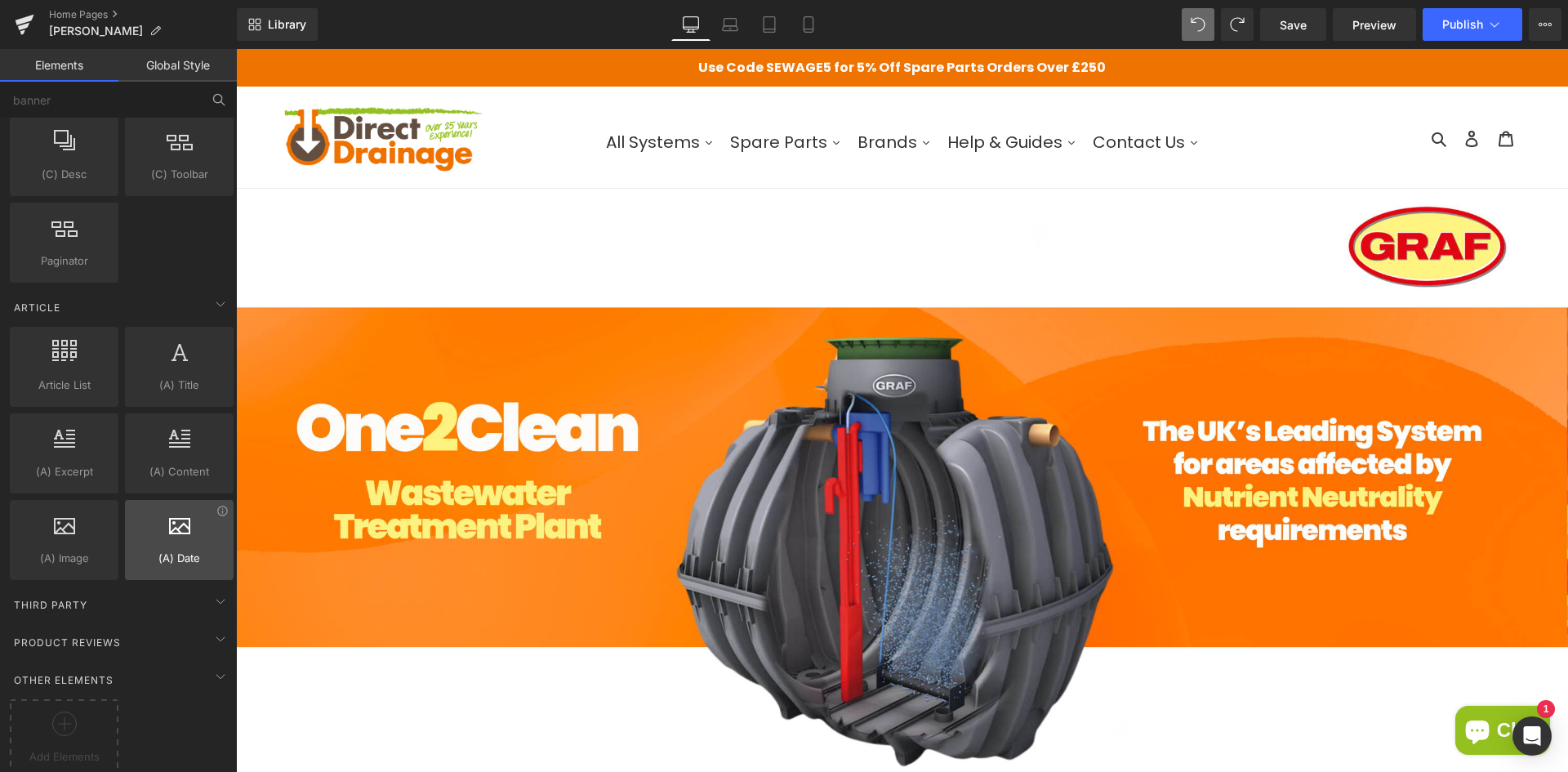
scroll to position [2776, 0]
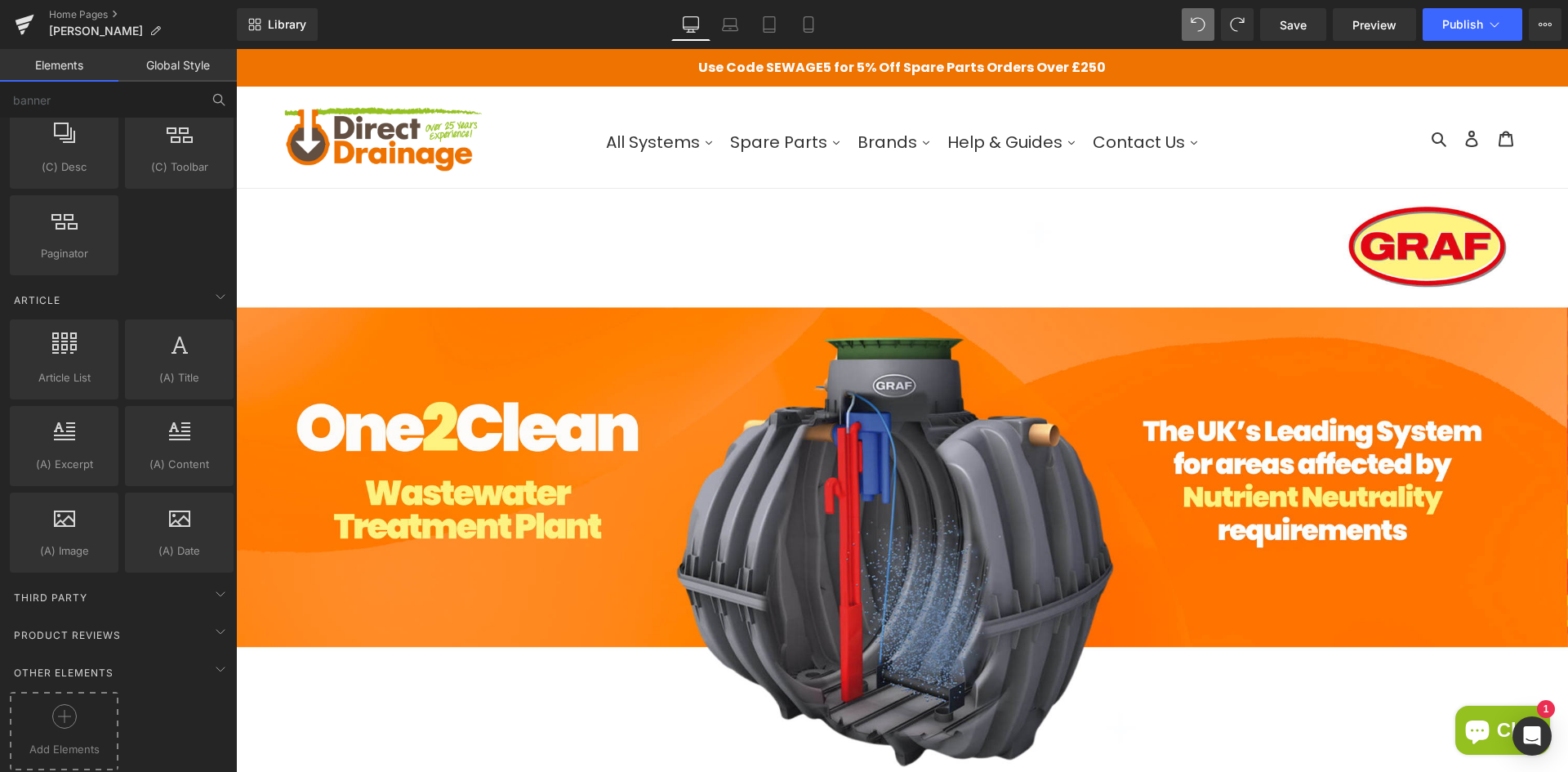
click at [87, 705] on div at bounding box center [64, 723] width 100 height 37
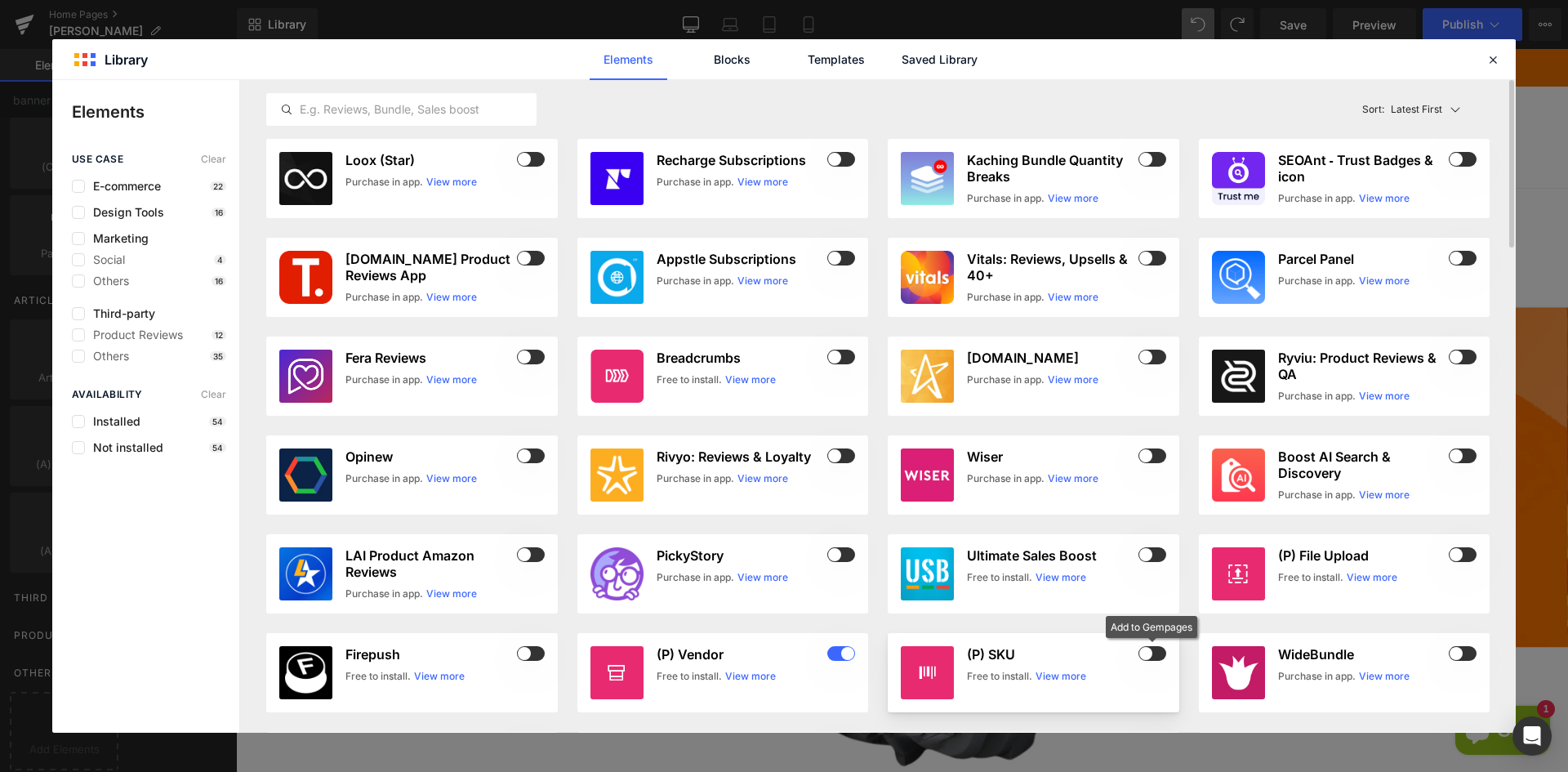
click at [1150, 654] on span at bounding box center [1152, 653] width 28 height 14
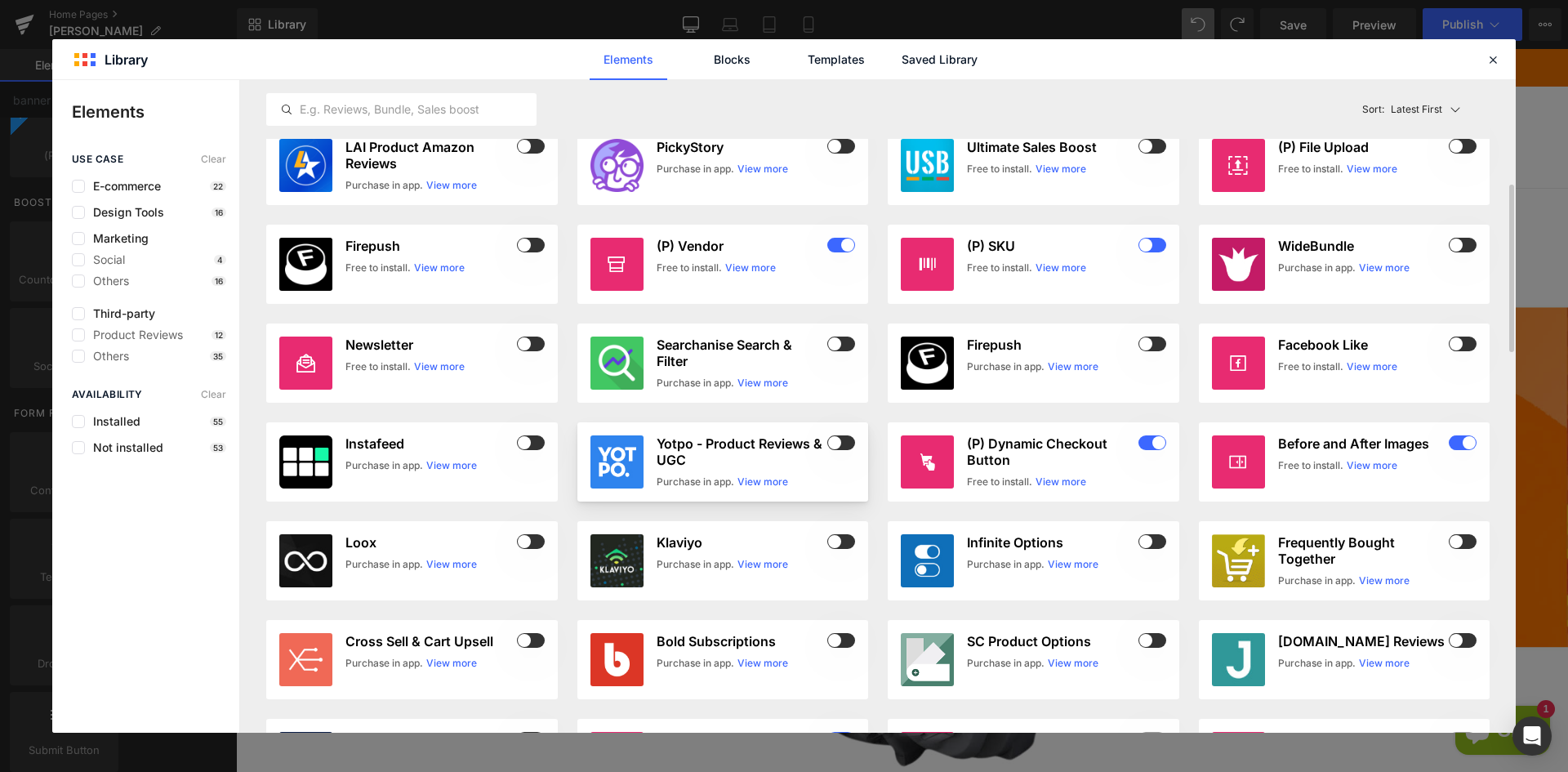
scroll to position [2046, 0]
click at [124, 216] on span "Design Tools" at bounding box center [124, 212] width 79 height 13
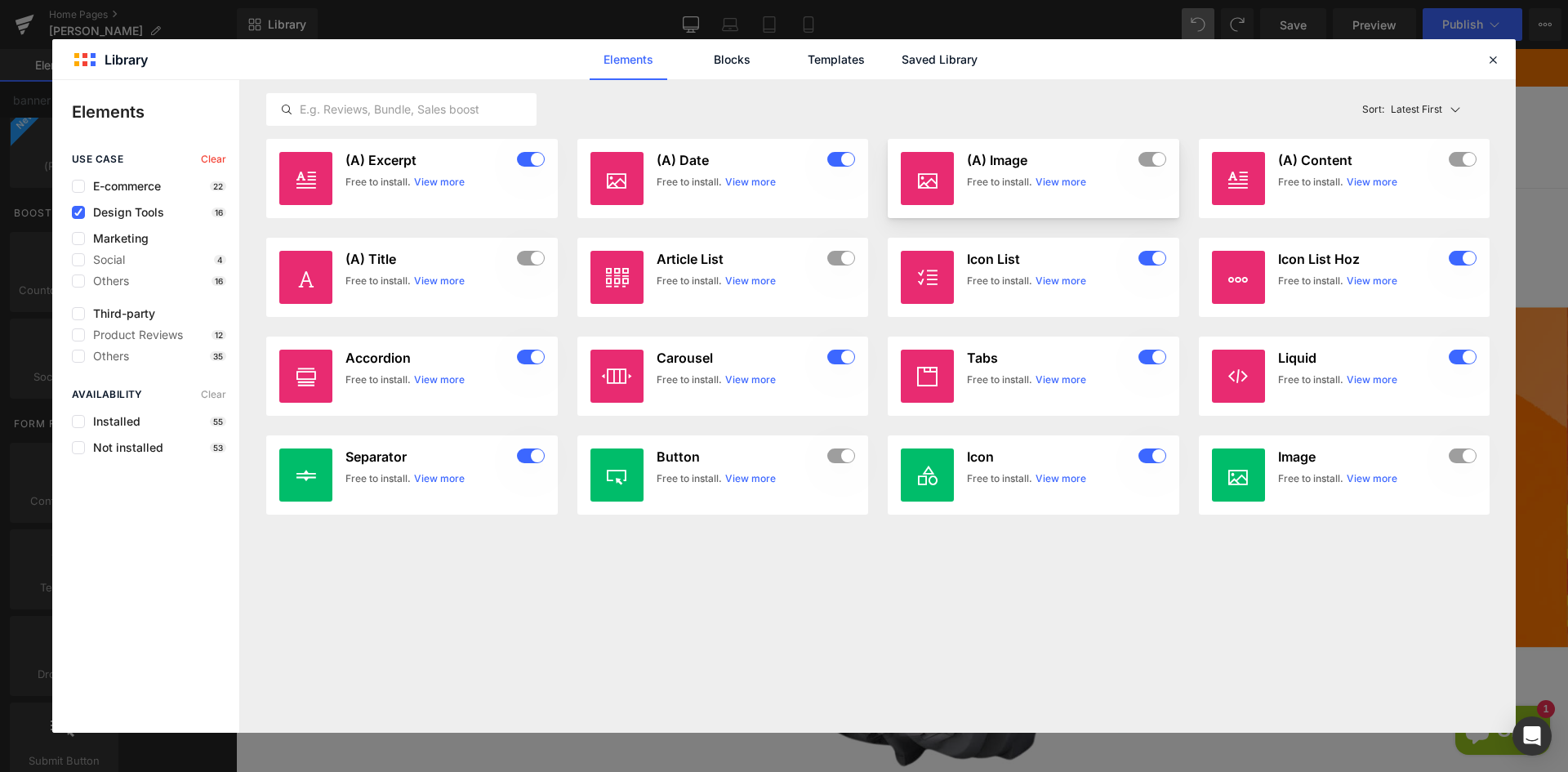
click at [1065, 178] on link "View more" at bounding box center [1061, 181] width 51 height 14
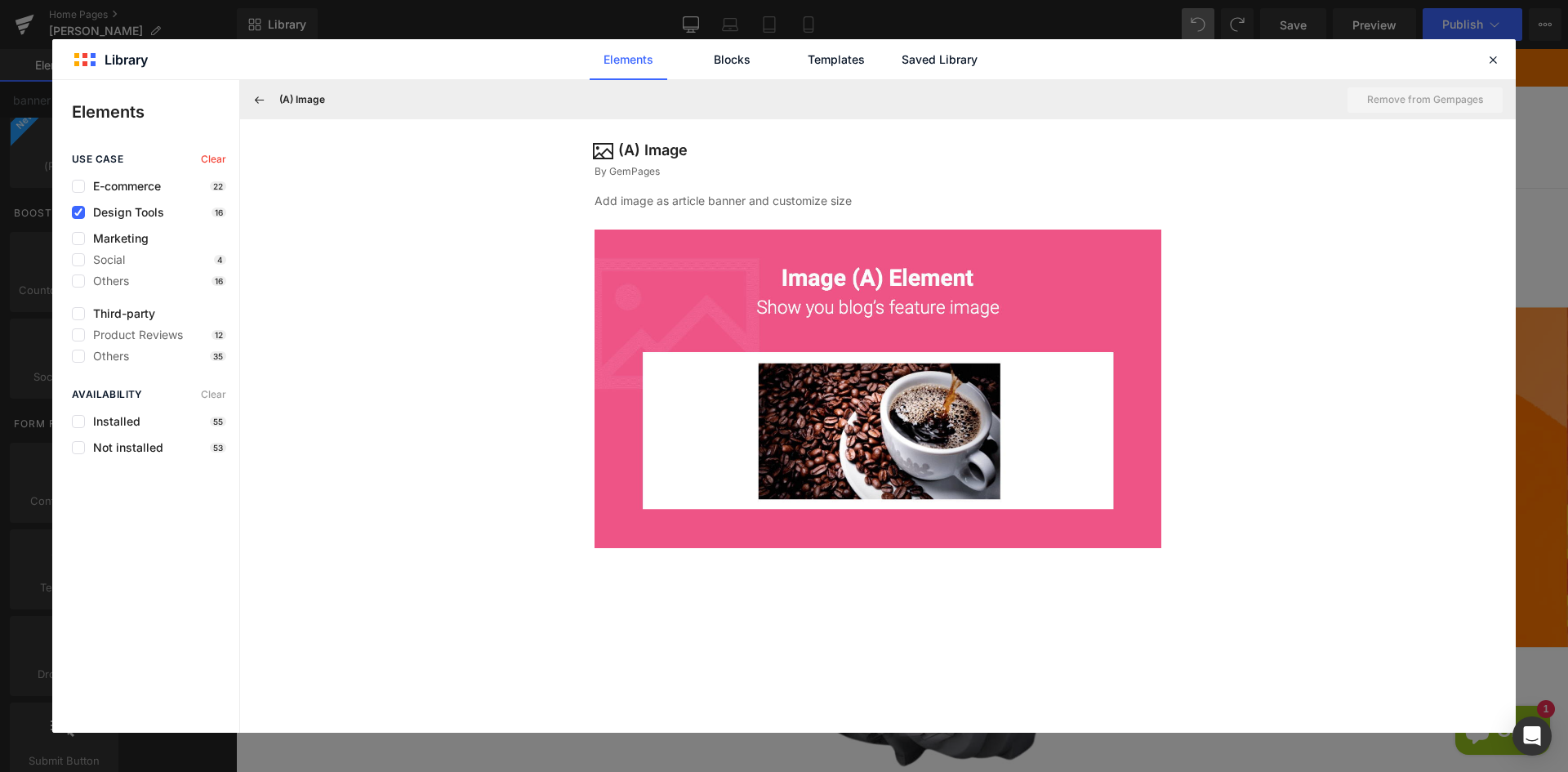
click at [282, 94] on h3 "(A) Image" at bounding box center [302, 99] width 46 height 14
click at [263, 99] on icon at bounding box center [259, 99] width 14 height 14
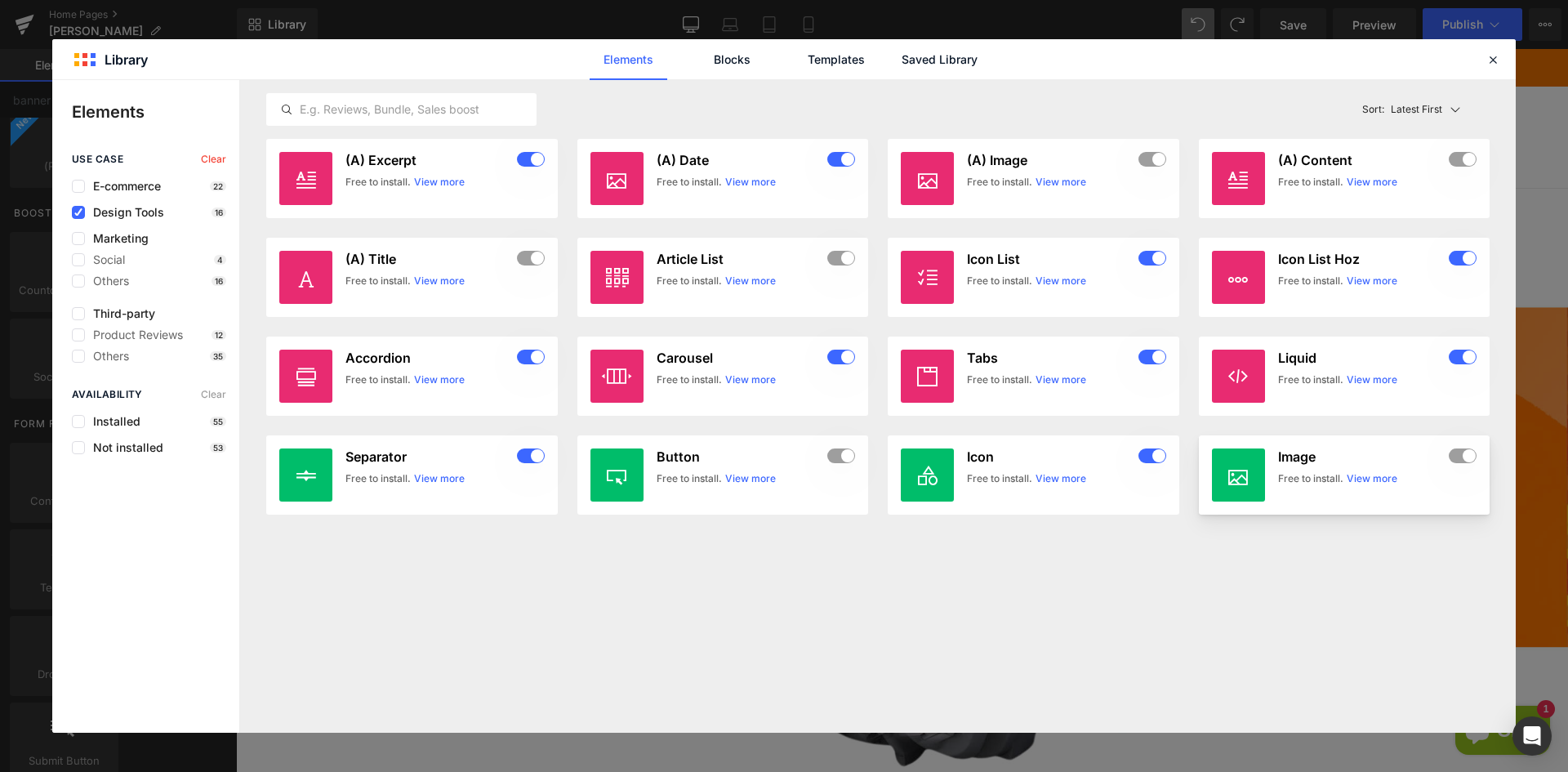
click at [1369, 477] on link "View more" at bounding box center [1372, 478] width 51 height 14
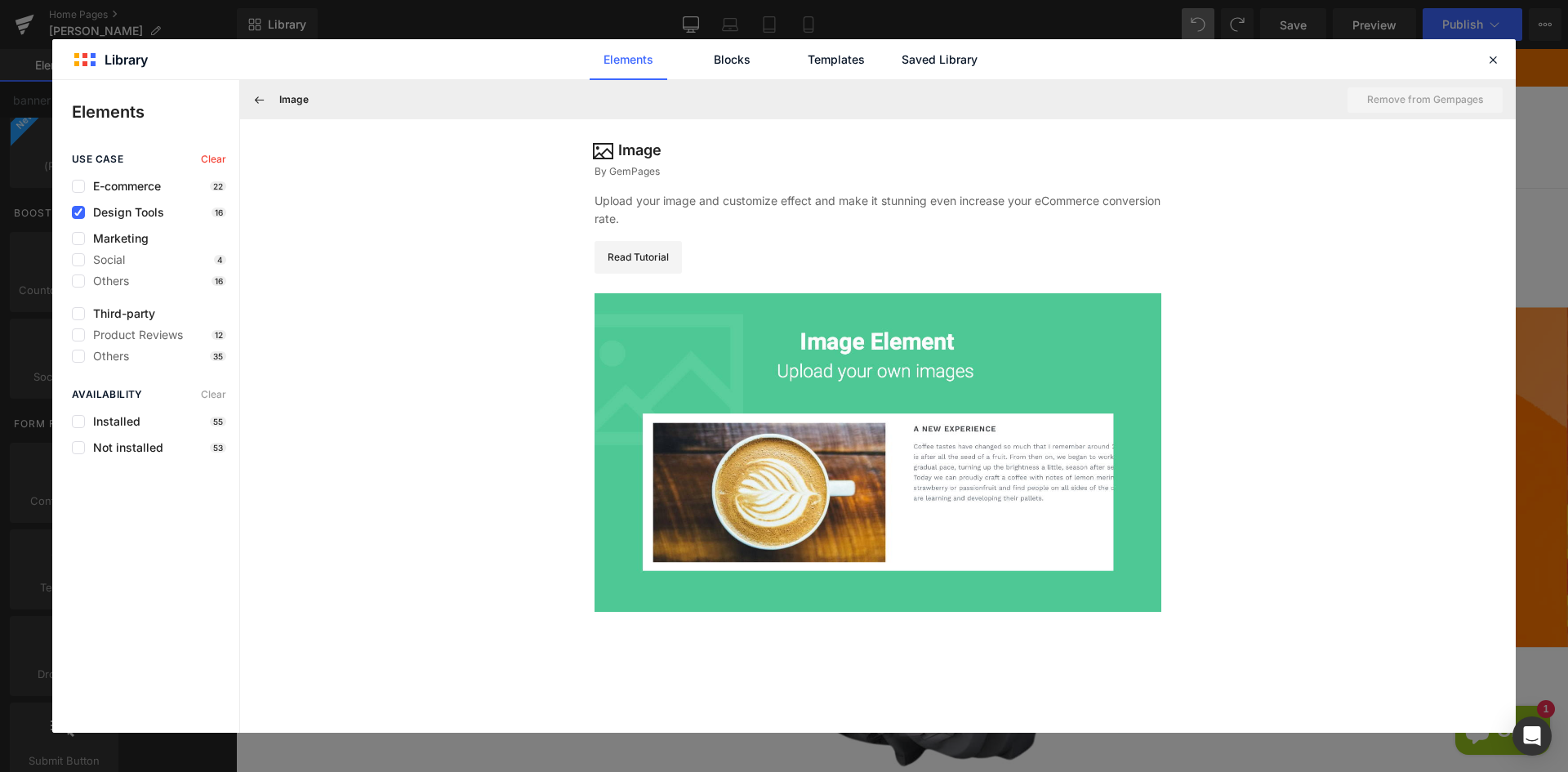
click at [296, 103] on h3 "Image" at bounding box center [294, 99] width 30 height 14
click at [263, 98] on icon at bounding box center [259, 99] width 14 height 14
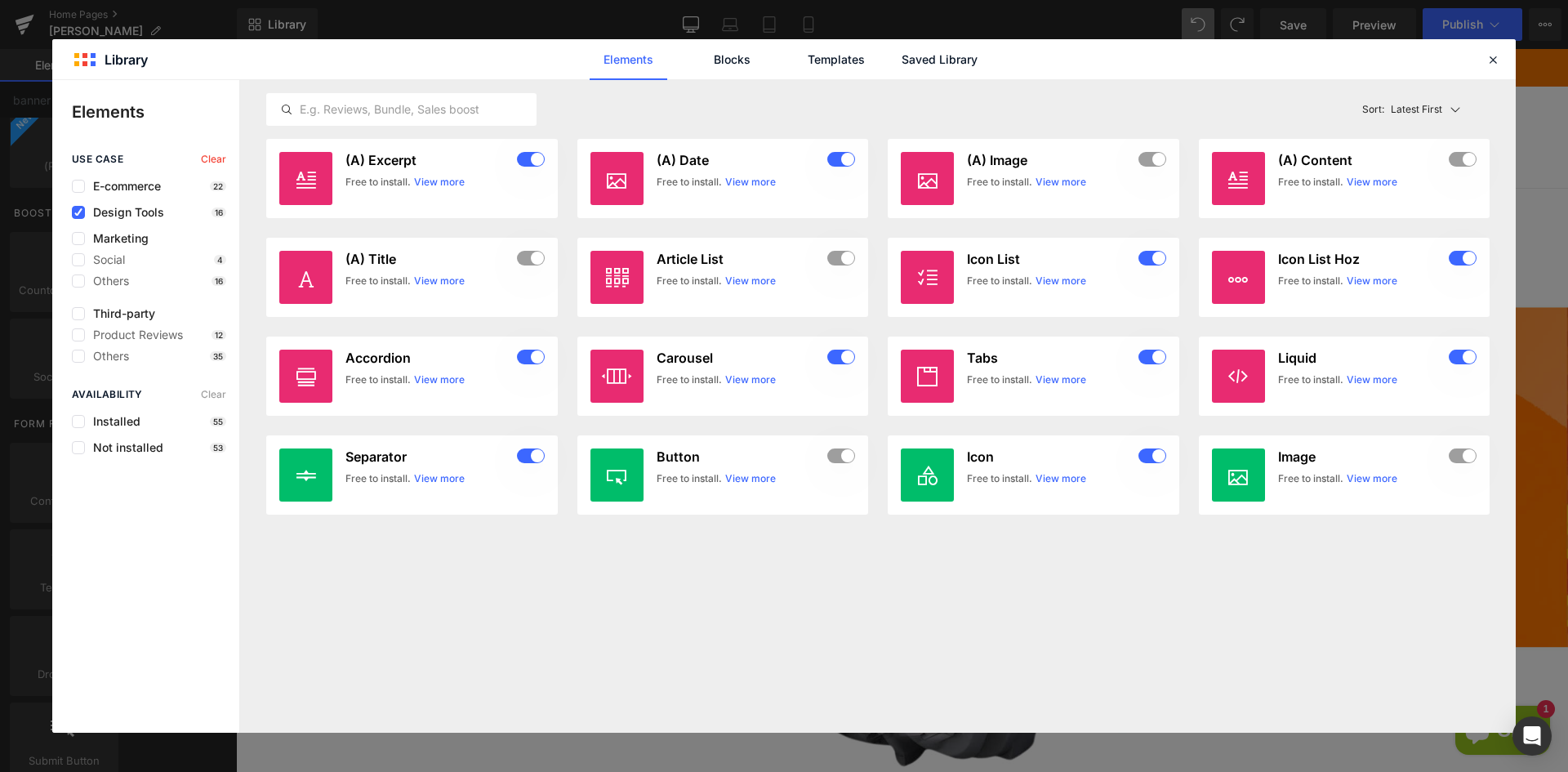
click at [93, 209] on span "Design Tools" at bounding box center [124, 212] width 79 height 13
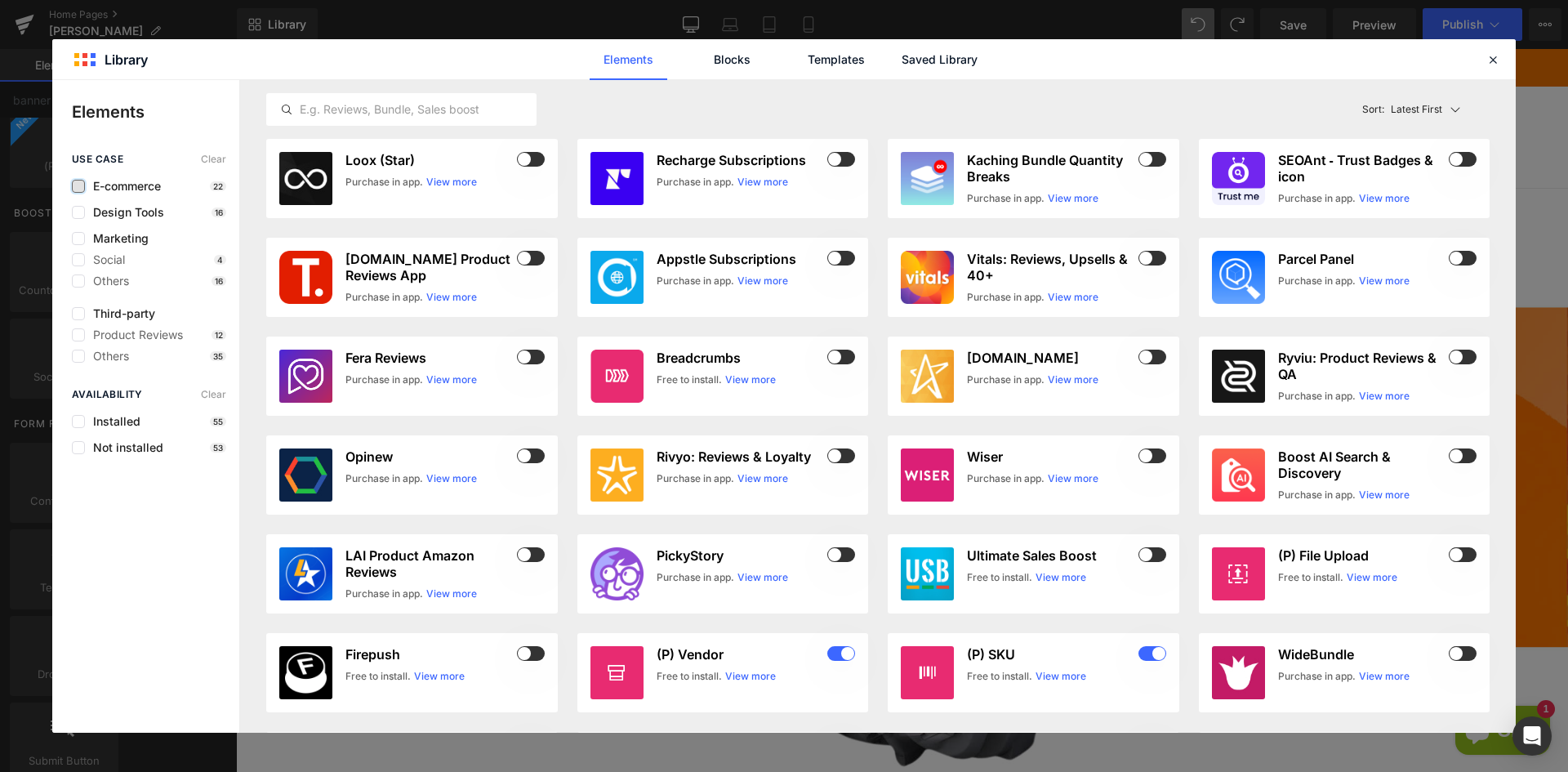
click at [83, 188] on label at bounding box center [77, 186] width 13 height 13
click at [78, 186] on input "checkbox" at bounding box center [78, 186] width 0 height 0
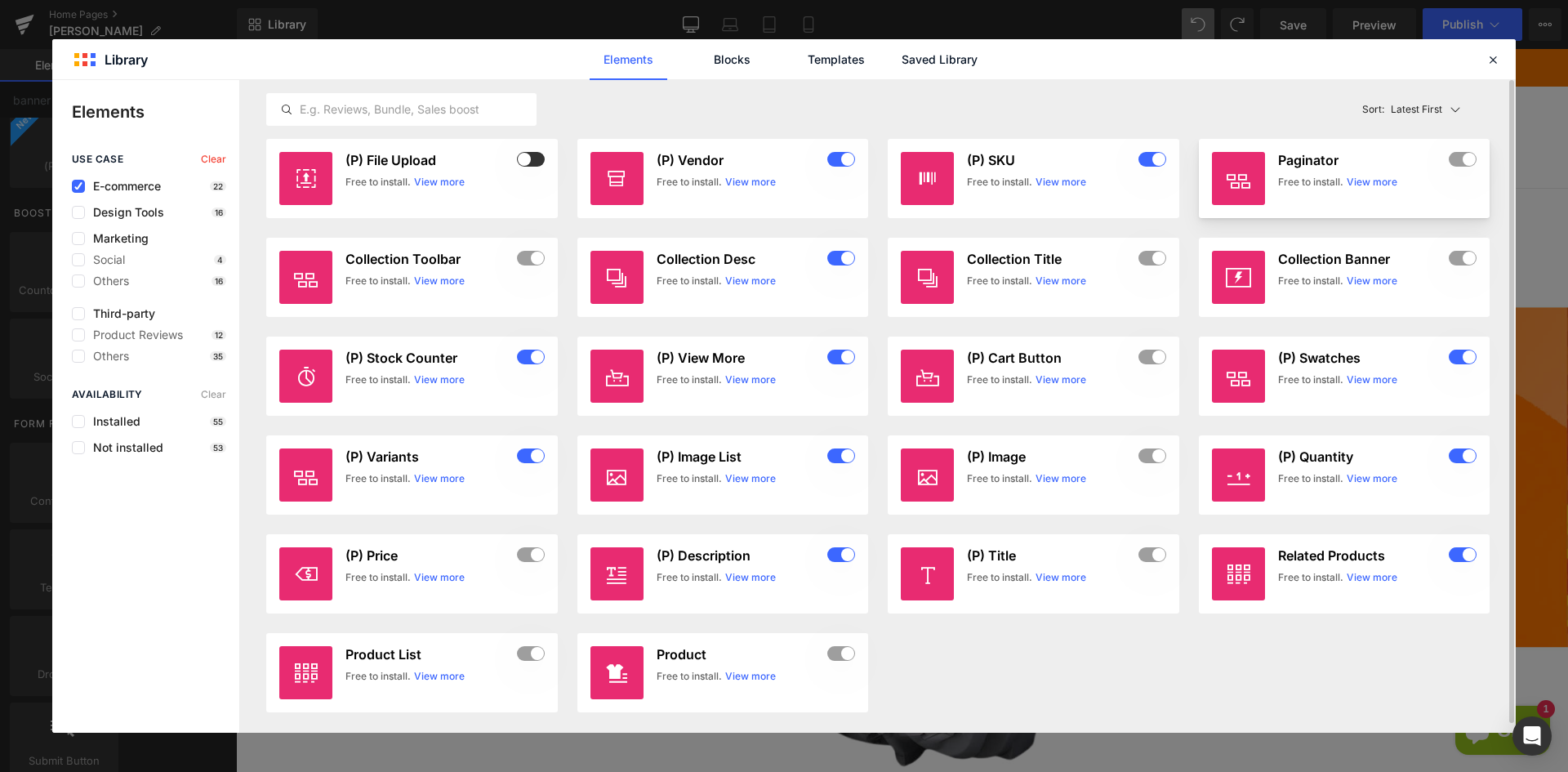
click at [1364, 180] on link "View more" at bounding box center [1372, 181] width 51 height 14
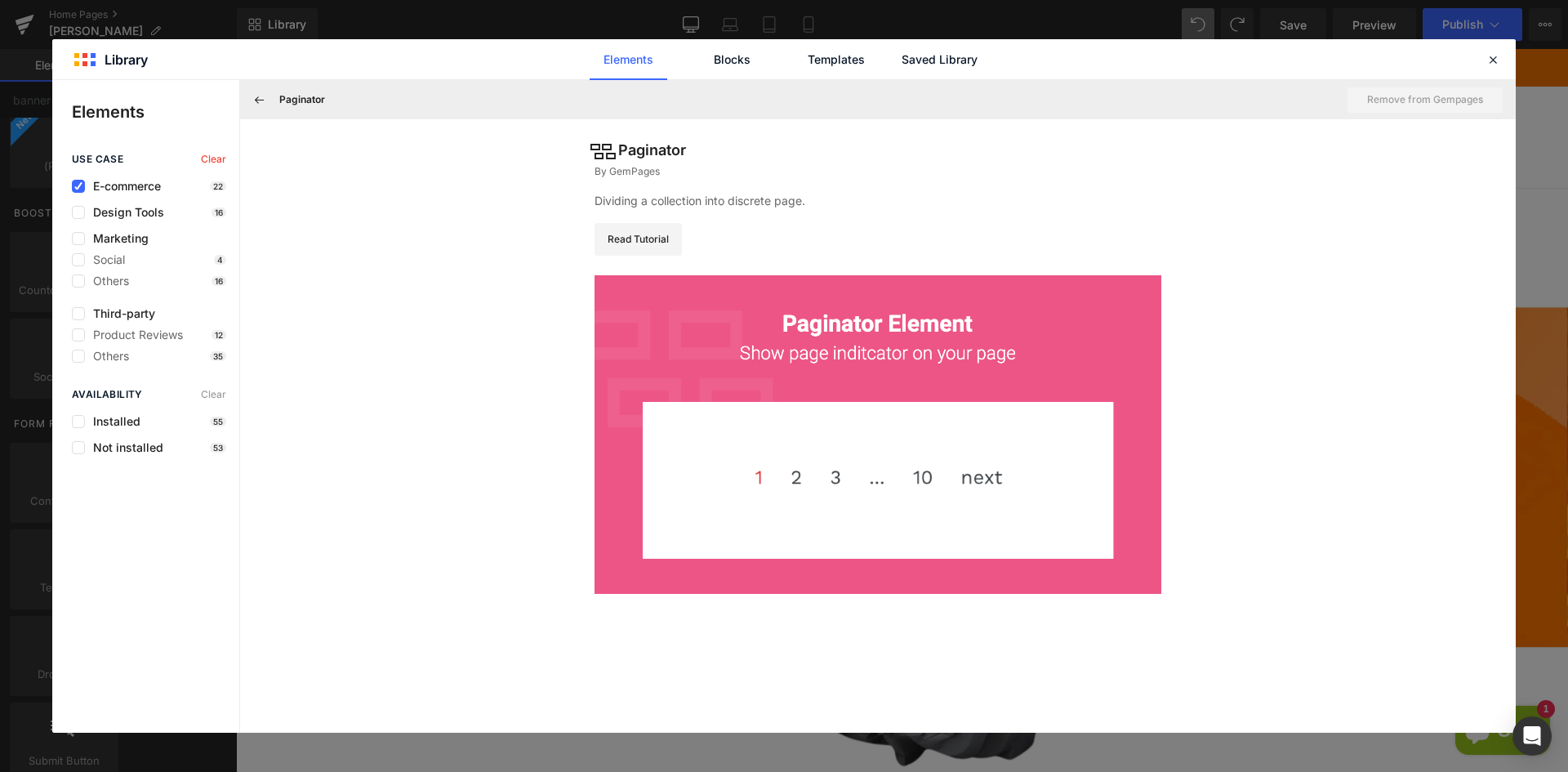
click at [289, 97] on h3 "Paginator" at bounding box center [302, 99] width 46 height 14
click at [269, 98] on button at bounding box center [259, 100] width 26 height 26
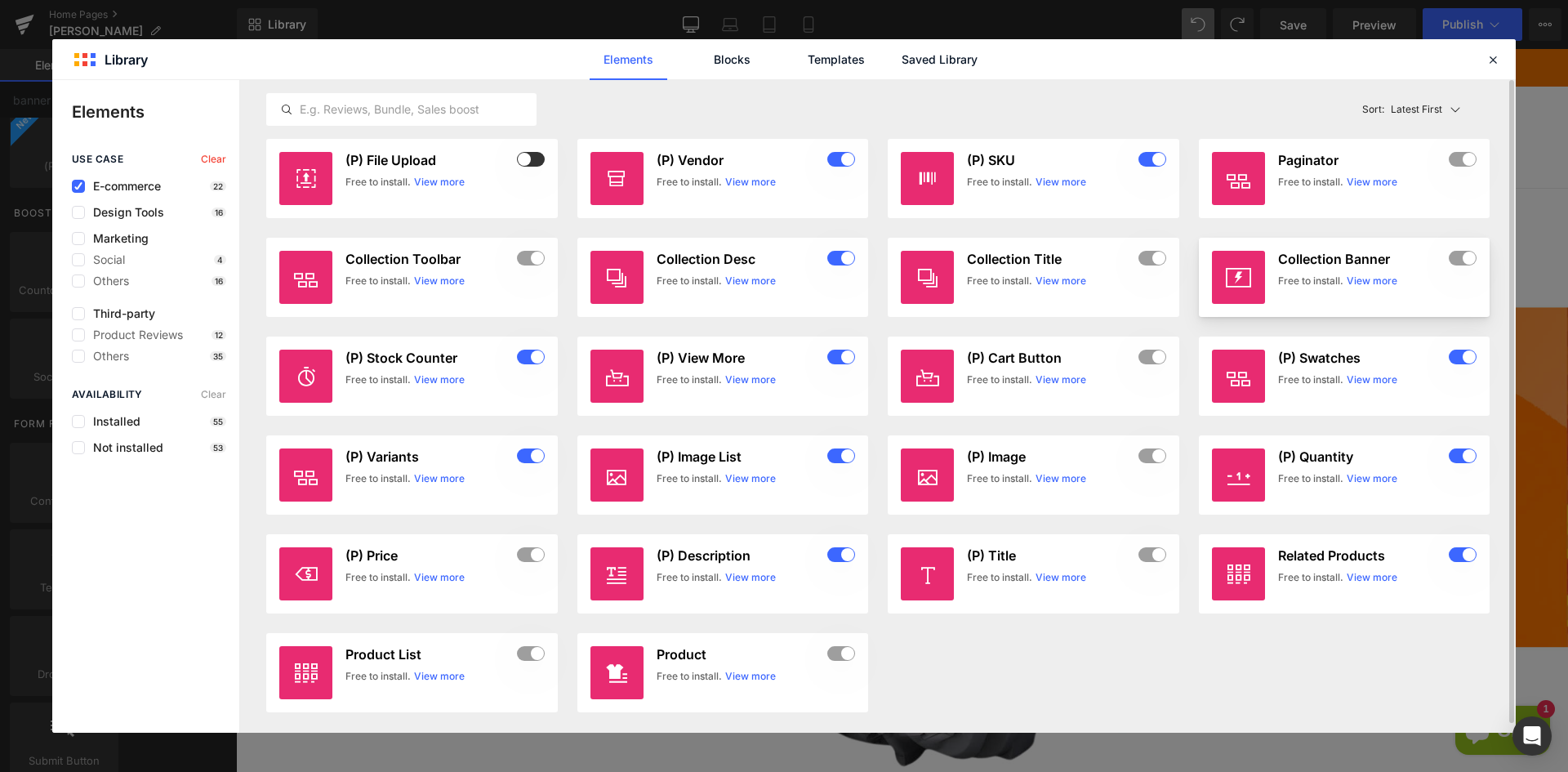
click at [1358, 277] on link "View more" at bounding box center [1372, 281] width 51 height 14
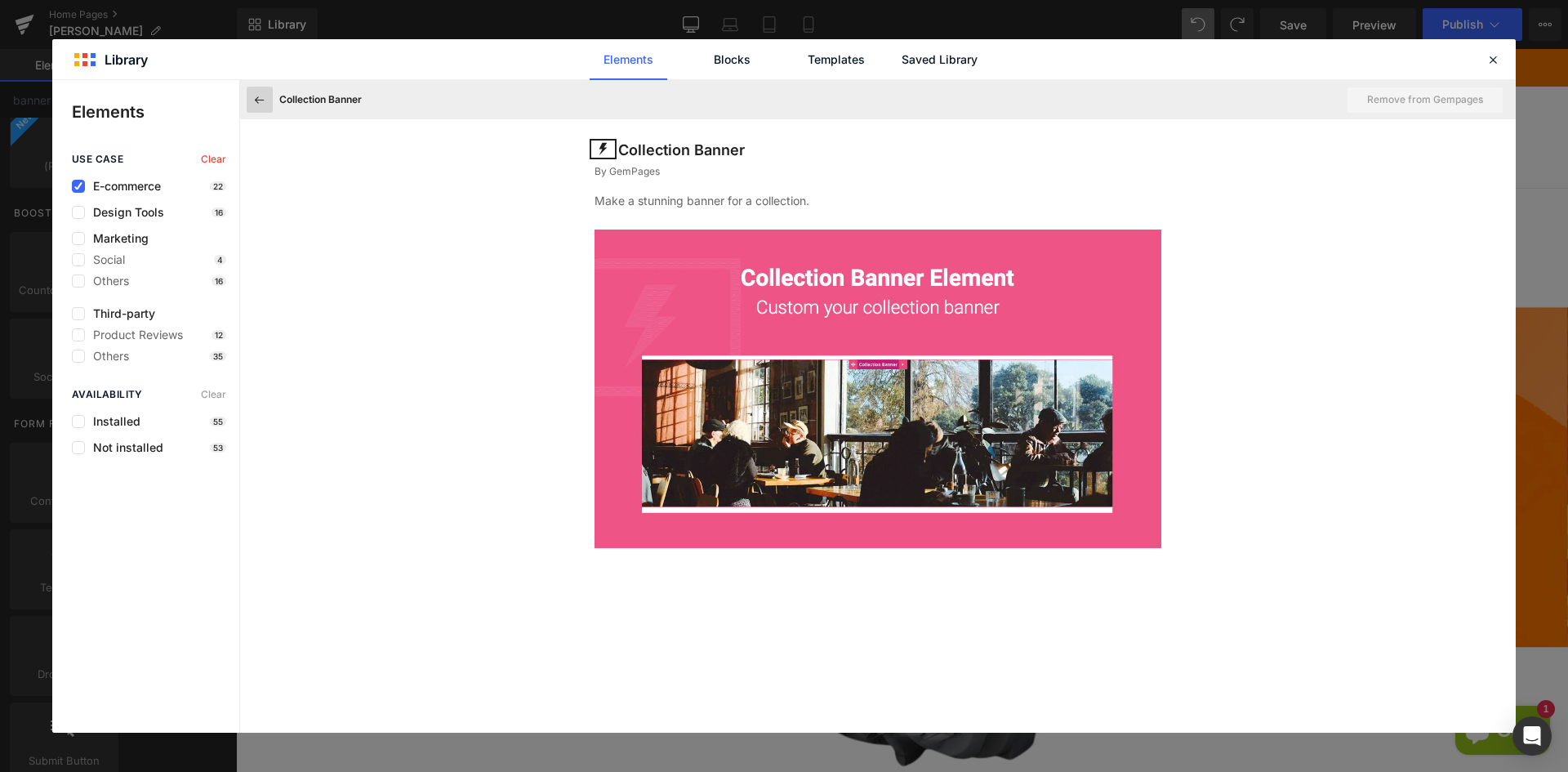
click at [263, 106] on icon at bounding box center [259, 99] width 14 height 14
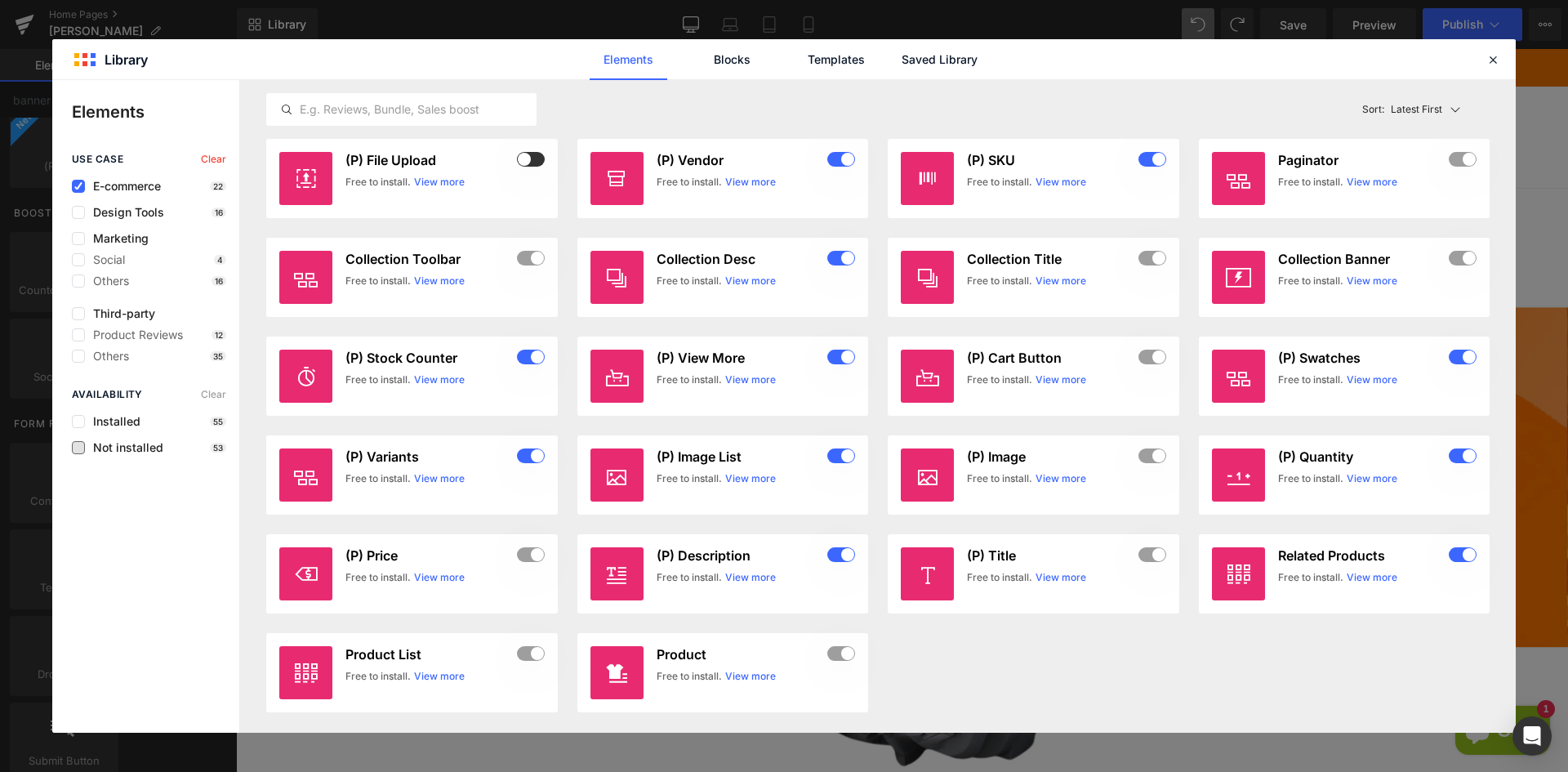
click at [107, 453] on span "Not installed" at bounding box center [124, 447] width 78 height 13
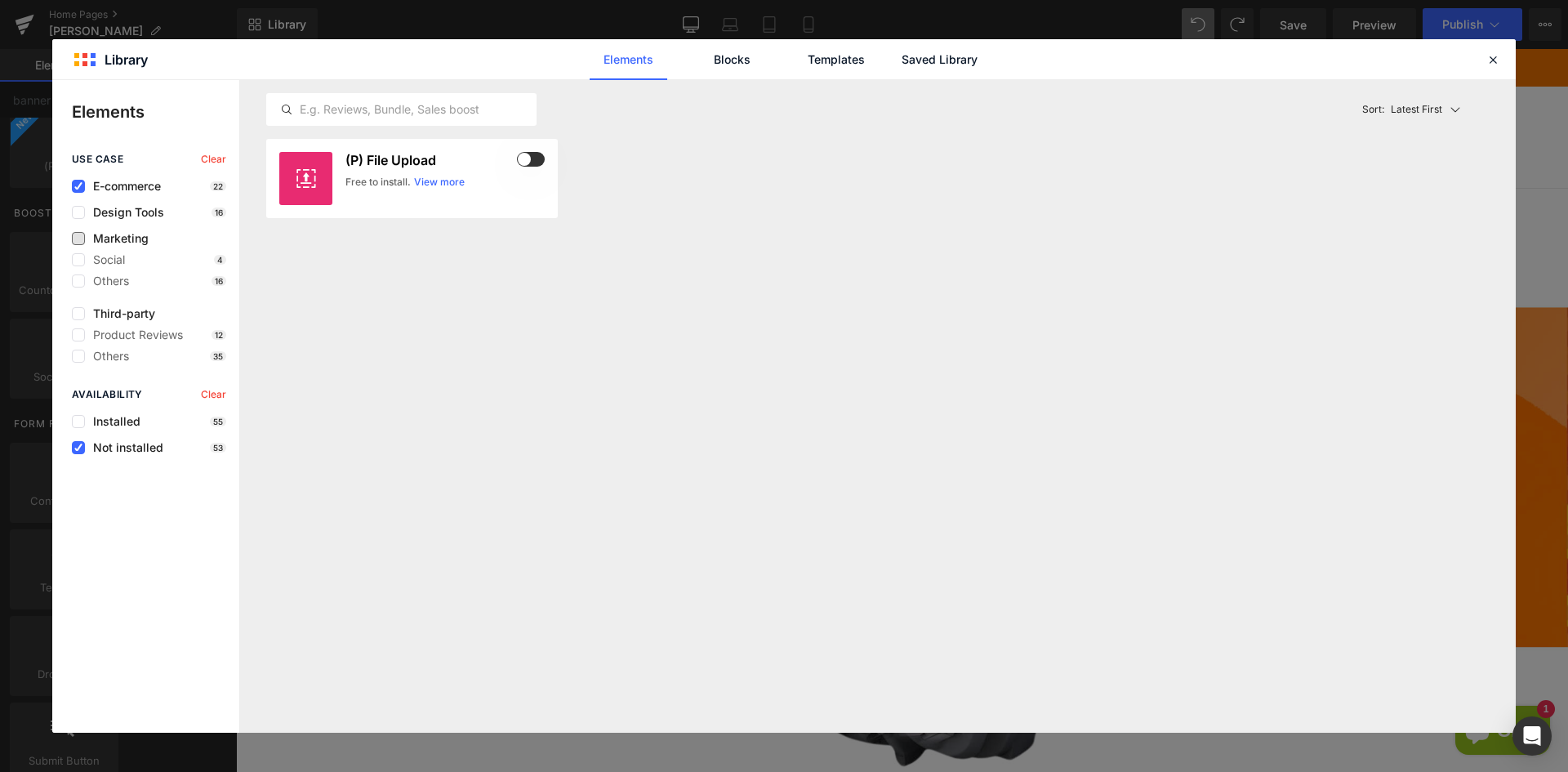
click at [108, 240] on span "Marketing" at bounding box center [117, 238] width 64 height 13
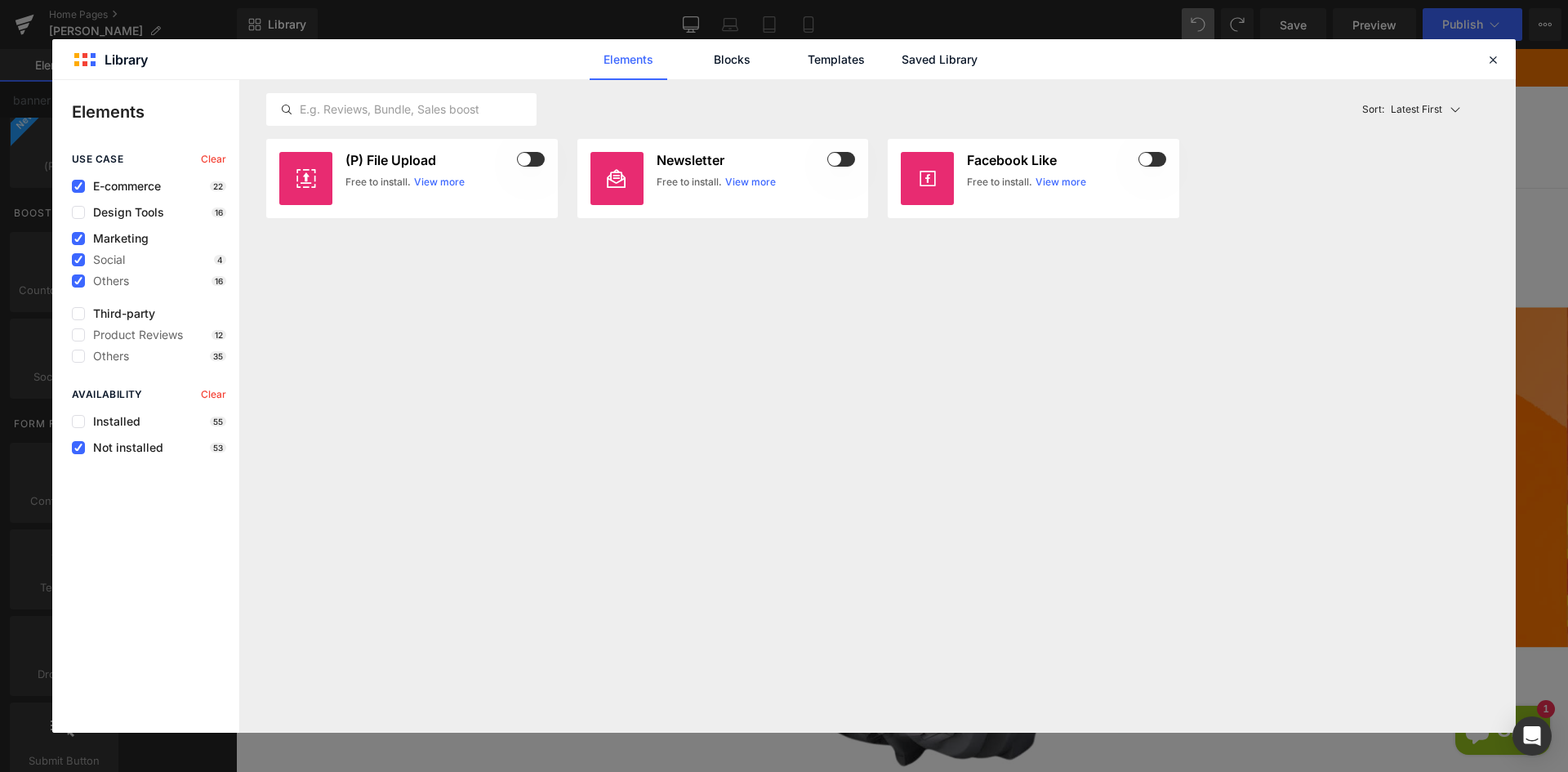
click at [111, 182] on span "E-commerce" at bounding box center [123, 186] width 76 height 13
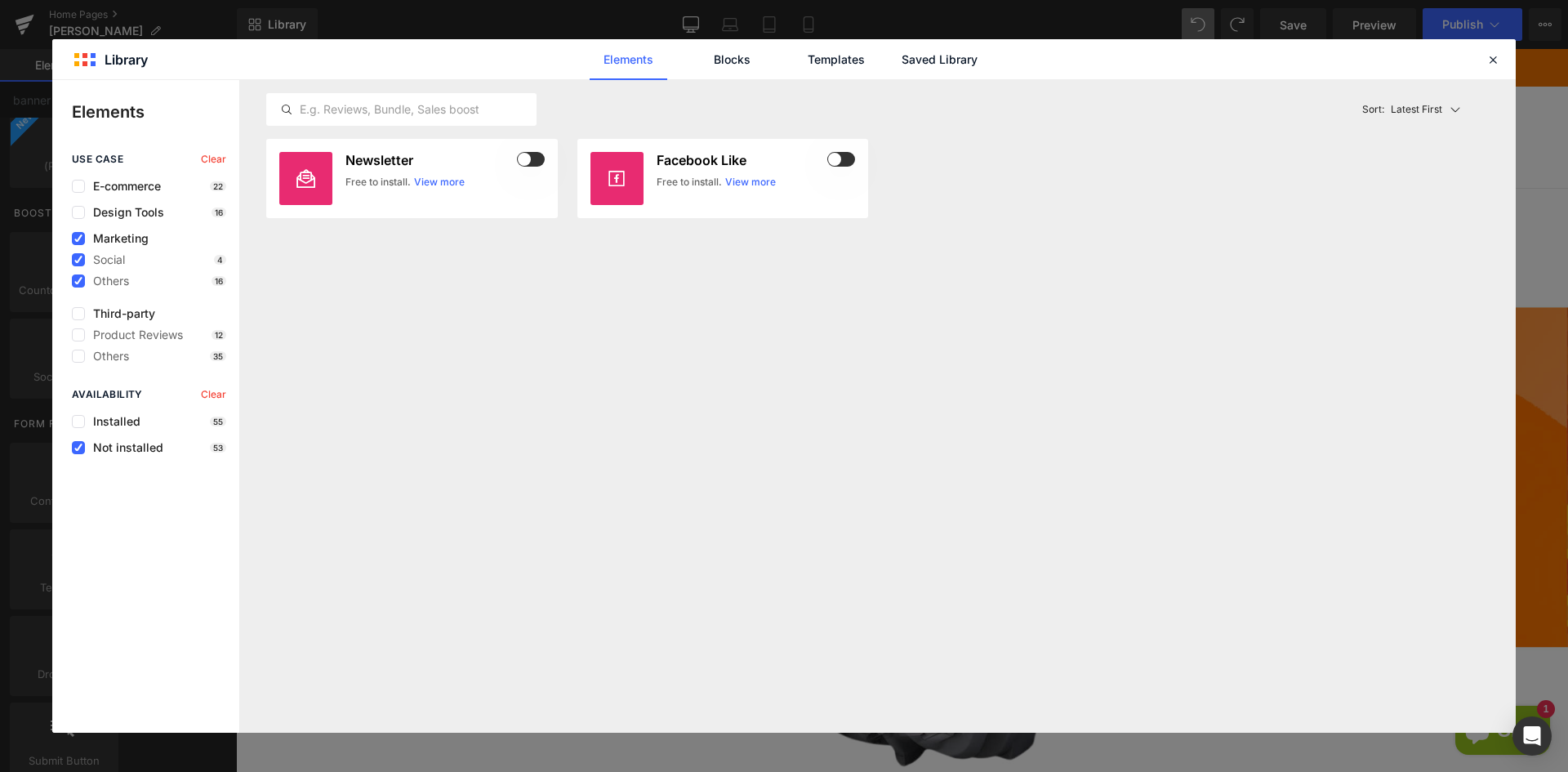
click at [105, 237] on span "Marketing" at bounding box center [117, 238] width 64 height 13
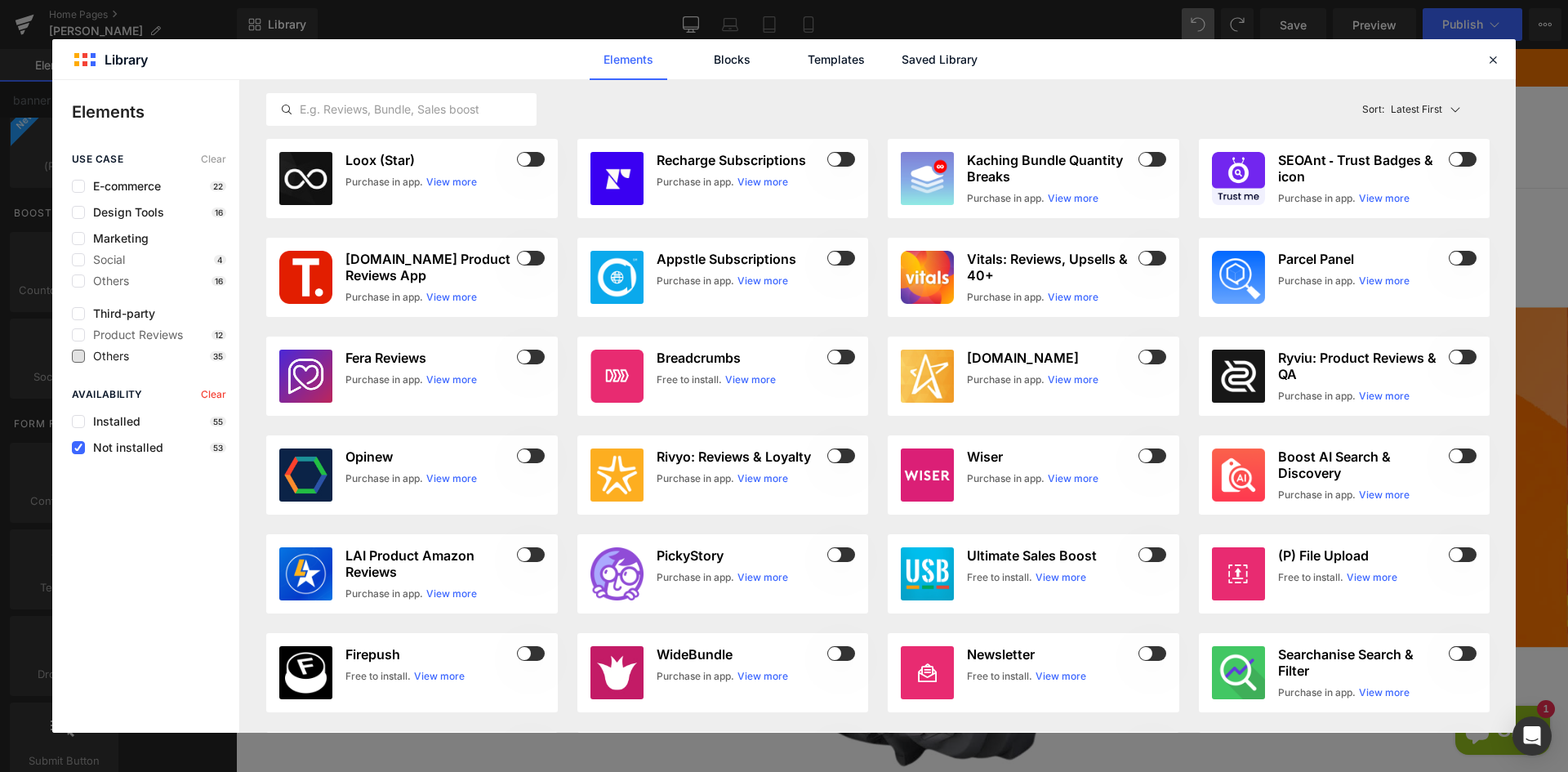
click at [98, 354] on span "Others" at bounding box center [107, 356] width 44 height 13
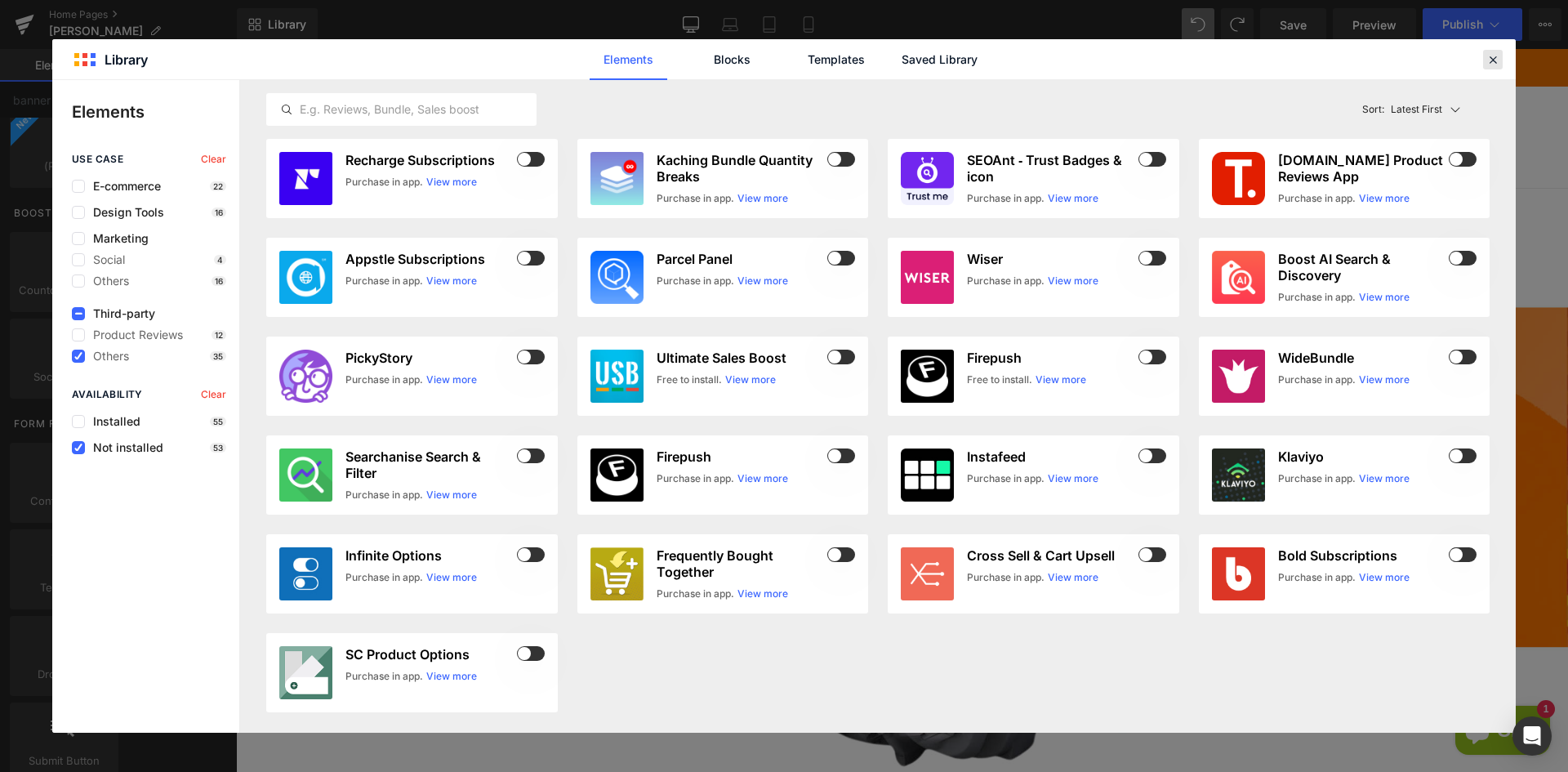
click at [1491, 63] on icon at bounding box center [1492, 59] width 14 height 14
